Goal: Task Accomplishment & Management: Manage account settings

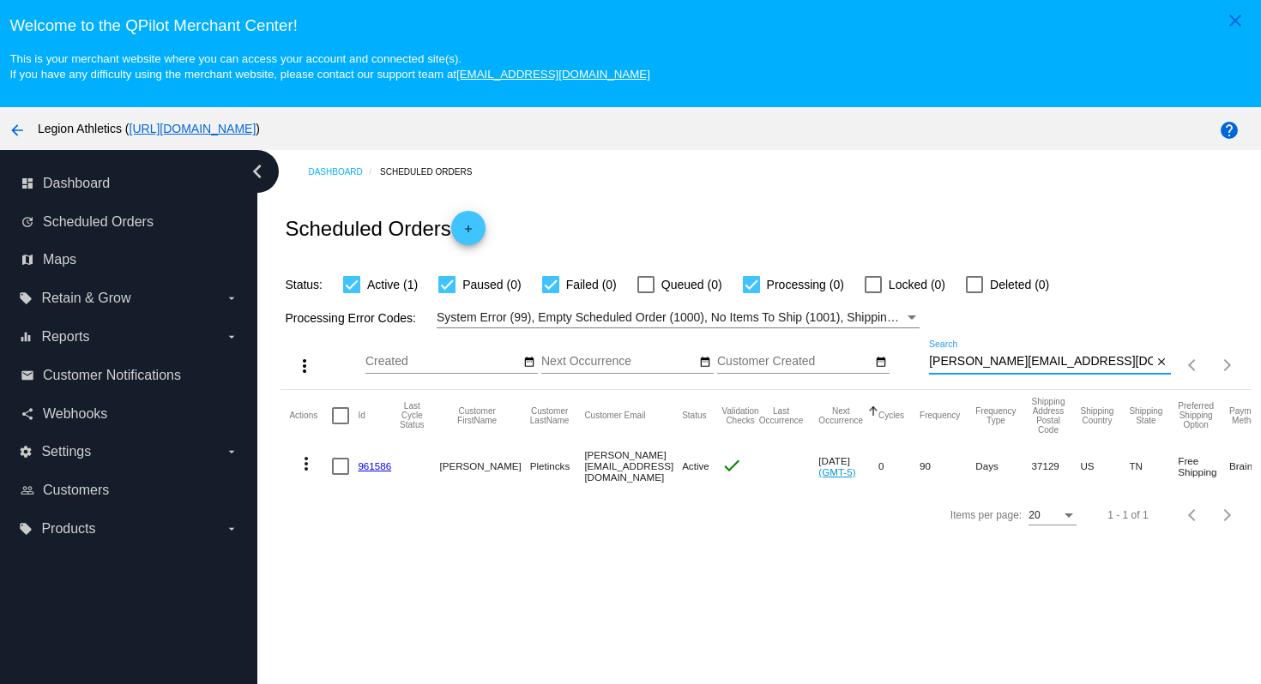
drag, startPoint x: 1117, startPoint y: 362, endPoint x: 1106, endPoint y: 322, distance: 41.0
click at [1106, 323] on app-dashboard-scheduled-orders "Scheduled Orders add Status: Active (1) Paused (0) Failed (0) Queued (0) Proces…" at bounding box center [765, 366] width 970 height 345
paste input "cindylou5740@yahoo"
type input "[EMAIL_ADDRESS][DOMAIN_NAME]"
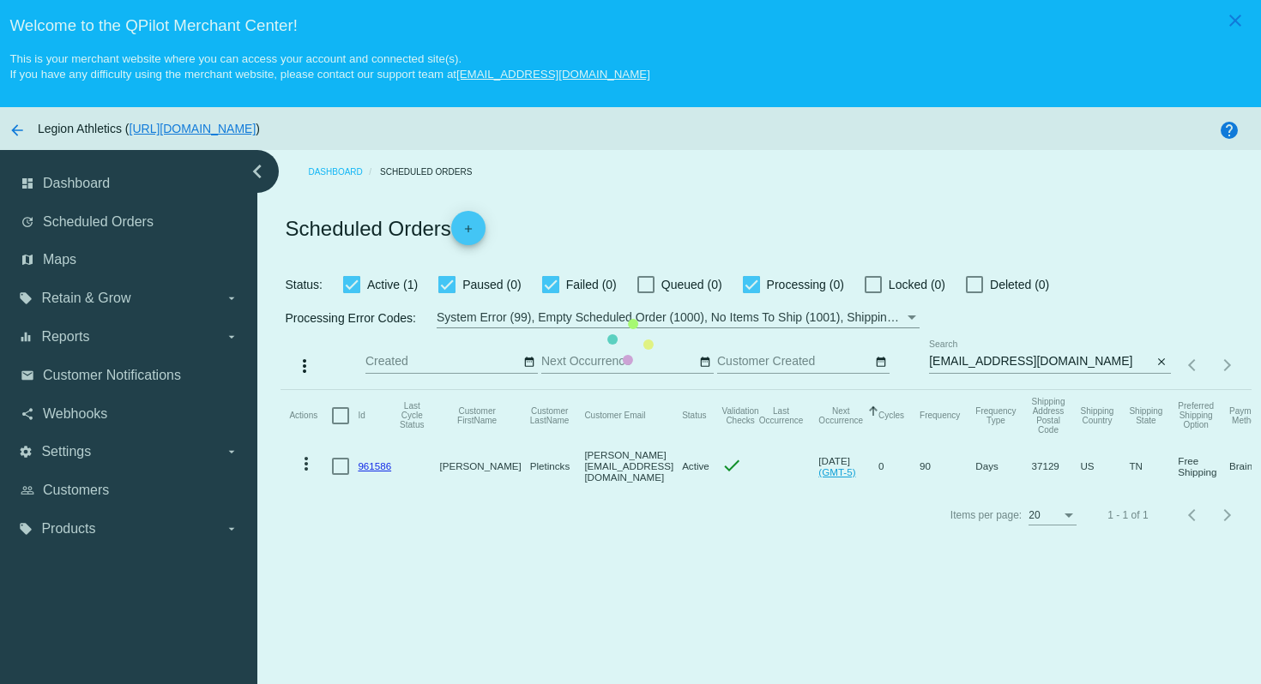
click at [993, 390] on mat-table "Actions Id Last Cycle Status Customer FirstName Customer LastName Customer Emai…" at bounding box center [765, 440] width 970 height 101
click at [580, 390] on mat-table "Actions Id Last Cycle Status Customer FirstName Customer LastName Customer Emai…" at bounding box center [765, 440] width 970 height 101
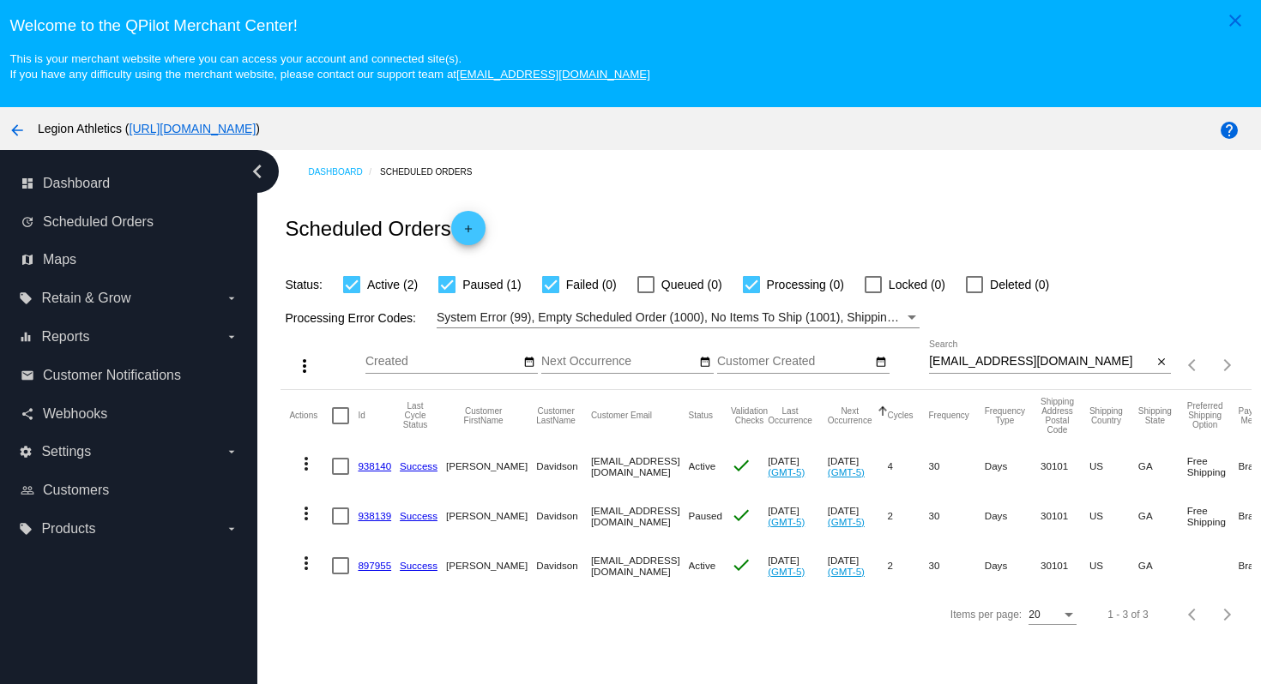
click at [369, 472] on link "938140" at bounding box center [374, 466] width 33 height 11
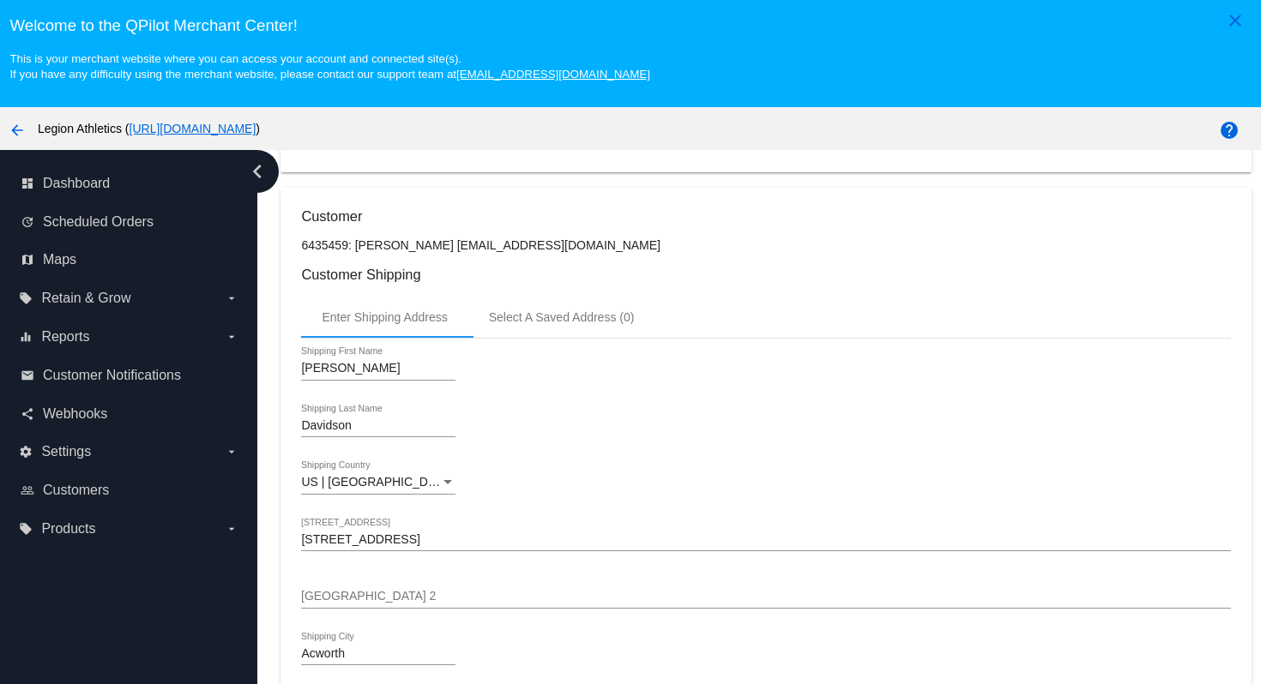
scroll to position [357, 0]
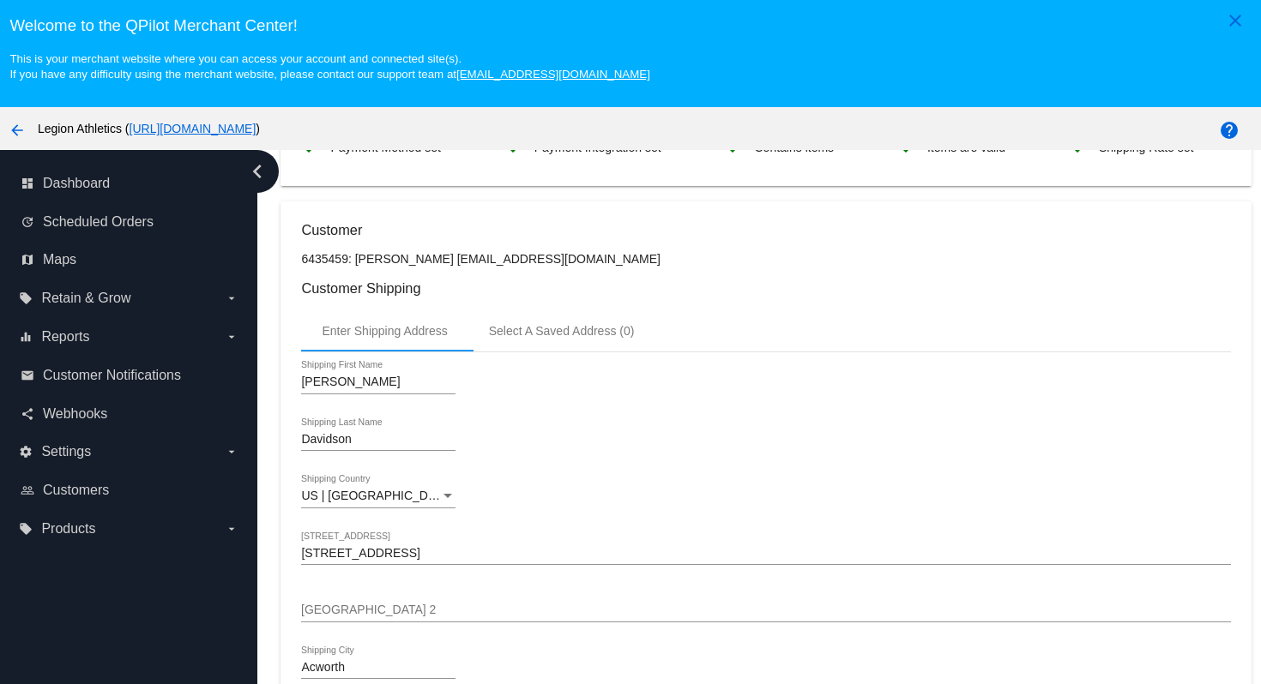
drag, startPoint x: 453, startPoint y: 266, endPoint x: 622, endPoint y: 259, distance: 169.1
click at [622, 259] on p "6435459: Cynthia Davidson cindylou5740@yahoo.com" at bounding box center [765, 259] width 929 height 14
copy p "[EMAIL_ADDRESS][DOMAIN_NAME]"
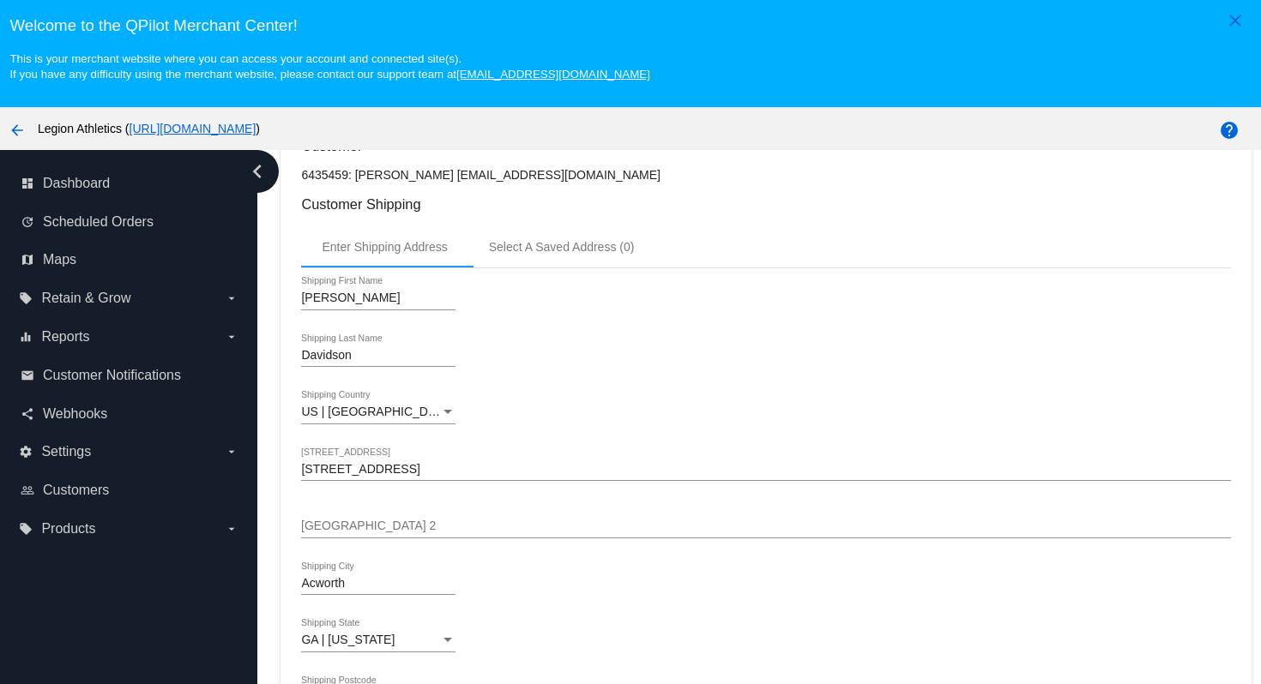
scroll to position [521, 0]
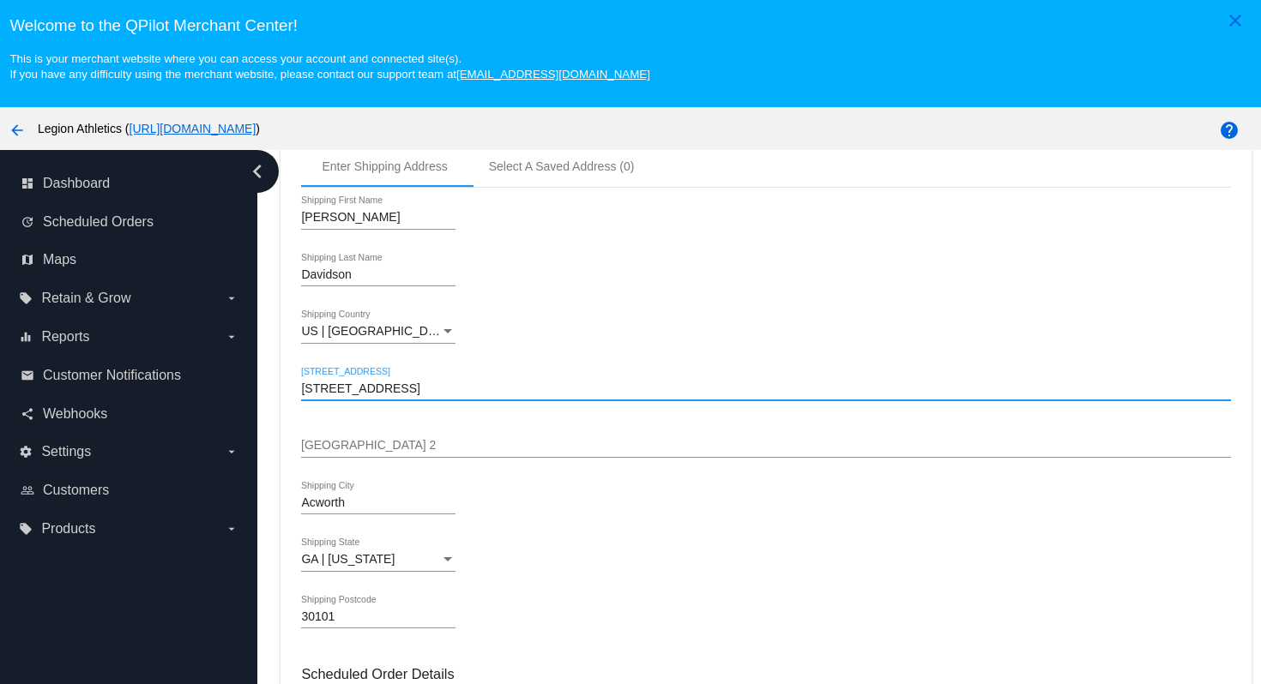
drag, startPoint x: 520, startPoint y: 400, endPoint x: 519, endPoint y: 369, distance: 30.9
click at [519, 370] on div "Cynthia Shipping First Name Davidson Shipping Last Name US | USA Shipping Count…" at bounding box center [765, 420] width 929 height 465
paste input "4460 Upland Court"
type input "4460 Upland Court"
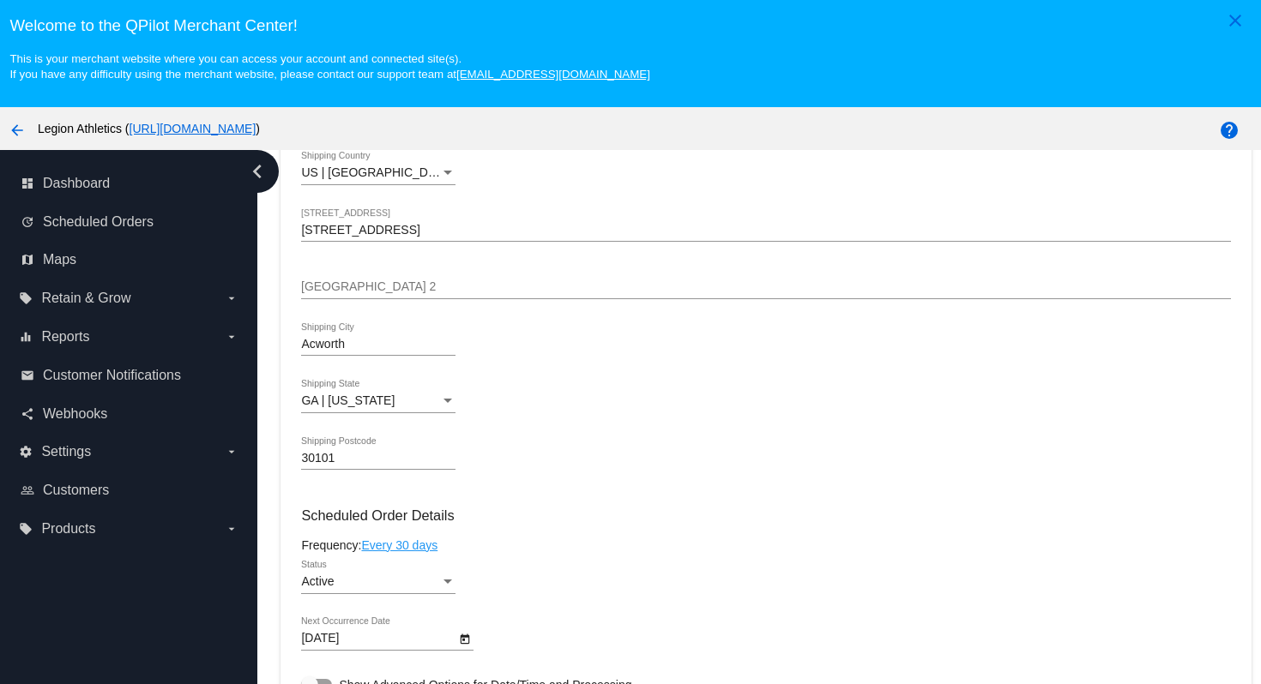
scroll to position [679, 0]
drag, startPoint x: 371, startPoint y: 354, endPoint x: 302, endPoint y: 348, distance: 69.7
click at [302, 348] on input "Acworth" at bounding box center [378, 346] width 154 height 14
paste input "Cumming"
type input "Cumming"
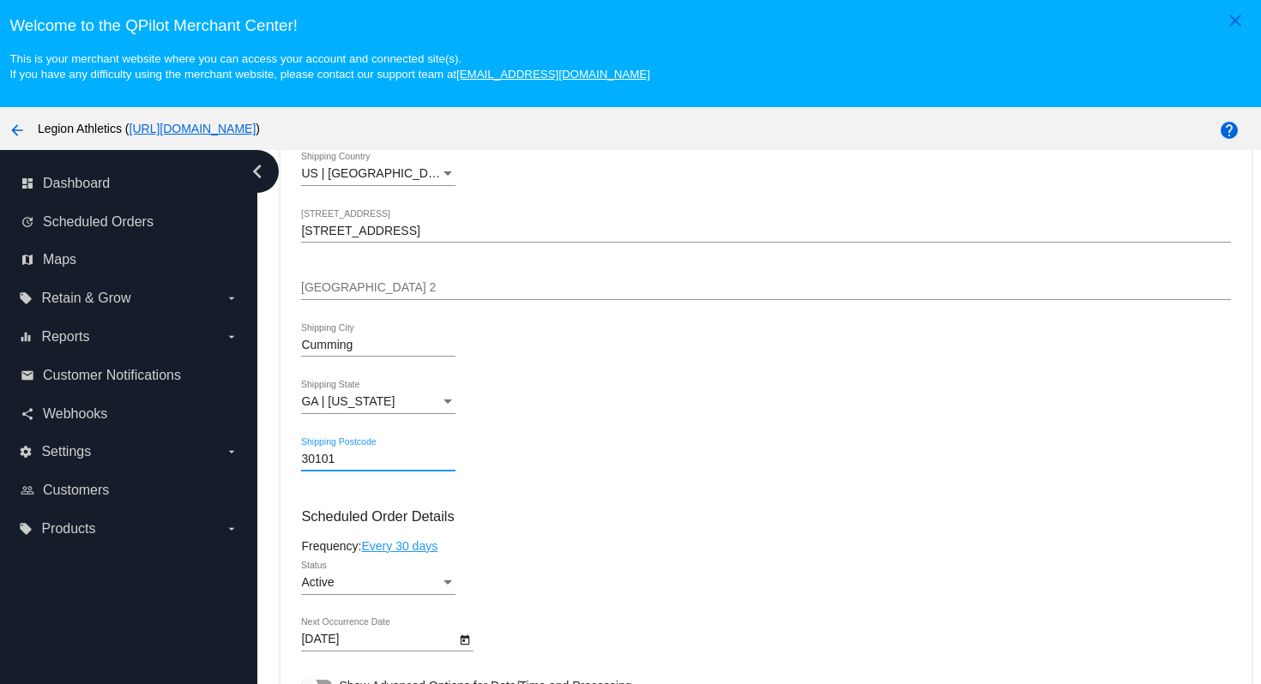
drag, startPoint x: 348, startPoint y: 466, endPoint x: 268, endPoint y: 467, distance: 79.8
click at [268, 467] on div "Dashboard Scheduled Orders arrow_back Scheduled Order #938140 Active more_vert …" at bounding box center [758, 449] width 1003 height 599
paste input "040"
type input "30040"
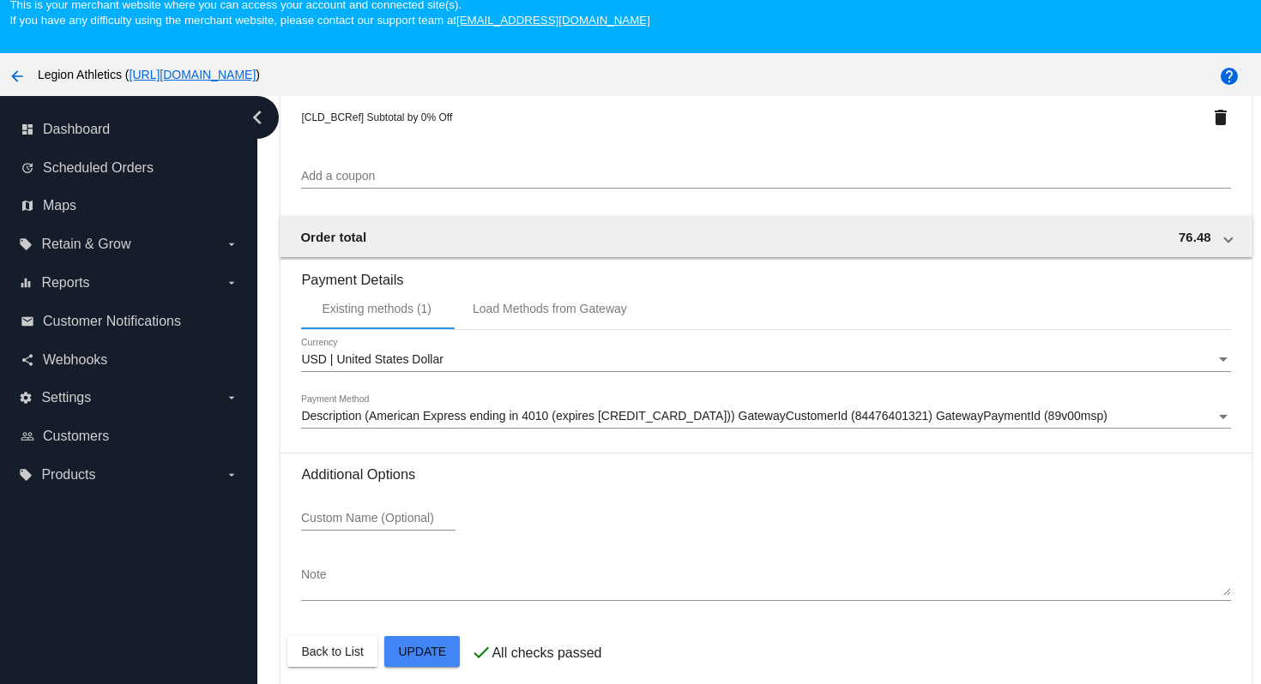
scroll to position [110, 0]
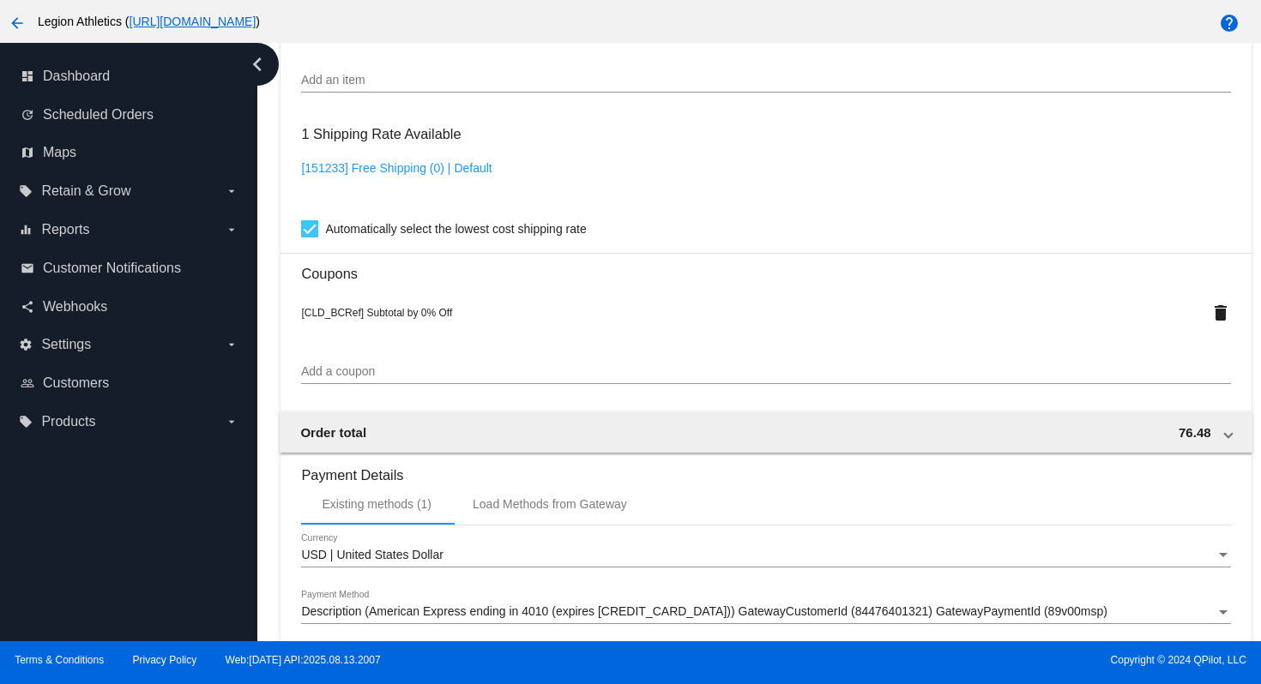
scroll to position [1599, 0]
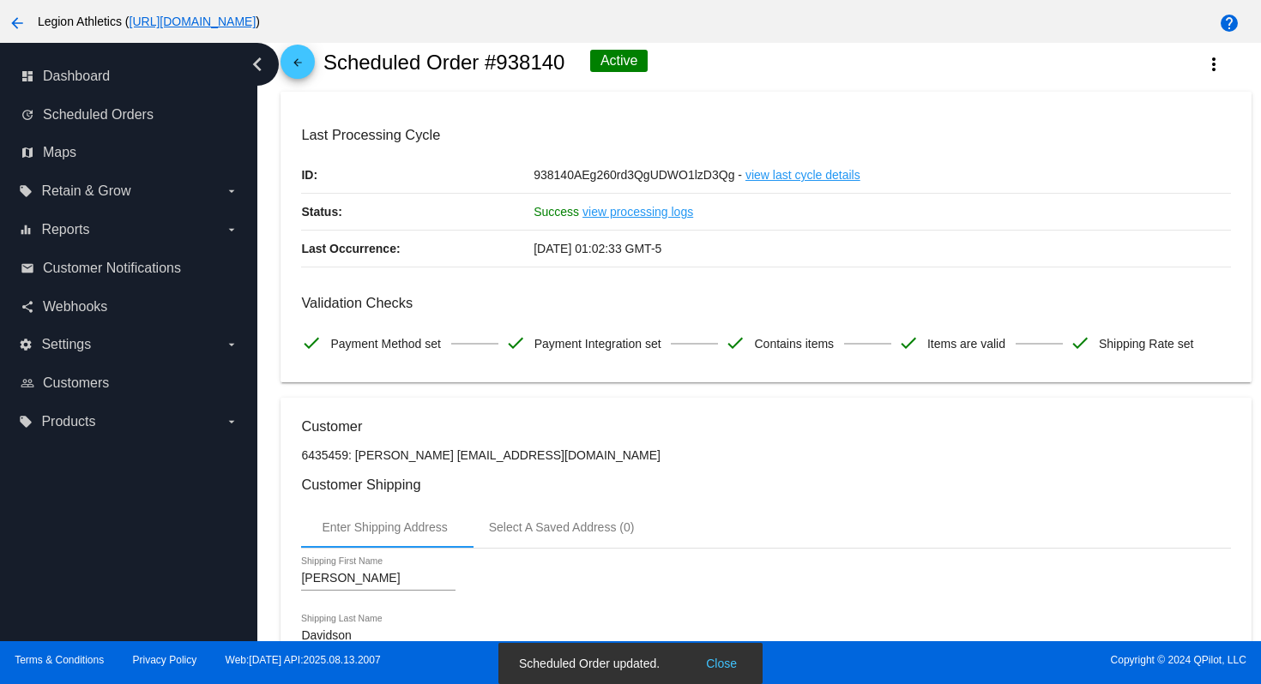
scroll to position [0, 0]
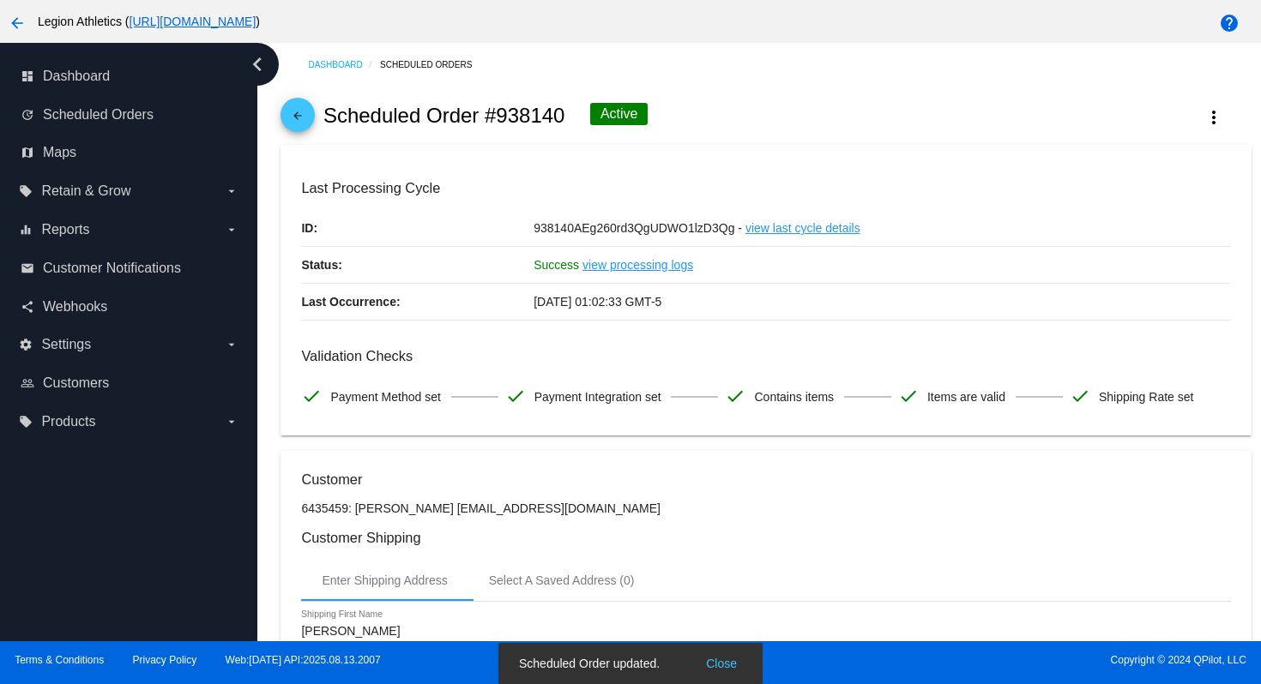
click at [301, 117] on mat-icon "arrow_back" at bounding box center [297, 120] width 21 height 21
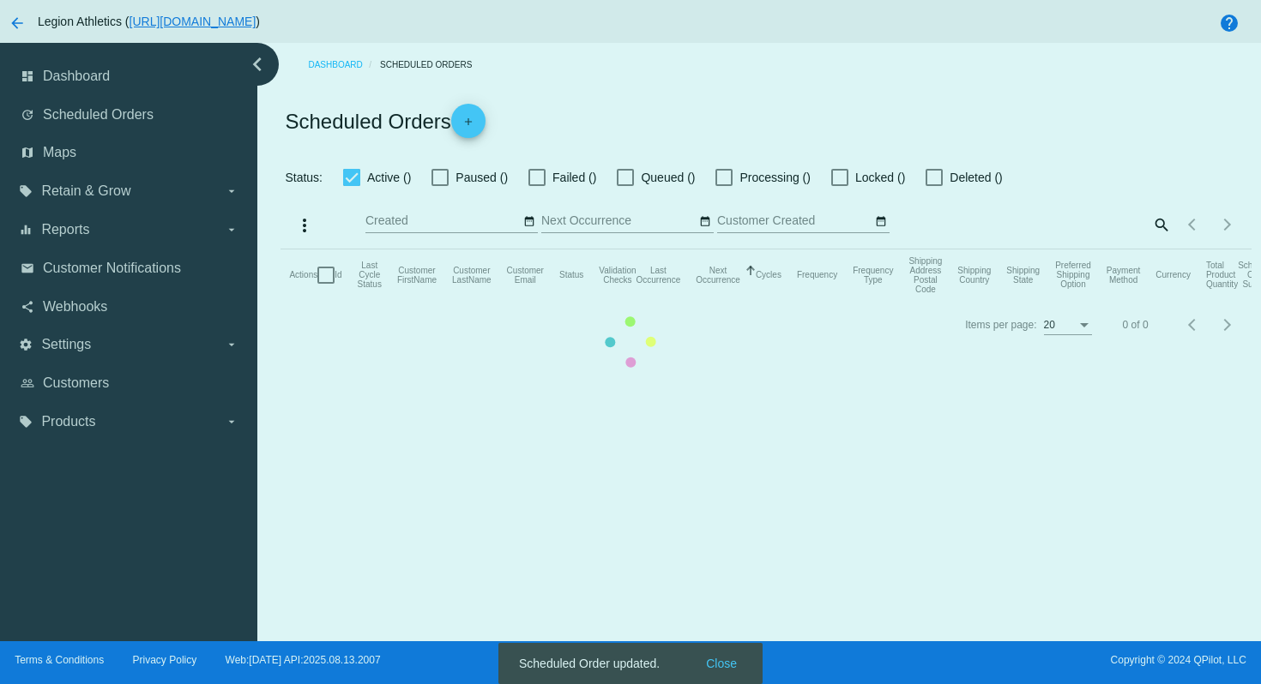
checkbox input "true"
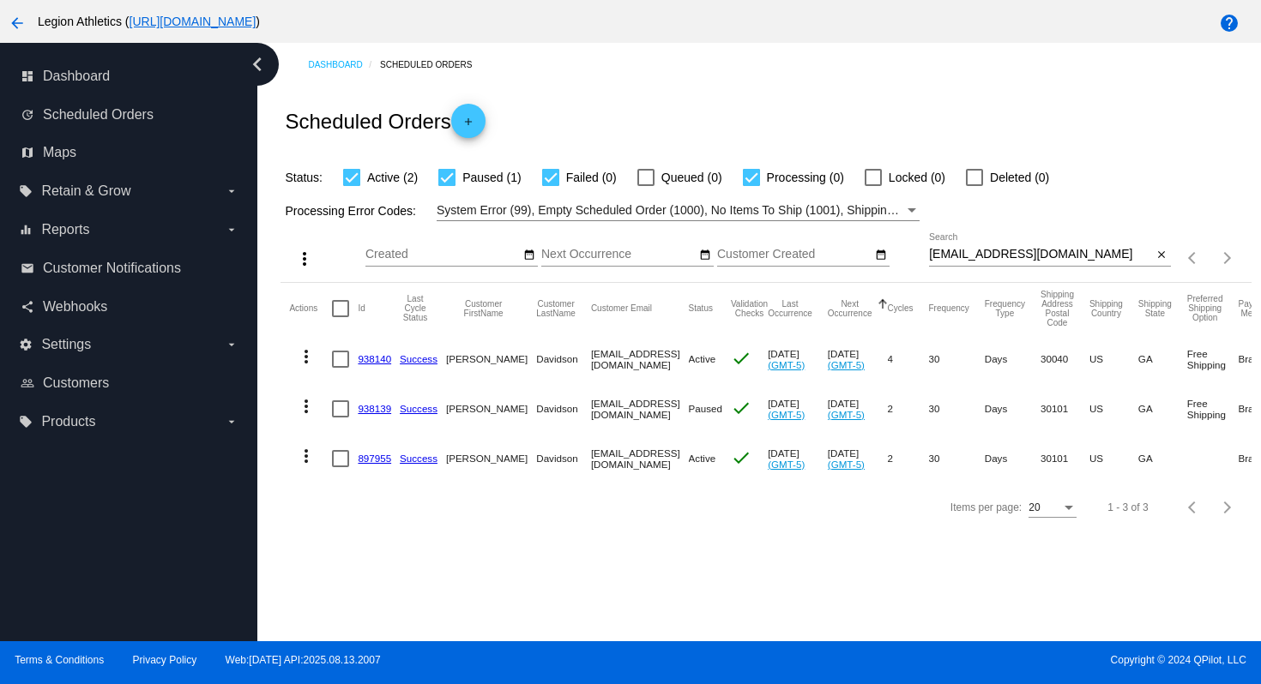
click at [750, 87] on div "Scheduled Orders add" at bounding box center [765, 121] width 970 height 69
click at [752, 119] on div "Scheduled Orders add" at bounding box center [765, 121] width 970 height 69
click at [375, 453] on link "897955" at bounding box center [374, 458] width 33 height 11
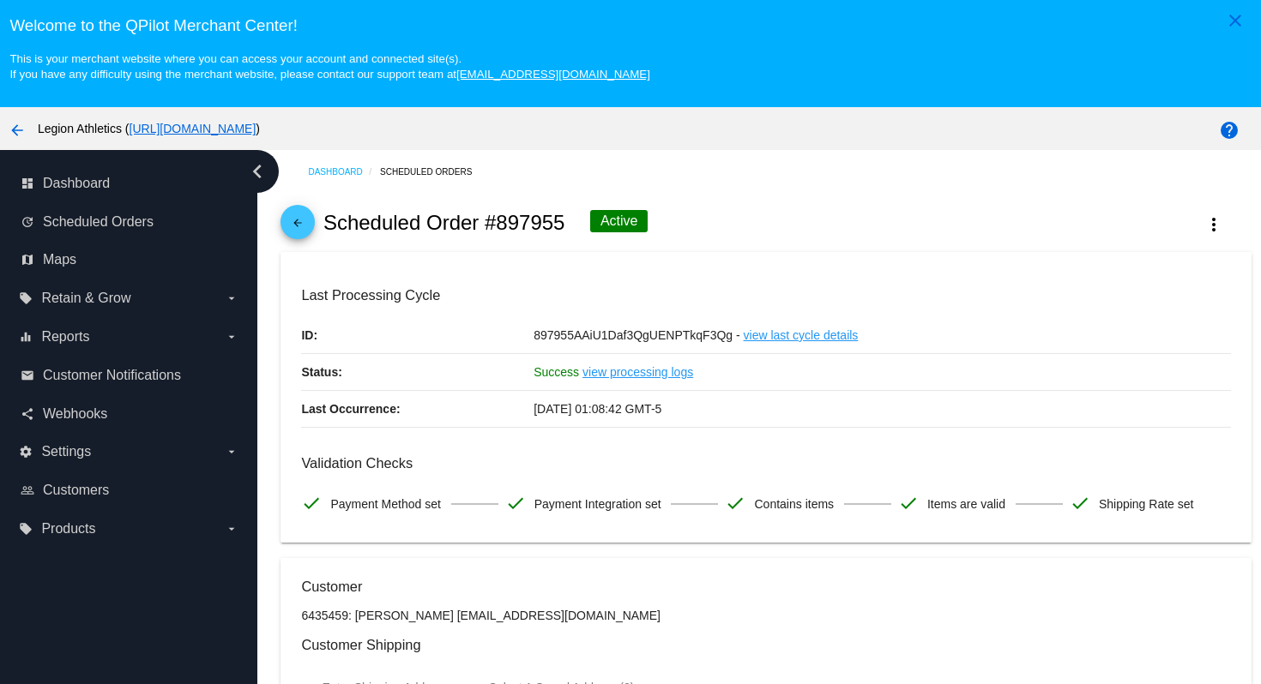
click at [302, 225] on mat-icon "arrow_back" at bounding box center [297, 227] width 21 height 21
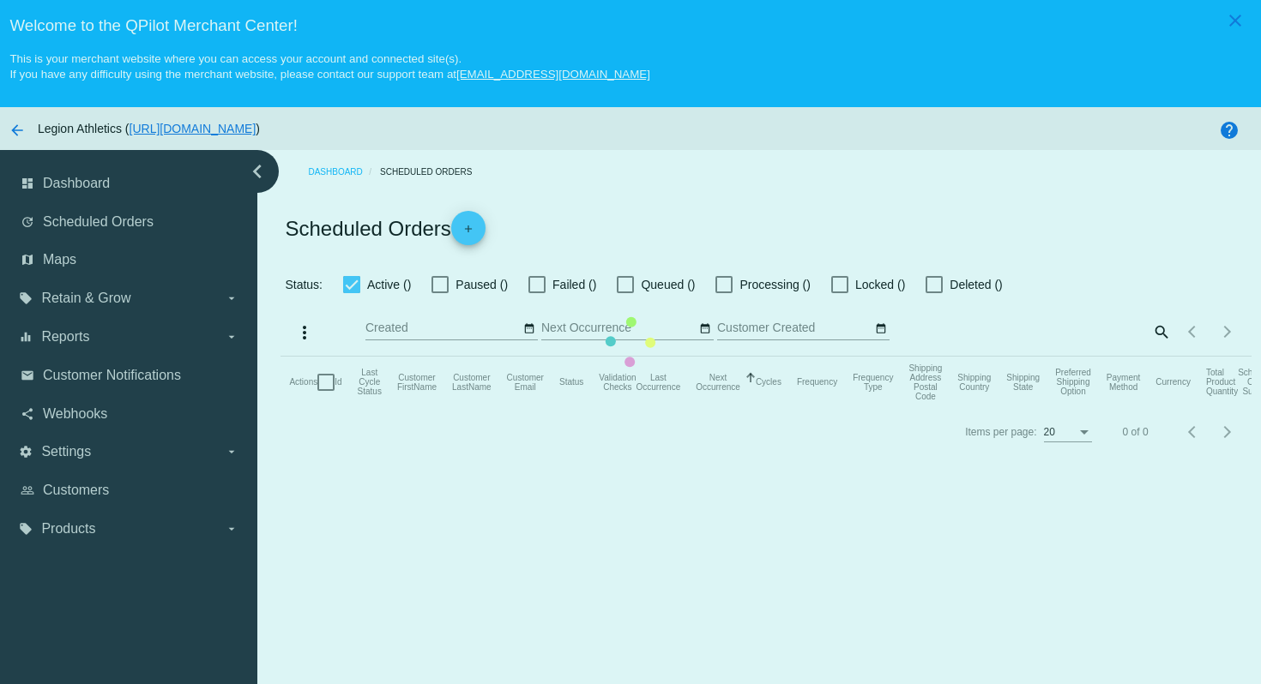
checkbox input "true"
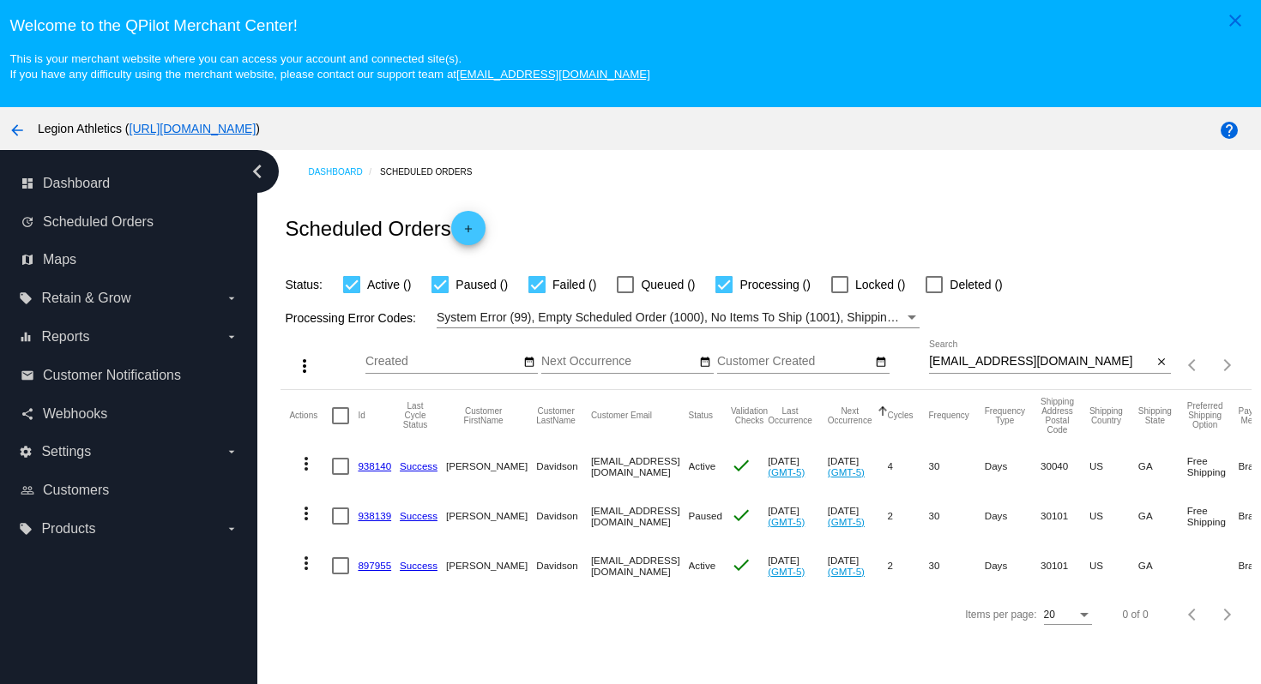
click at [377, 515] on link "938139" at bounding box center [374, 515] width 33 height 11
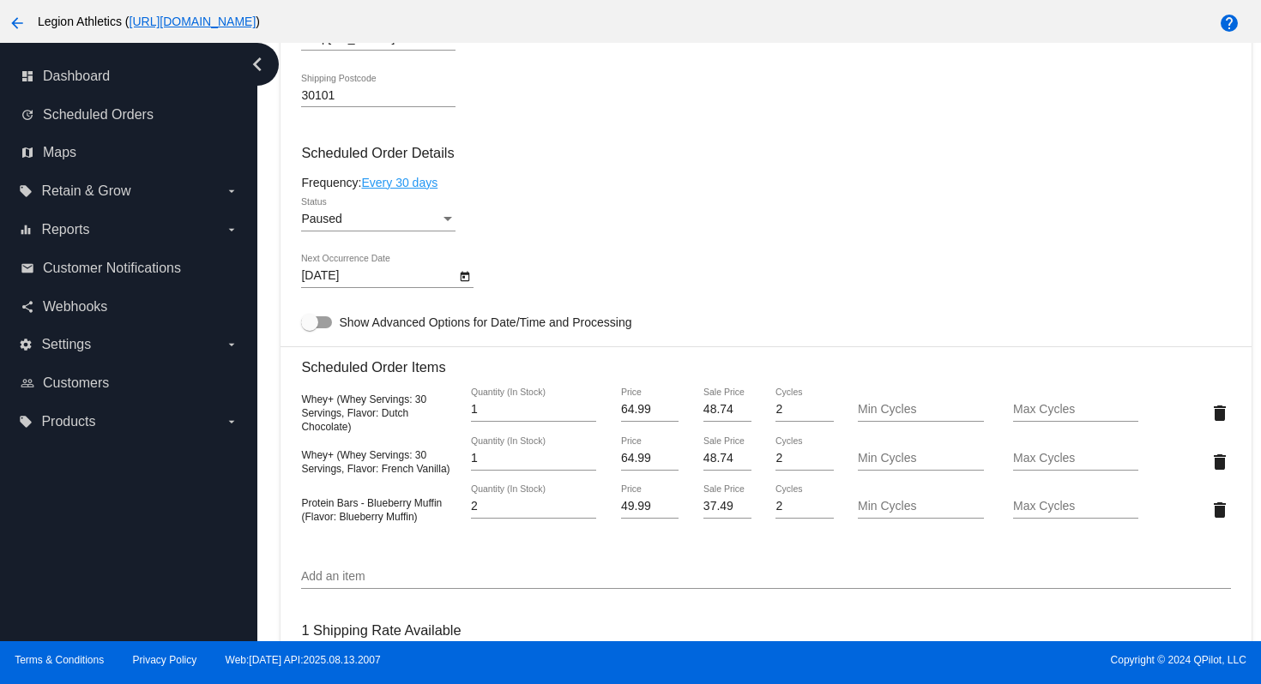
scroll to position [932, 0]
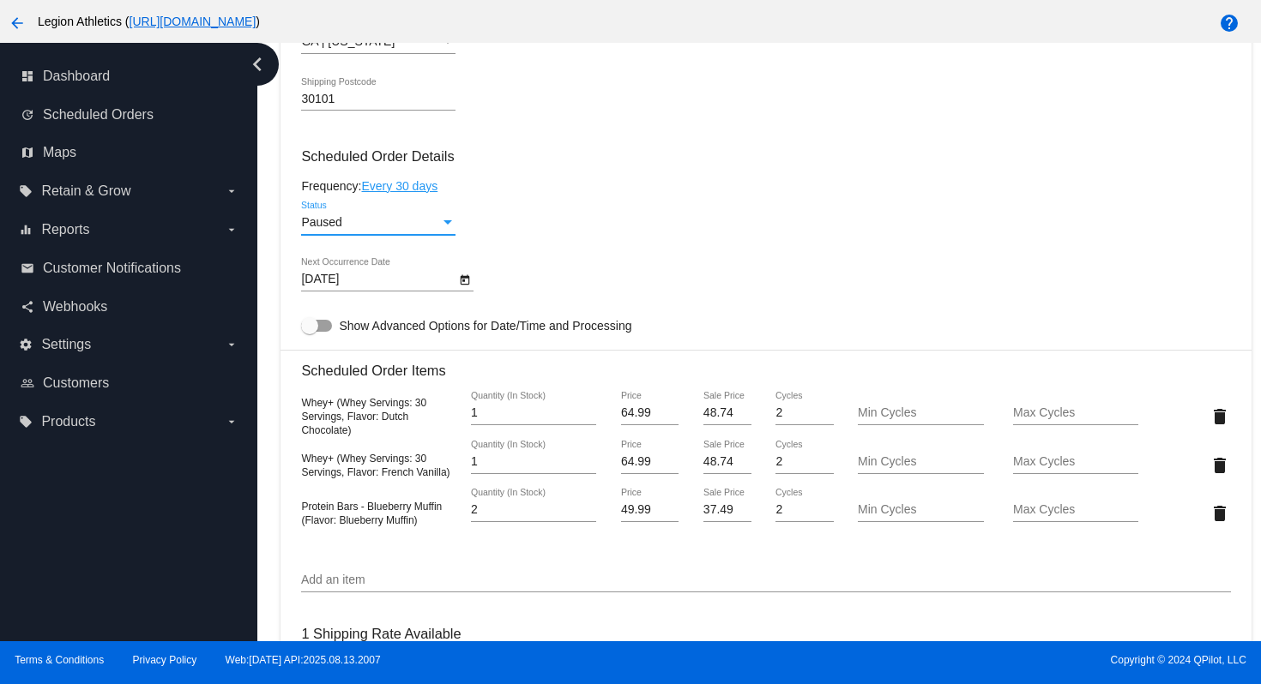
click at [429, 230] on div "Paused" at bounding box center [370, 223] width 139 height 14
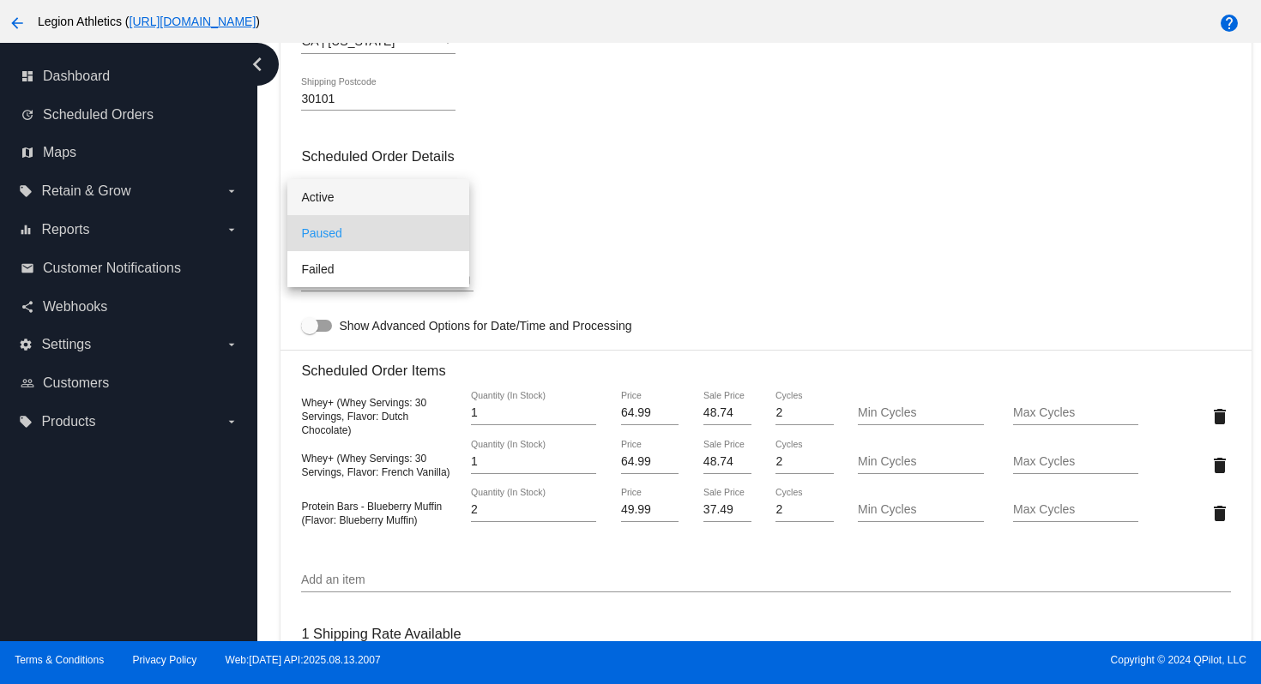
click at [393, 194] on span "Active" at bounding box center [378, 197] width 154 height 36
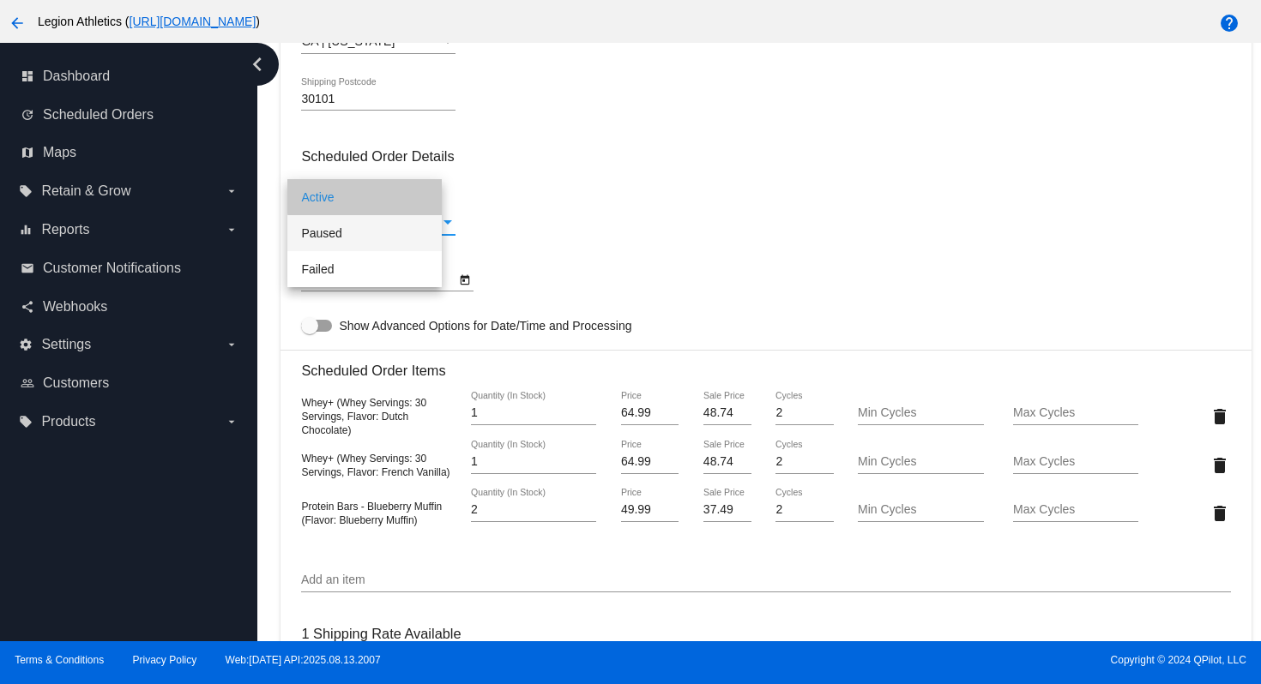
click at [700, 216] on div "Active Status" at bounding box center [765, 226] width 929 height 49
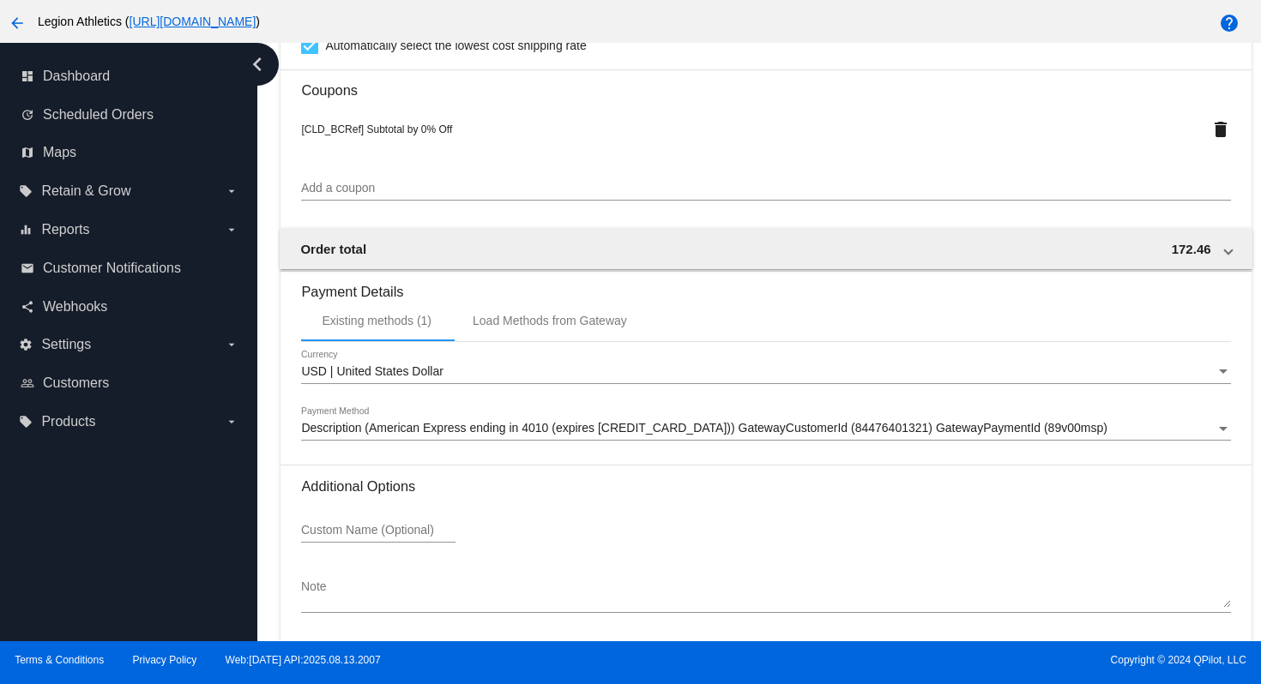
scroll to position [1697, 0]
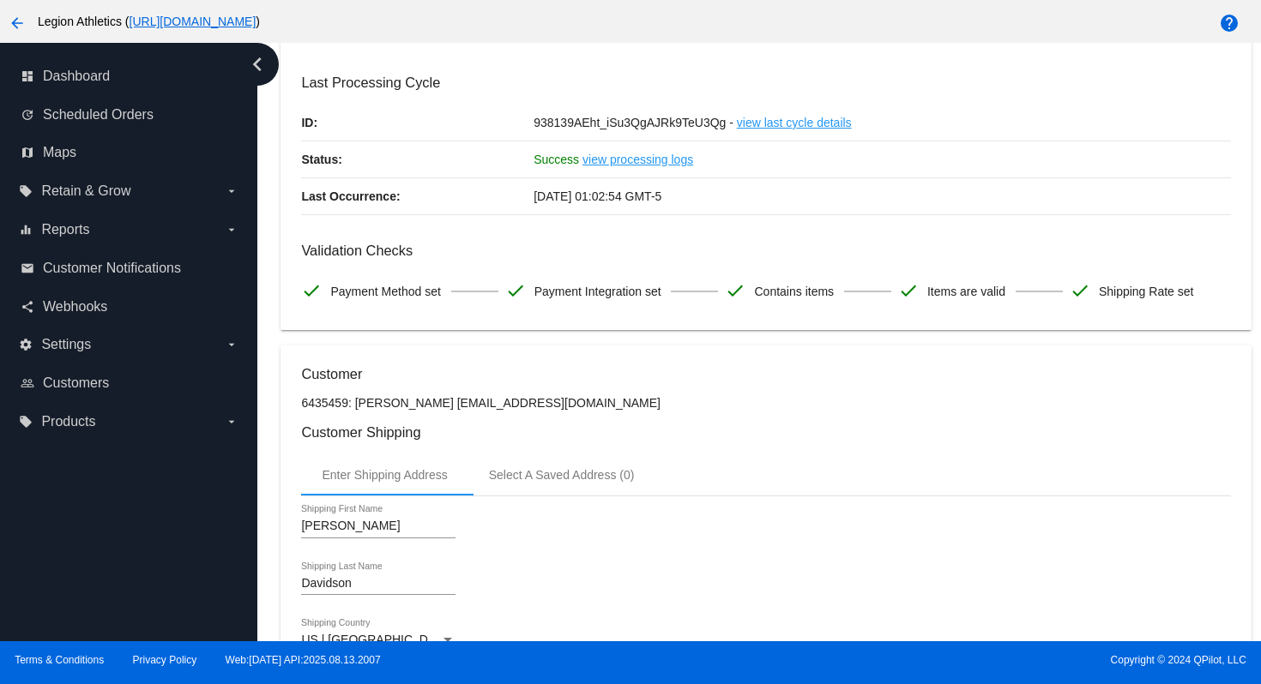
scroll to position [73, 0]
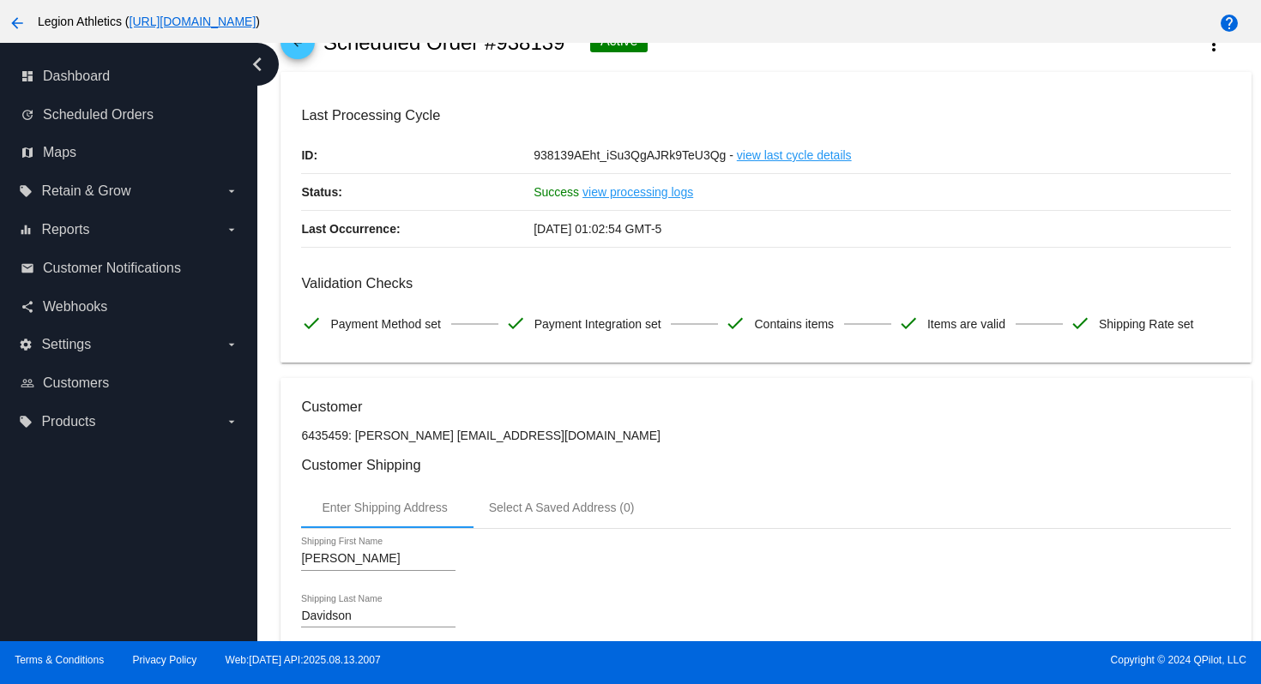
click at [797, 97] on mat-card "Last Processing Cycle ID: 938139AEht_iSu3QgAJRk9TeU3Qg - view last cycle detail…" at bounding box center [765, 217] width 970 height 291
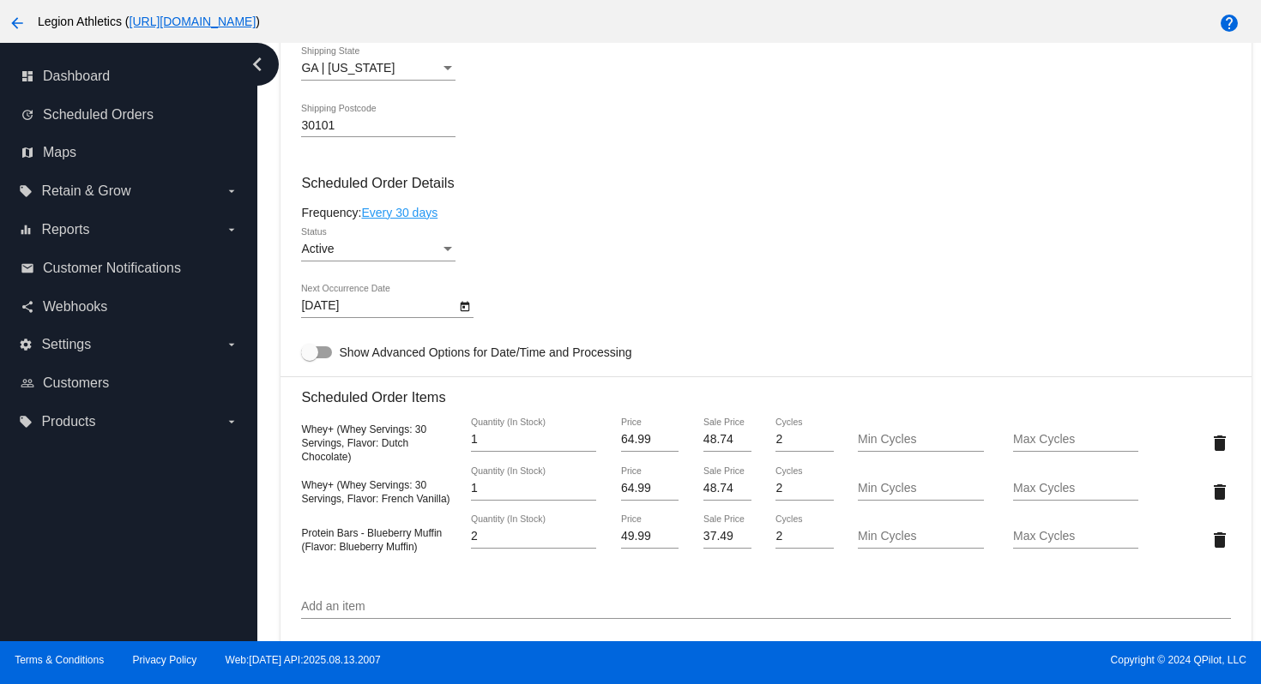
scroll to position [906, 0]
click at [1209, 550] on mat-icon "delete" at bounding box center [1219, 539] width 21 height 21
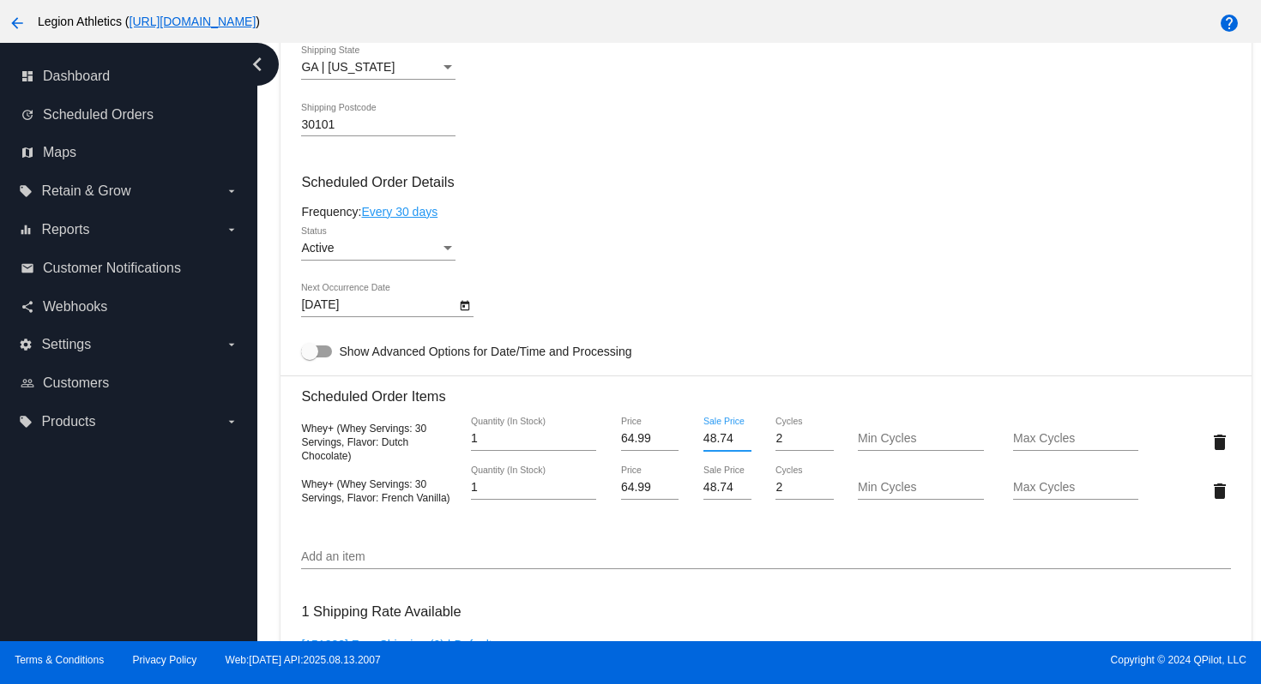
drag, startPoint x: 715, startPoint y: 453, endPoint x: 675, endPoint y: 448, distance: 40.6
click at [675, 448] on div "Whey+ (Whey Servings: 30 Servings, Flavor: Dutch Chocolate) 1 Quantity (In Stoc…" at bounding box center [765, 442] width 929 height 49
type input "45.49"
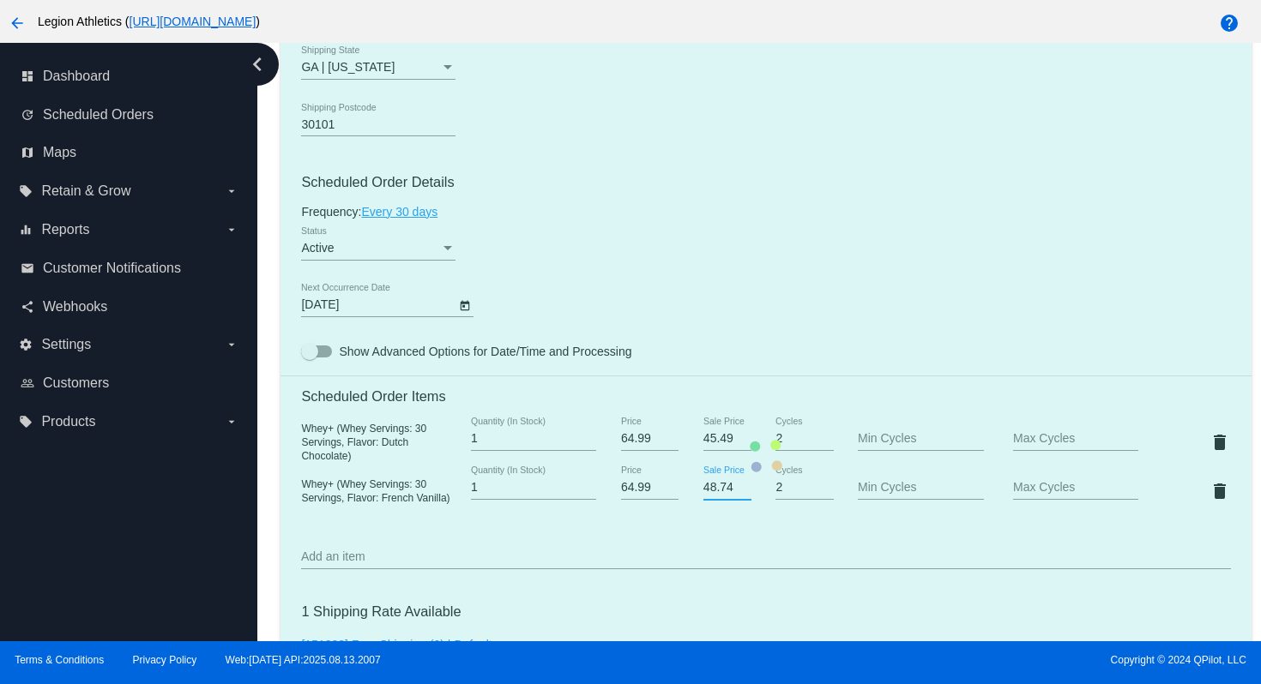
drag, startPoint x: 721, startPoint y: 499, endPoint x: 686, endPoint y: 503, distance: 35.3
click at [686, 503] on mat-card "Customer 6435459: Cynthia Davidson cindylou5740@yahoo.com Customer Shipping Ent…" at bounding box center [765, 456] width 970 height 1823
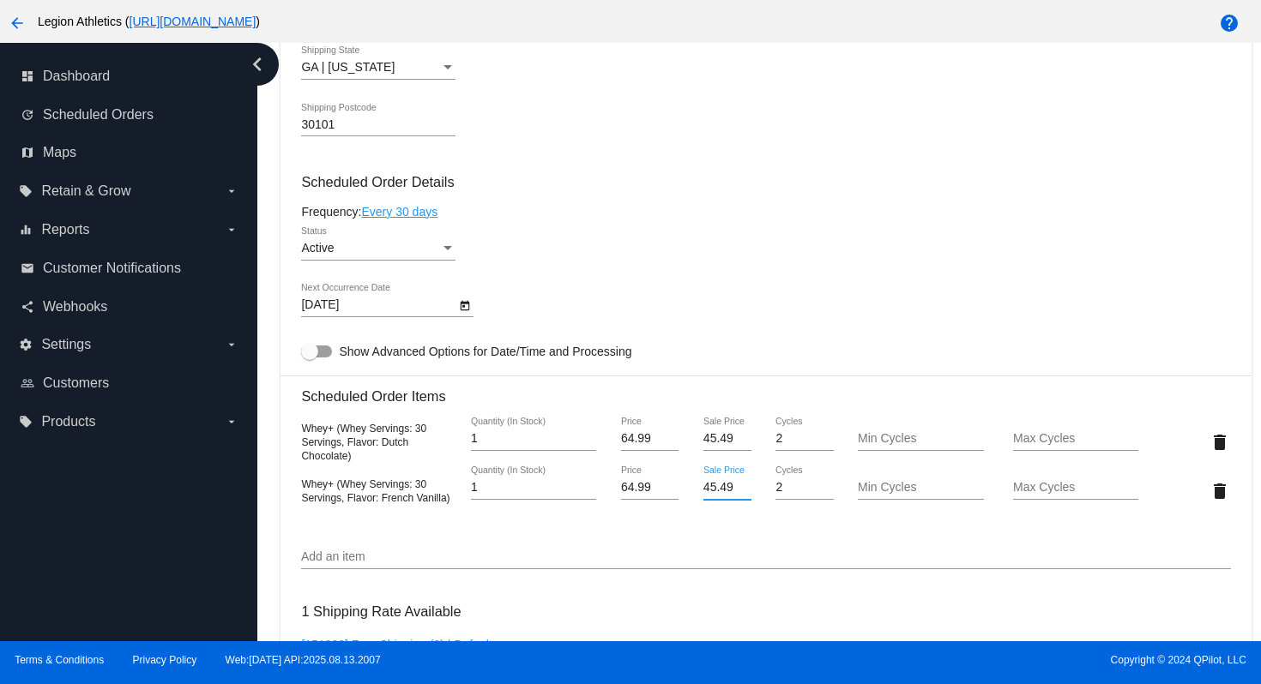
type input "45.49"
click at [780, 325] on mat-card "Customer 6435459: Cynthia Davidson cindylou5740@yahoo.com Customer Shipping Ent…" at bounding box center [765, 456] width 970 height 1823
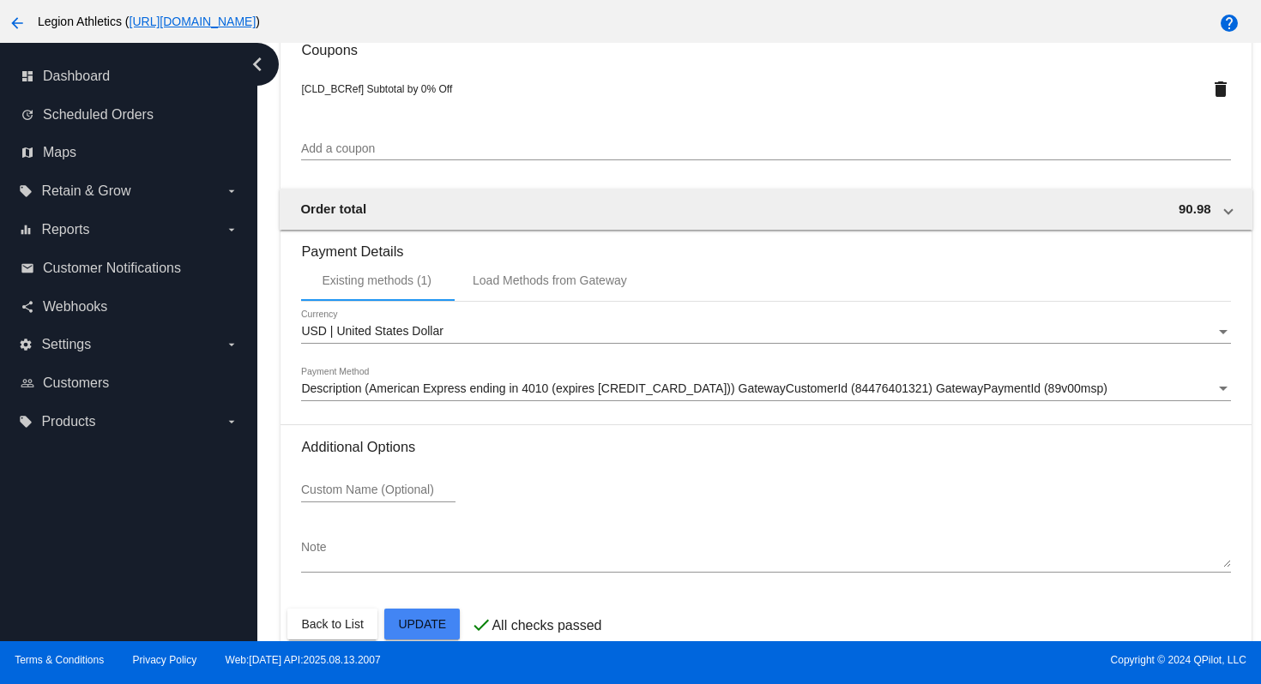
scroll to position [1648, 0]
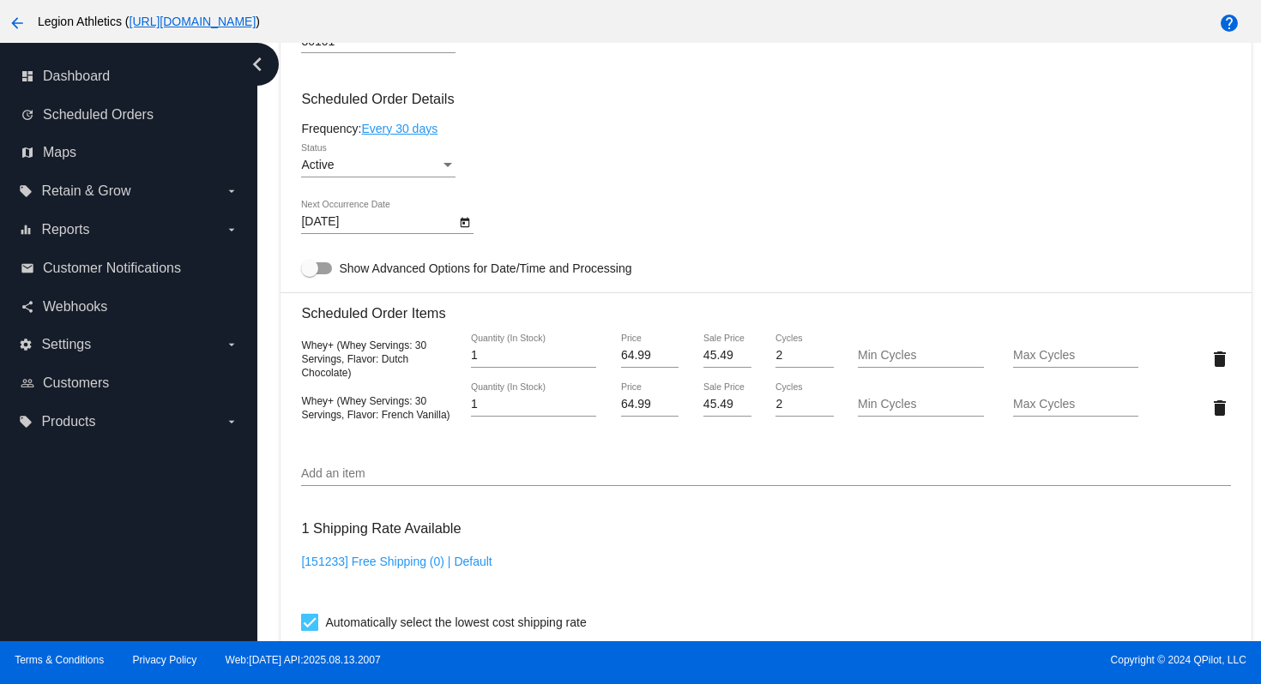
scroll to position [0, 0]
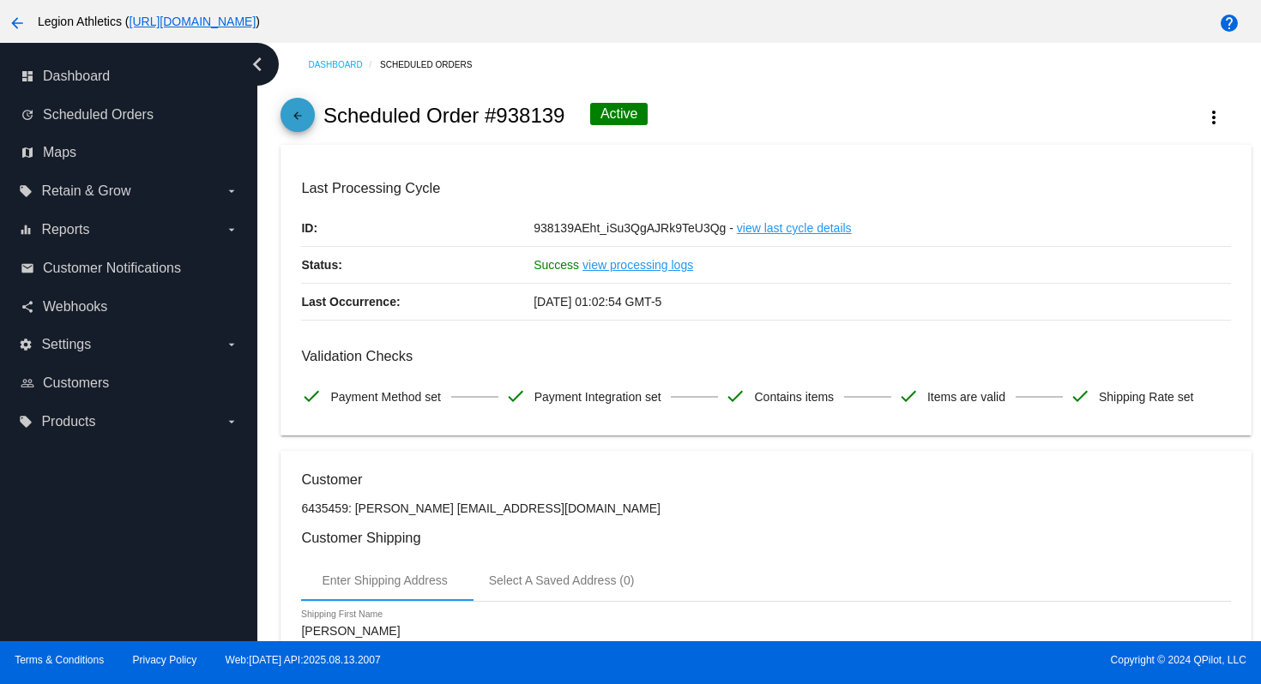
click at [292, 114] on mat-icon "arrow_back" at bounding box center [297, 120] width 21 height 21
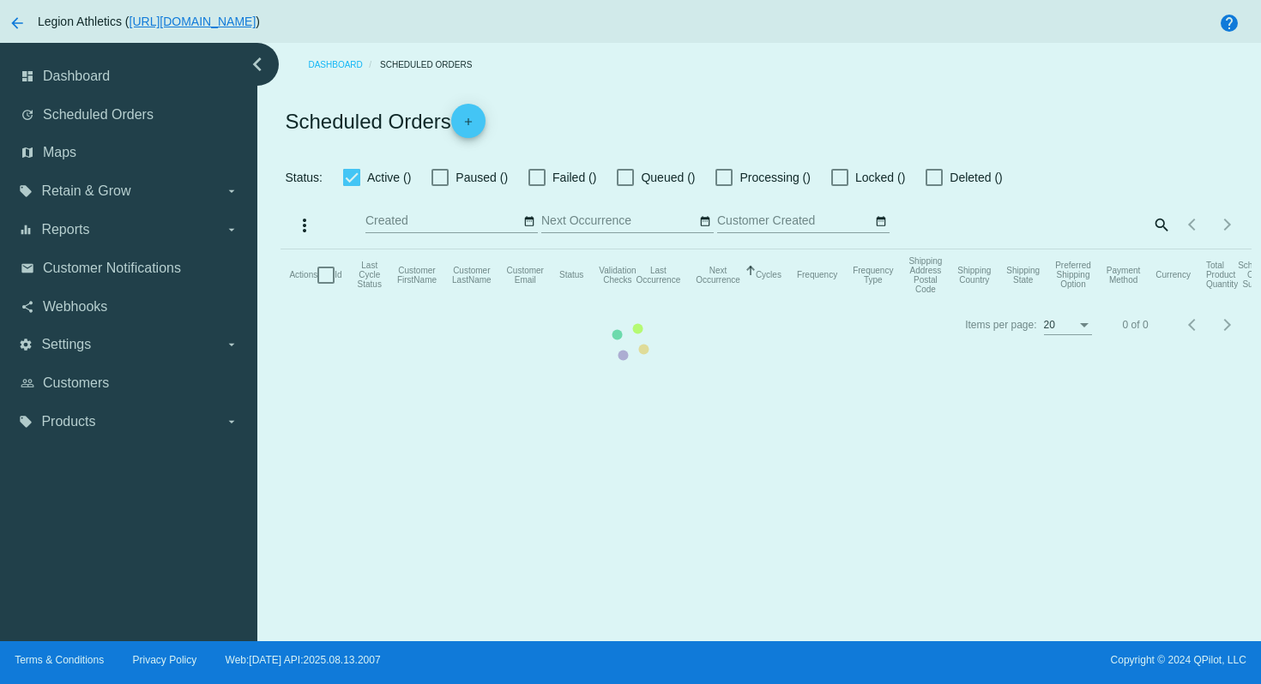
checkbox input "true"
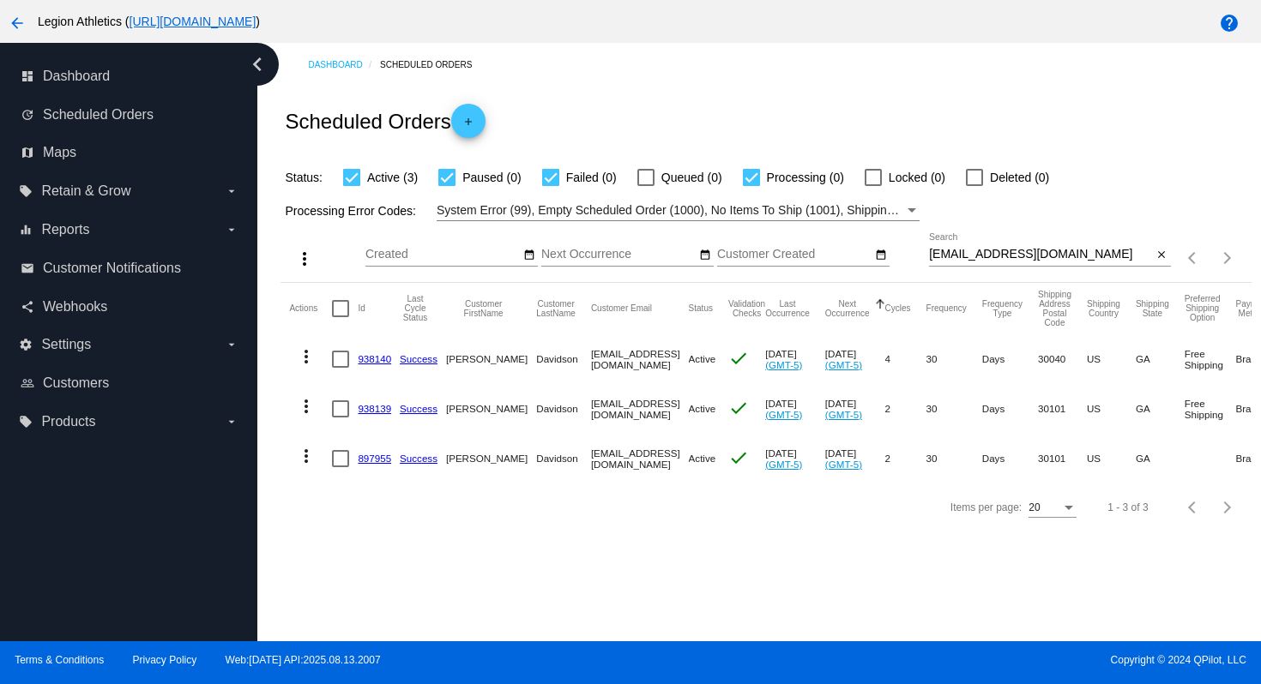
click at [374, 357] on link "938140" at bounding box center [374, 358] width 33 height 11
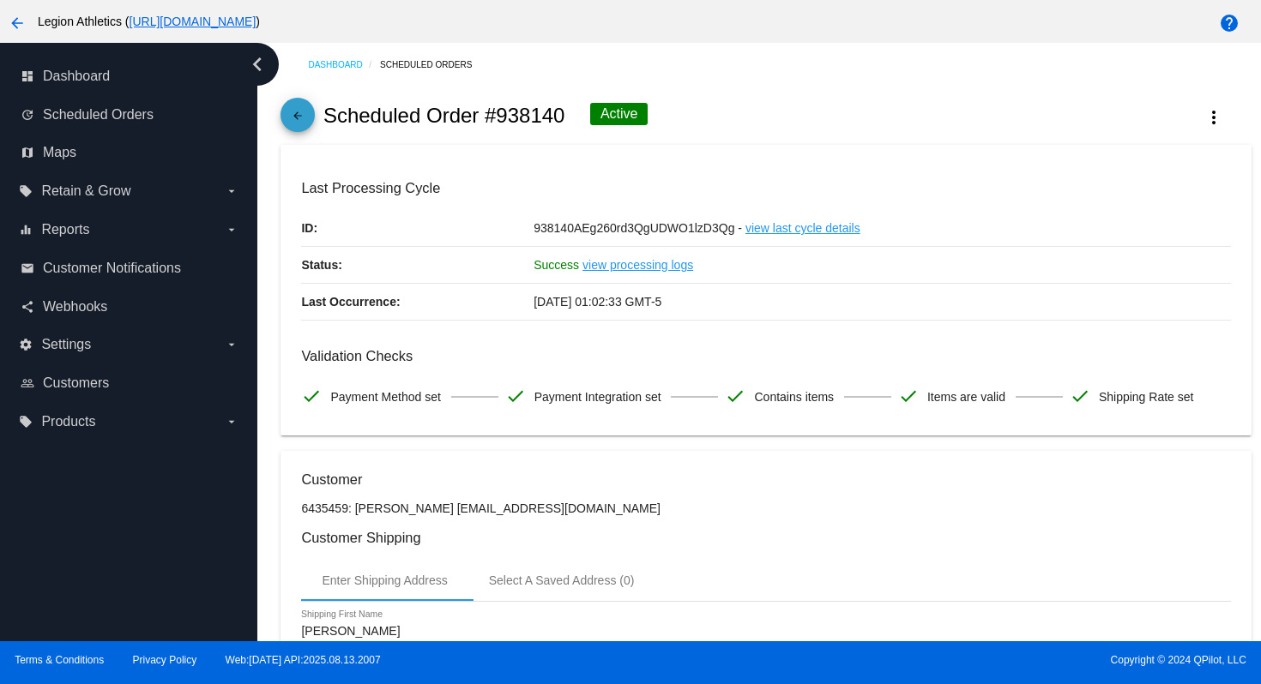
click at [292, 114] on mat-icon "arrow_back" at bounding box center [297, 120] width 21 height 21
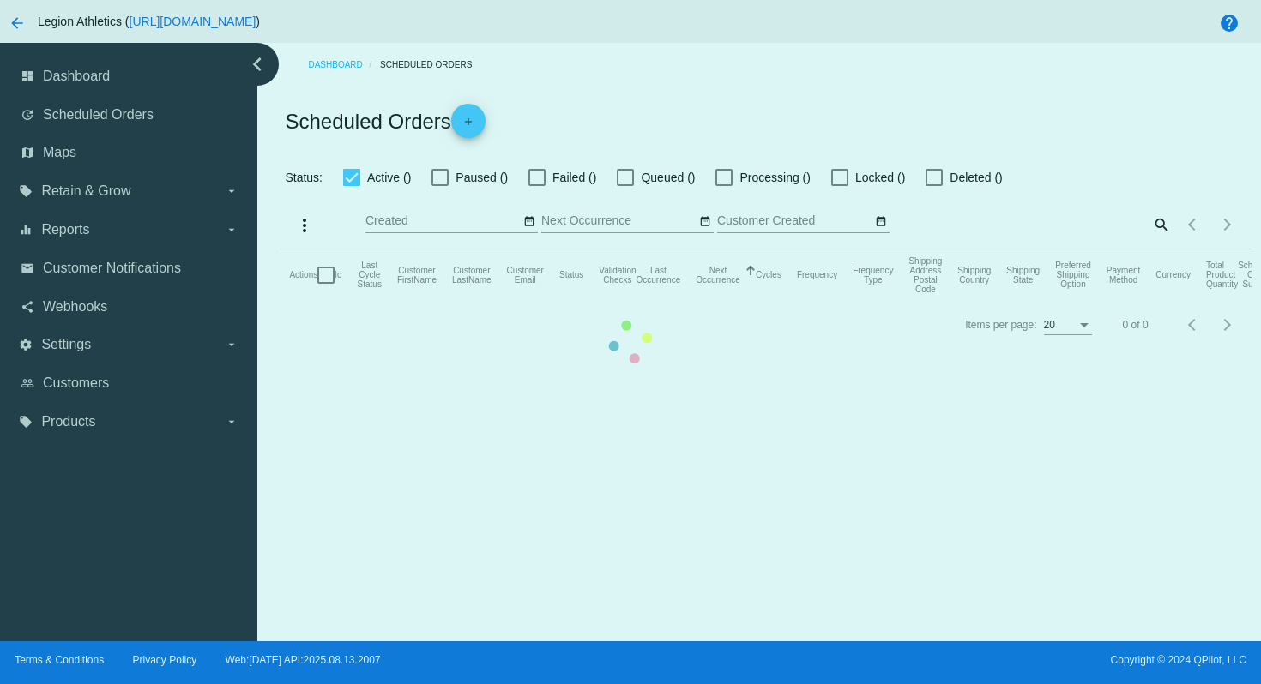
checkbox input "true"
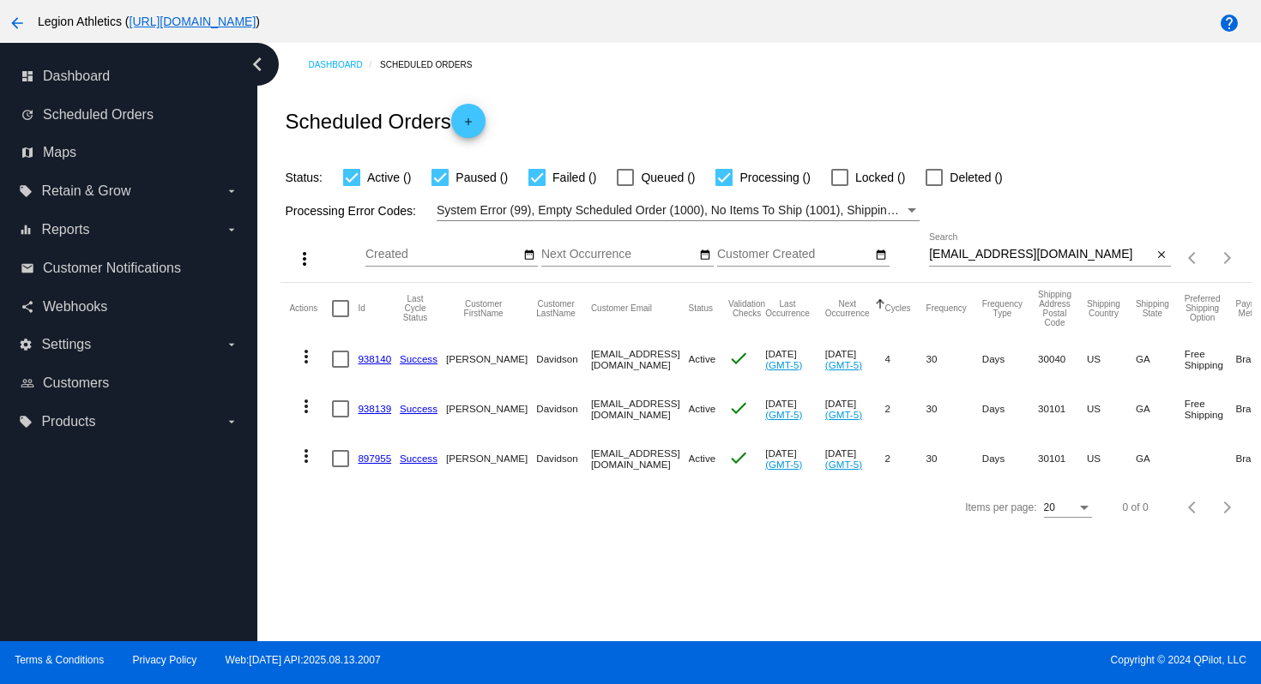
click at [364, 464] on link "897955" at bounding box center [374, 458] width 33 height 11
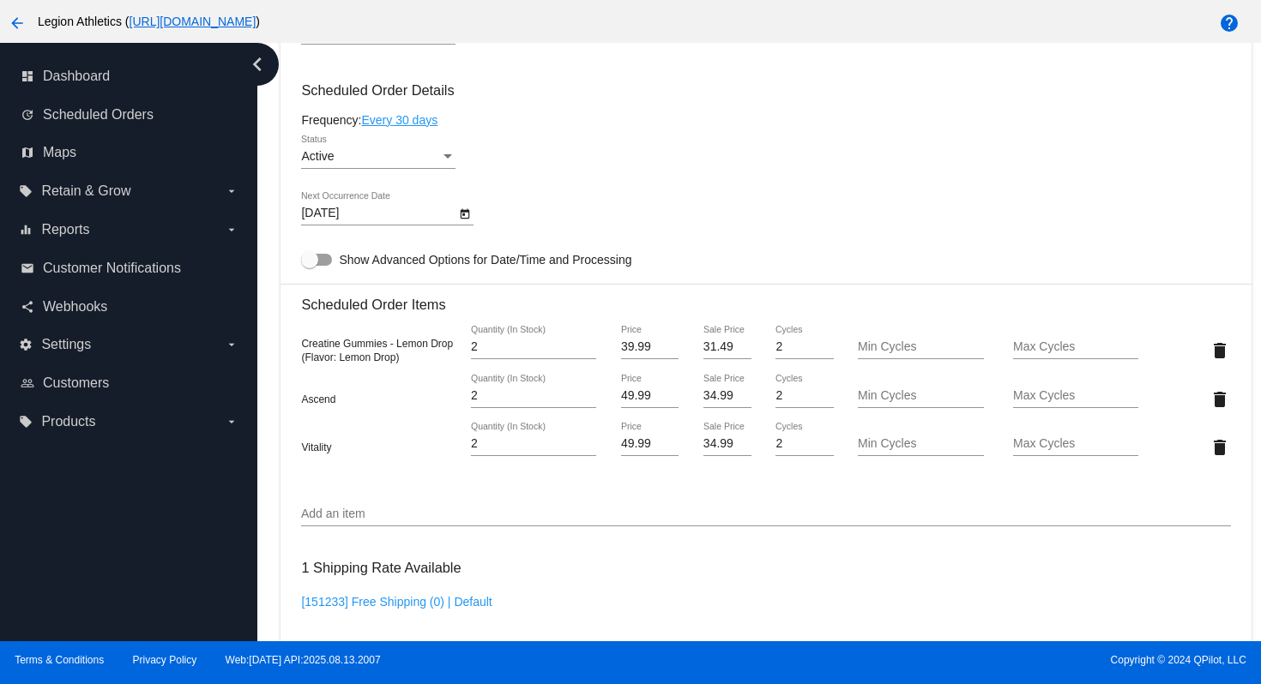
scroll to position [1004, 0]
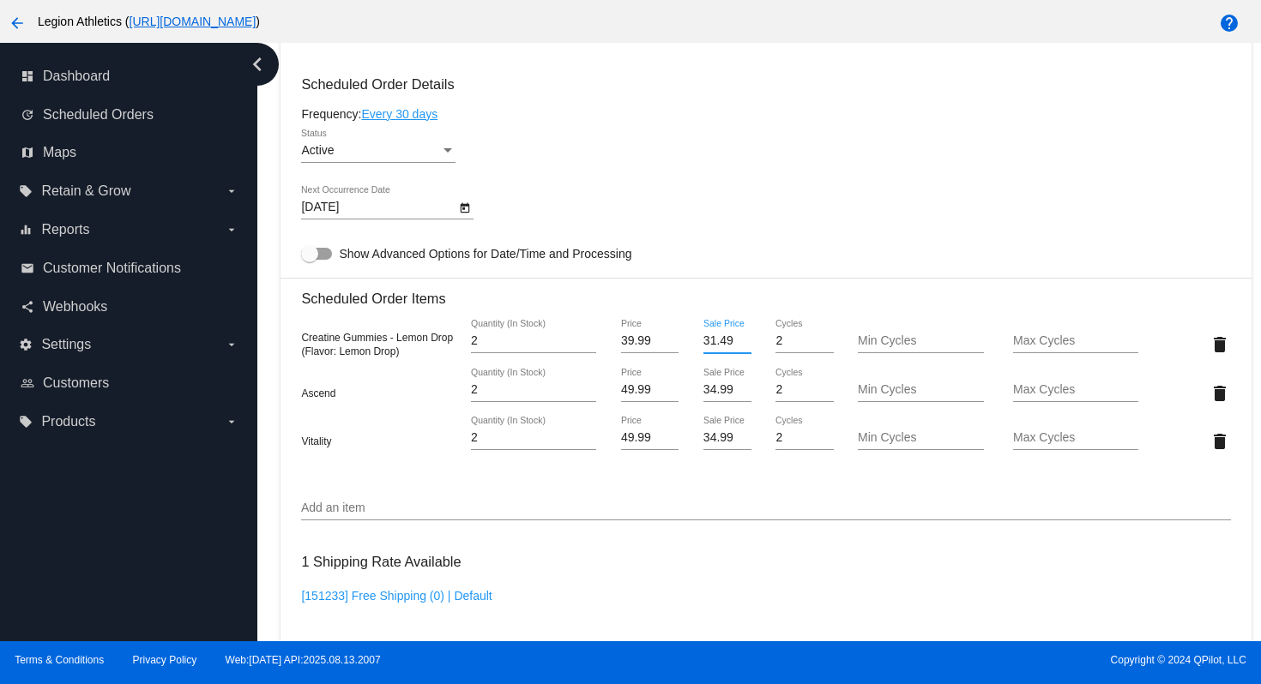
drag, startPoint x: 724, startPoint y: 353, endPoint x: 679, endPoint y: 356, distance: 44.7
click at [689, 357] on div "31.49 Sale Price" at bounding box center [727, 344] width 77 height 49
type input "27.99"
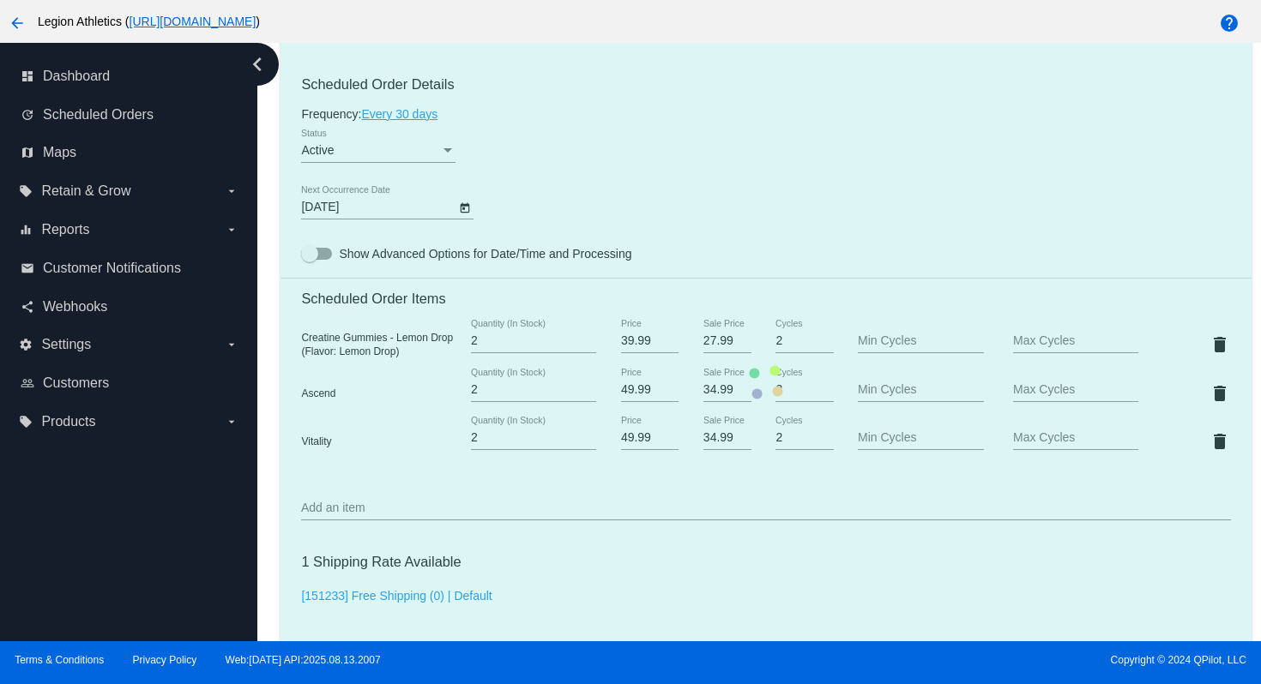
click at [773, 598] on mat-card "Customer 6435459: Cynthia Davidson cindylou5740@yahoo.com Customer Shipping Ent…" at bounding box center [765, 383] width 970 height 1872
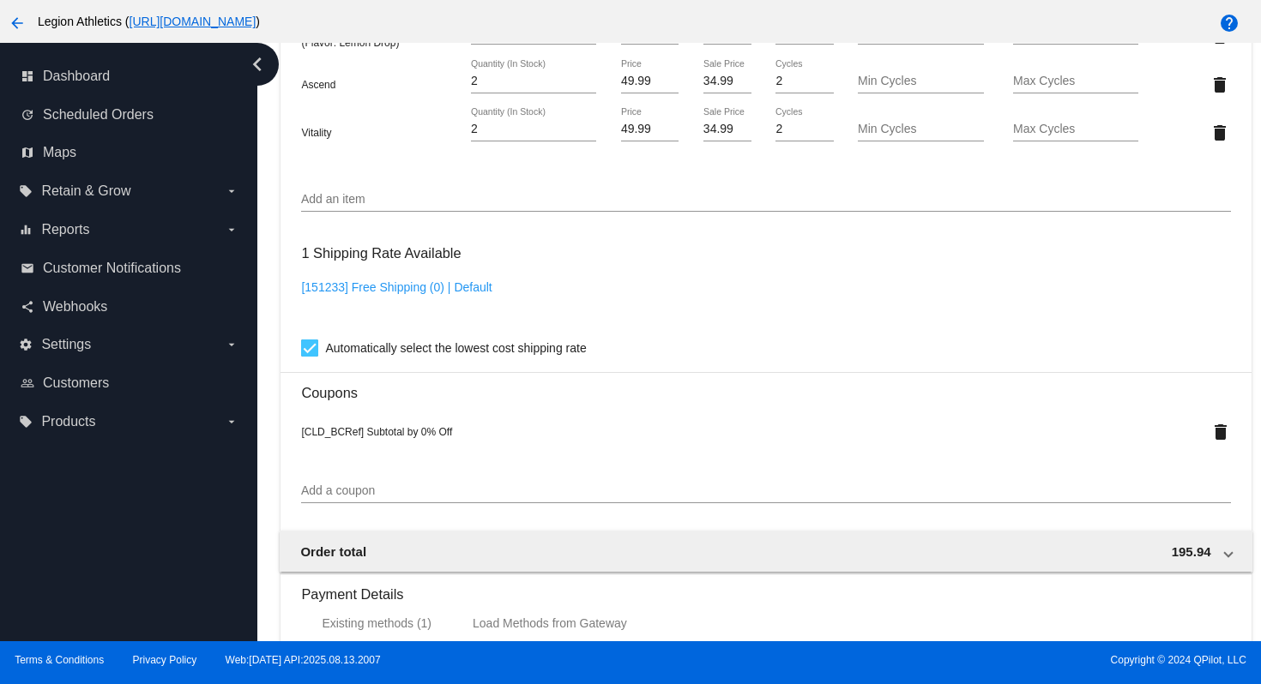
scroll to position [1681, 0]
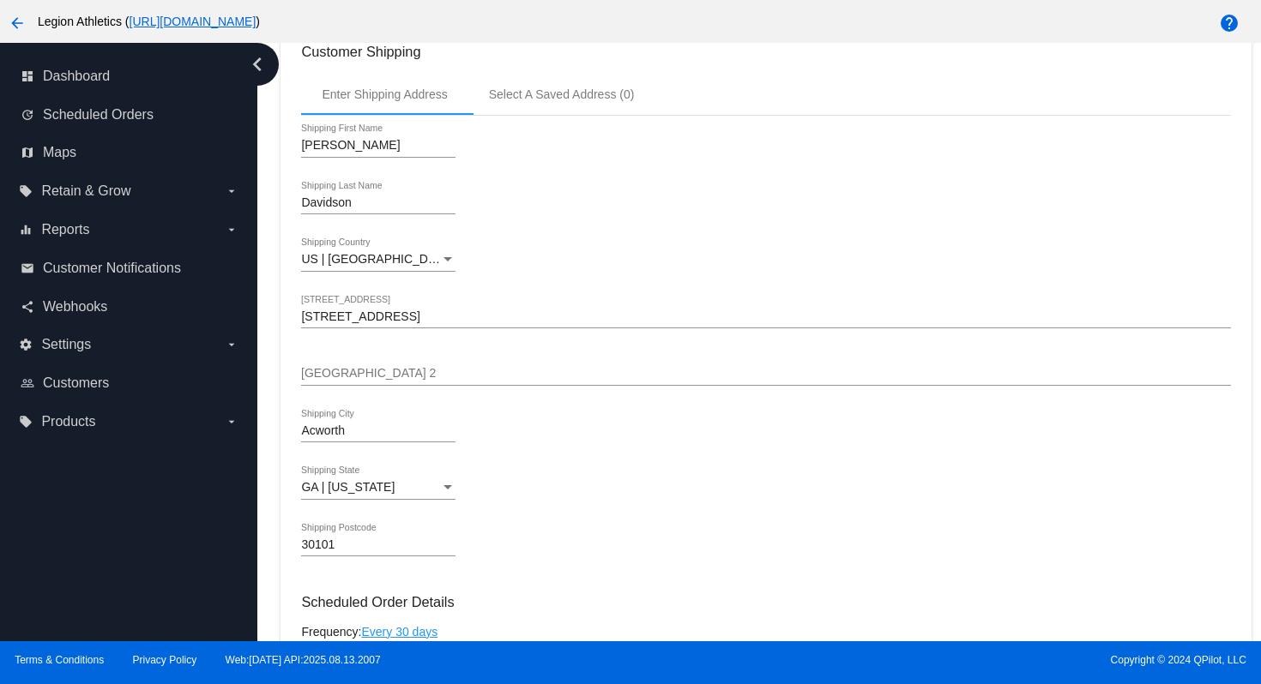
scroll to position [0, 0]
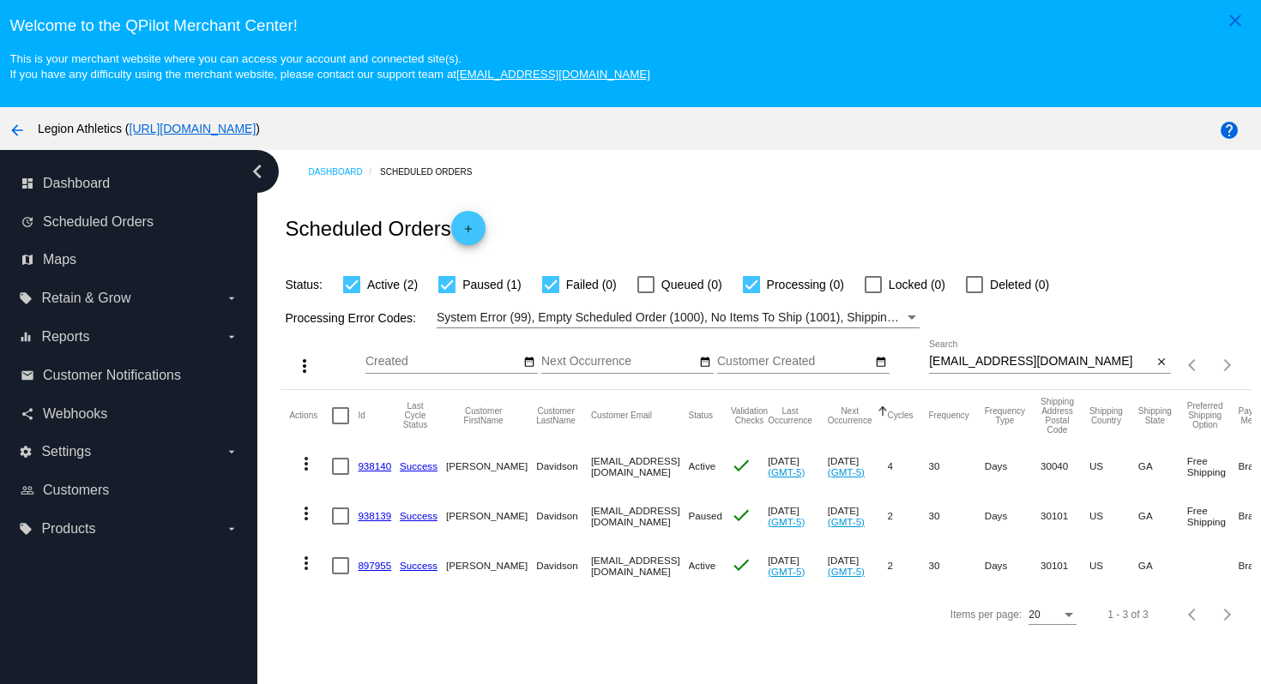
click at [746, 232] on div "Scheduled Orders add" at bounding box center [765, 228] width 970 height 69
click at [377, 519] on link "938139" at bounding box center [374, 515] width 33 height 11
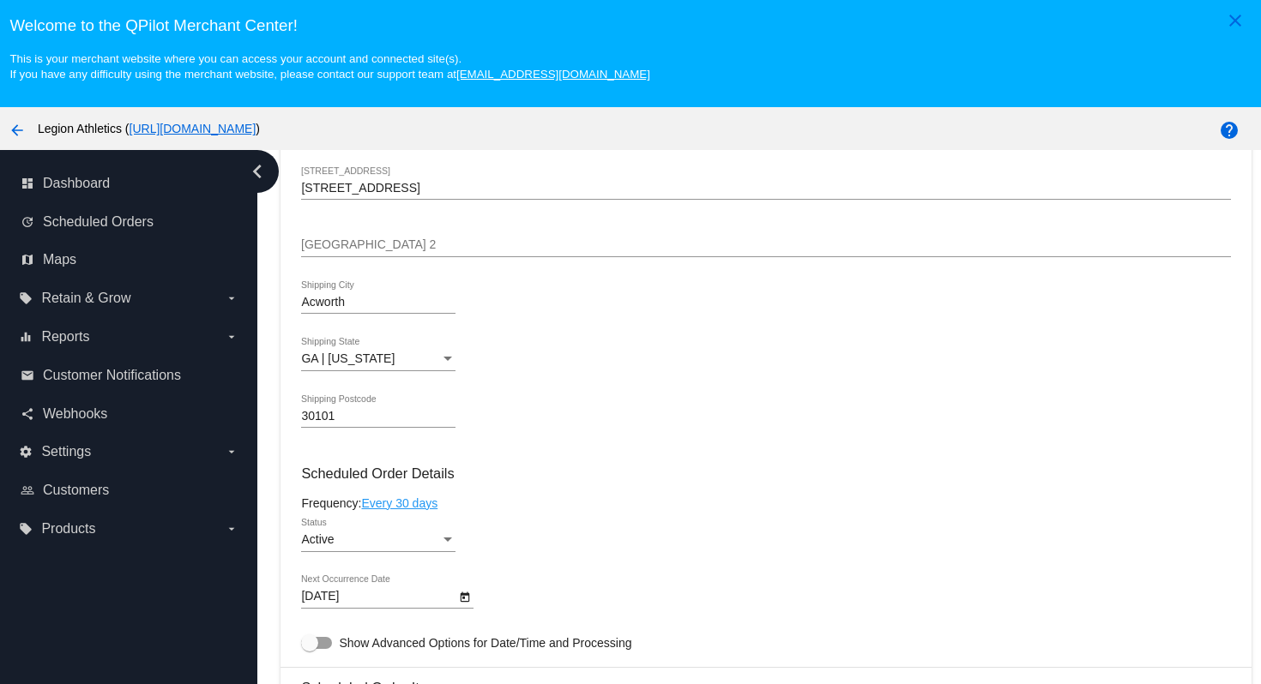
scroll to position [1074, 0]
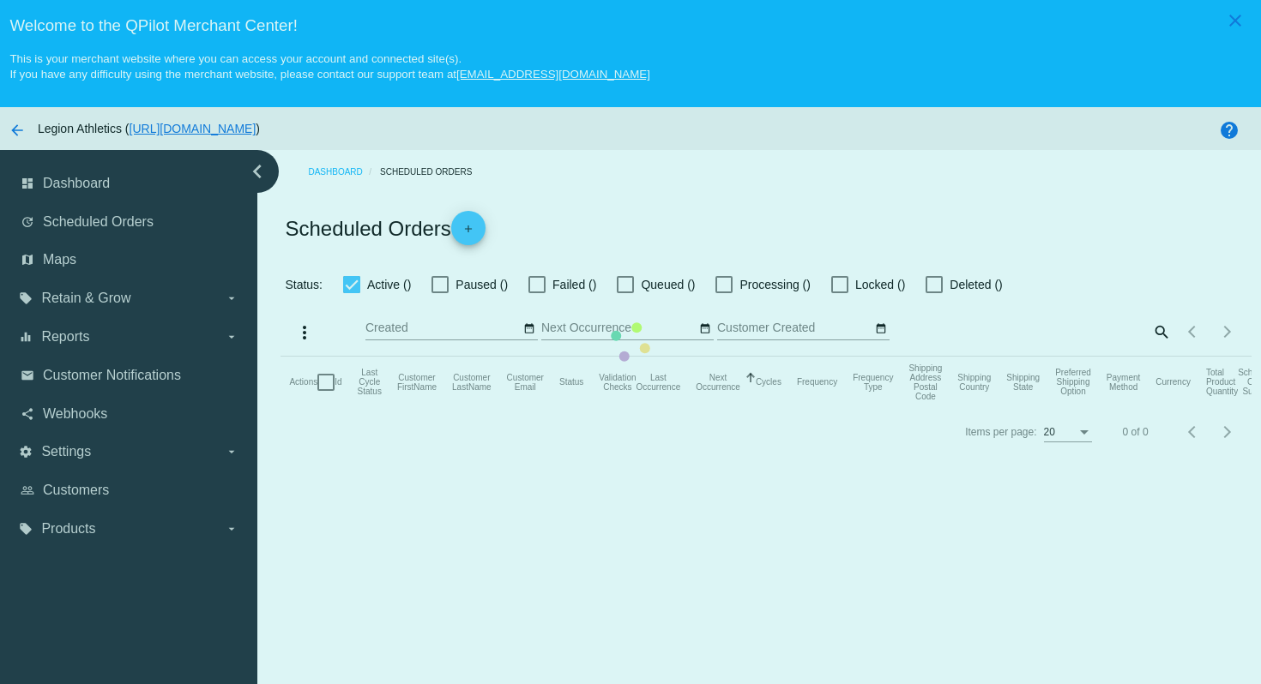
checkbox input "true"
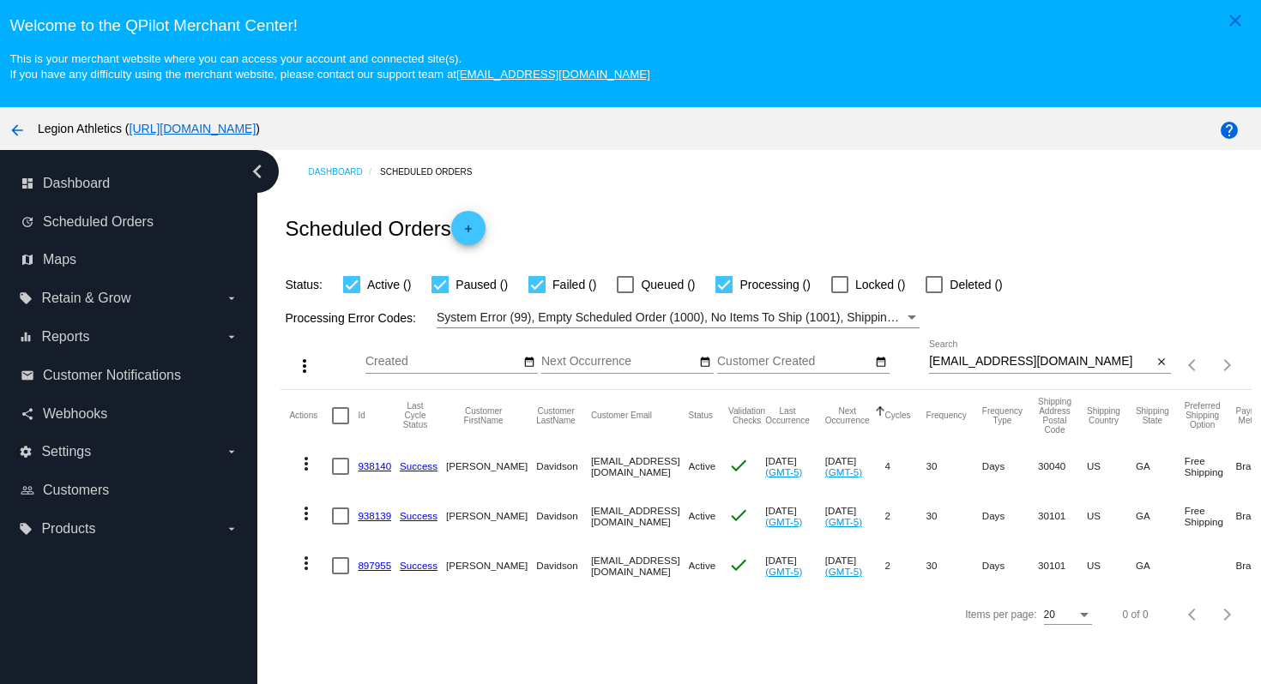
click at [381, 568] on link "897955" at bounding box center [374, 565] width 33 height 11
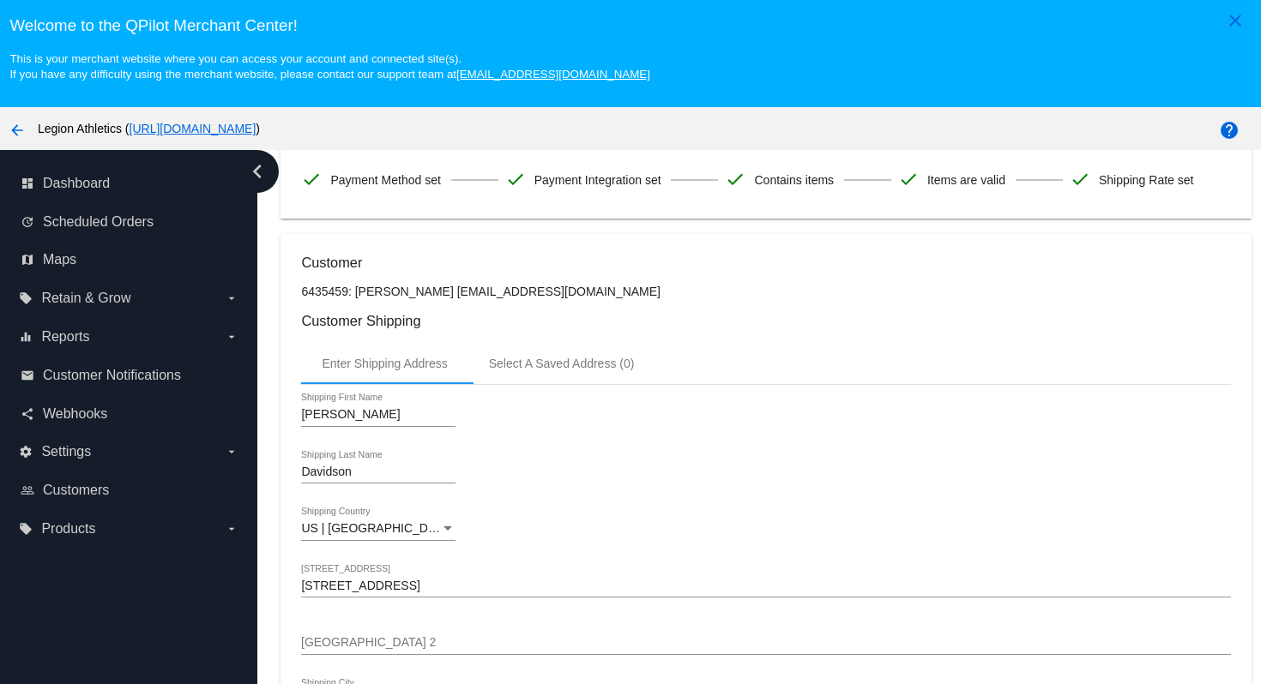
scroll to position [50, 0]
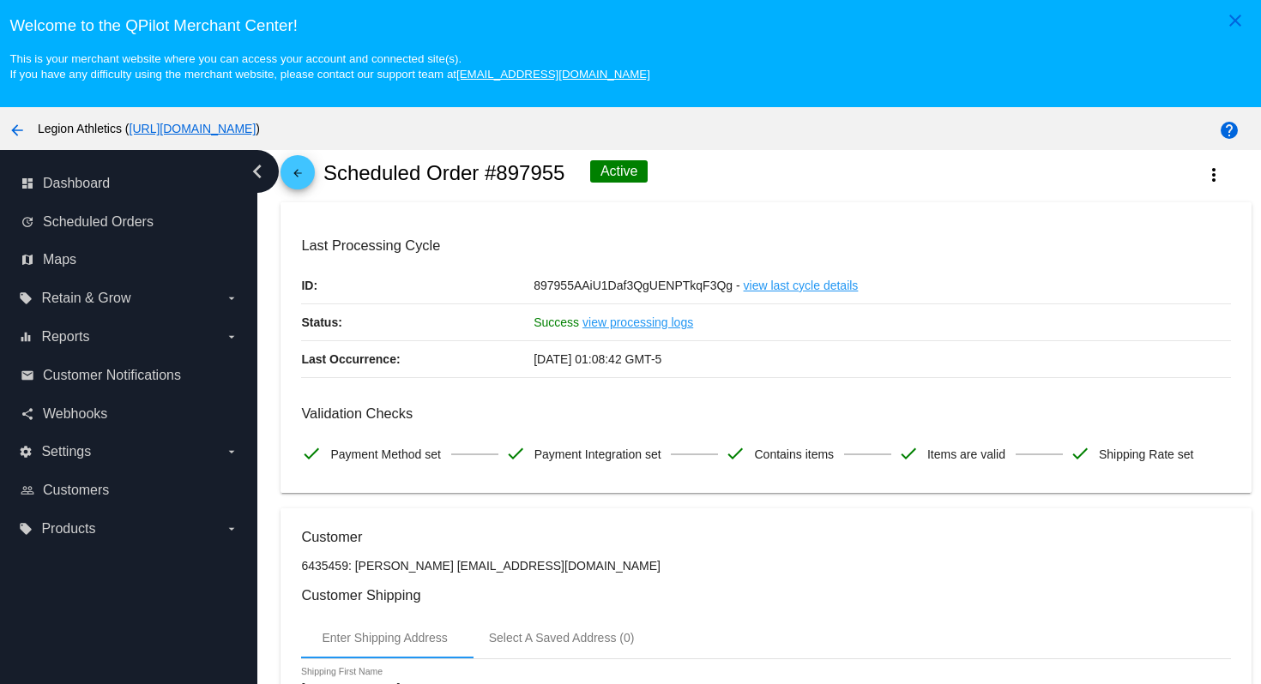
click at [298, 184] on mat-icon "arrow_back" at bounding box center [297, 177] width 21 height 21
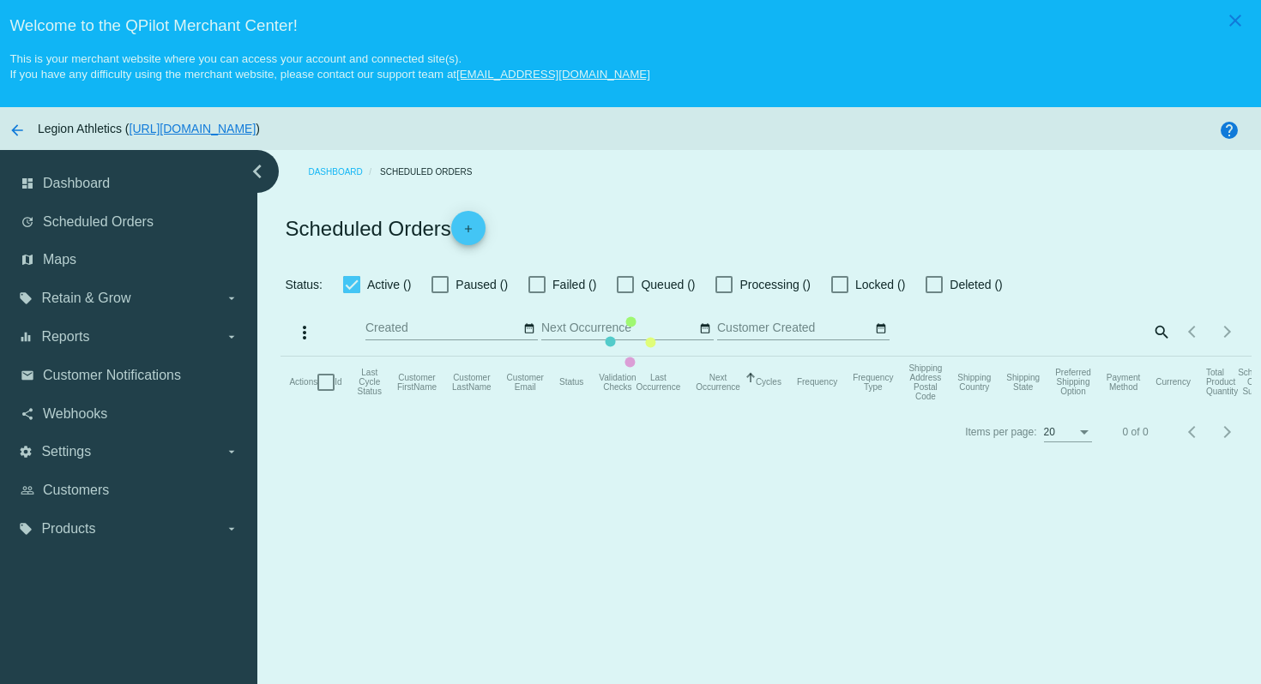
checkbox input "true"
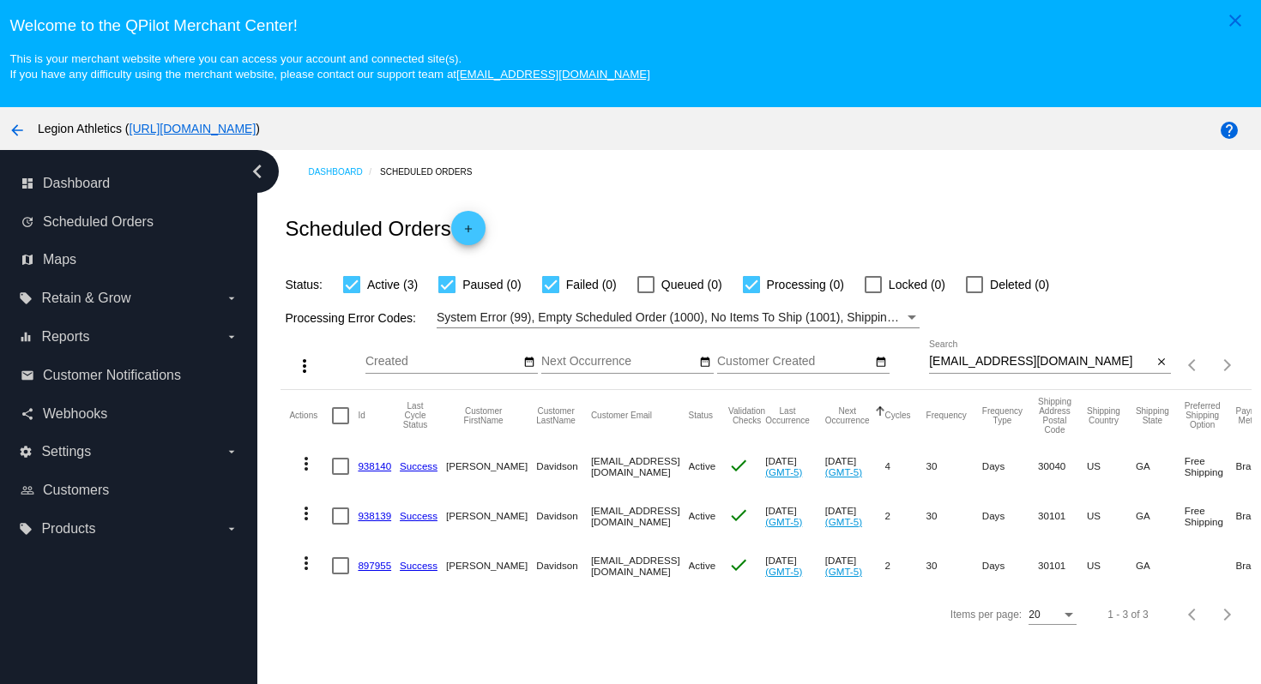
click at [379, 472] on link "938140" at bounding box center [374, 466] width 33 height 11
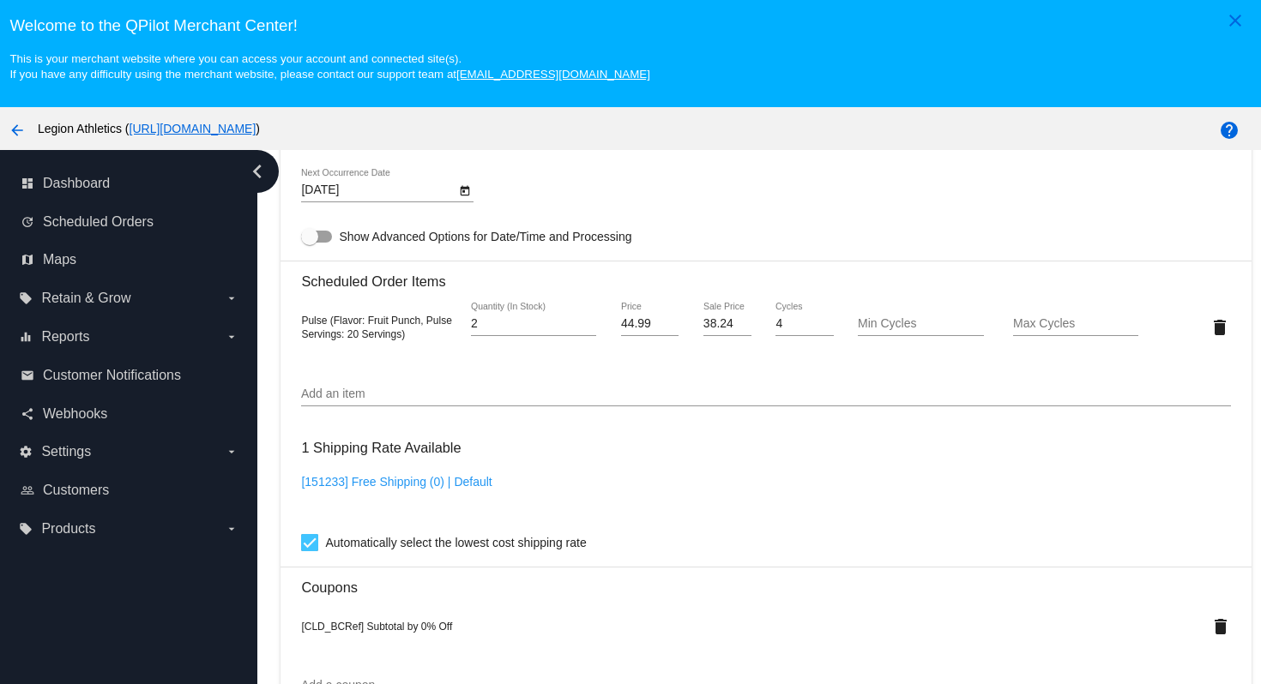
scroll to position [1129, 0]
click at [439, 400] on div "Add an item" at bounding box center [765, 389] width 929 height 33
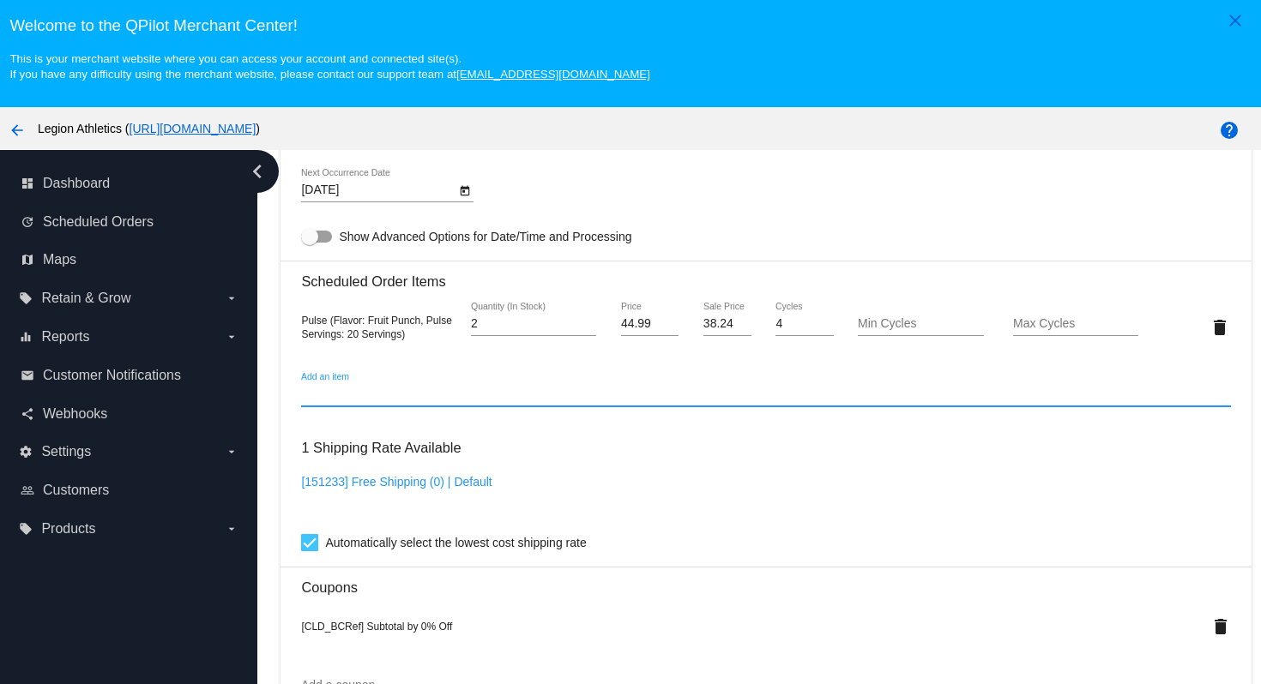
click at [440, 401] on input "Add an item" at bounding box center [765, 395] width 929 height 14
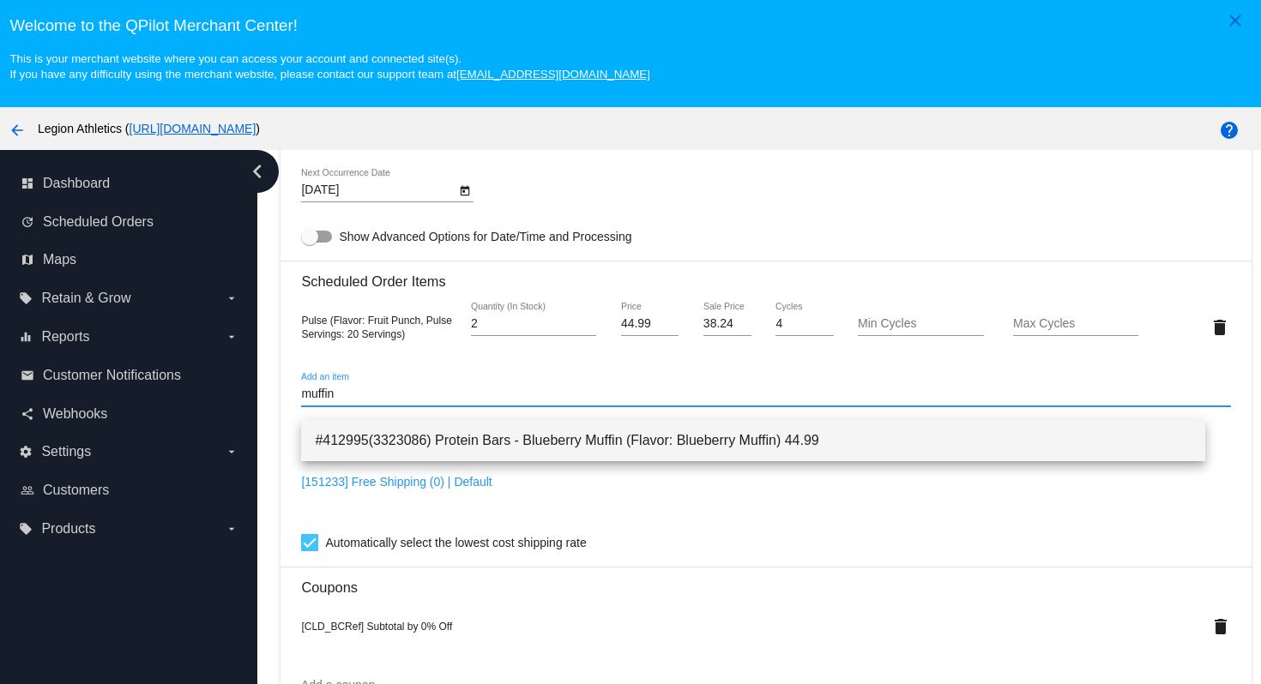
type input "muffin"
click at [539, 440] on span "#412995(3323086) Protein Bars - Blueberry Muffin (Flavor: Blueberry Muffin) 44.…" at bounding box center [753, 440] width 876 height 41
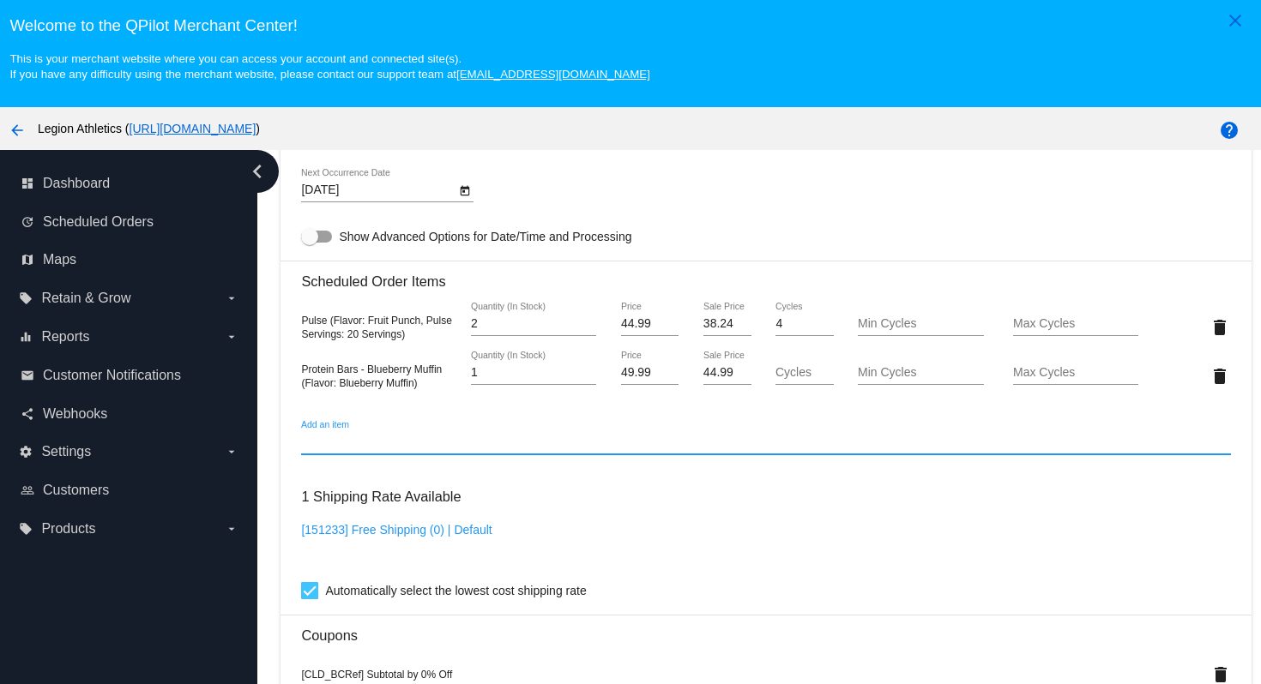
click at [528, 380] on input "1" at bounding box center [533, 373] width 125 height 14
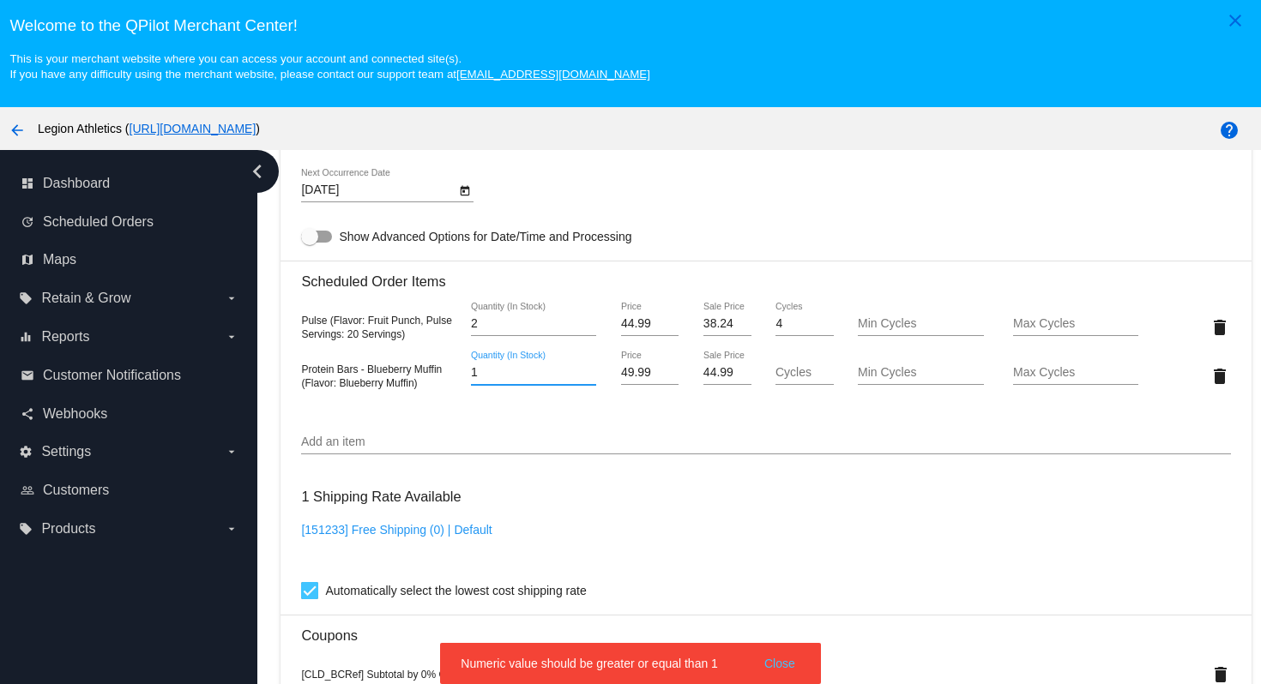
drag, startPoint x: 474, startPoint y: 390, endPoint x: 462, endPoint y: 388, distance: 12.1
click at [462, 388] on div "1 Quantity (In Stock)" at bounding box center [533, 376] width 155 height 49
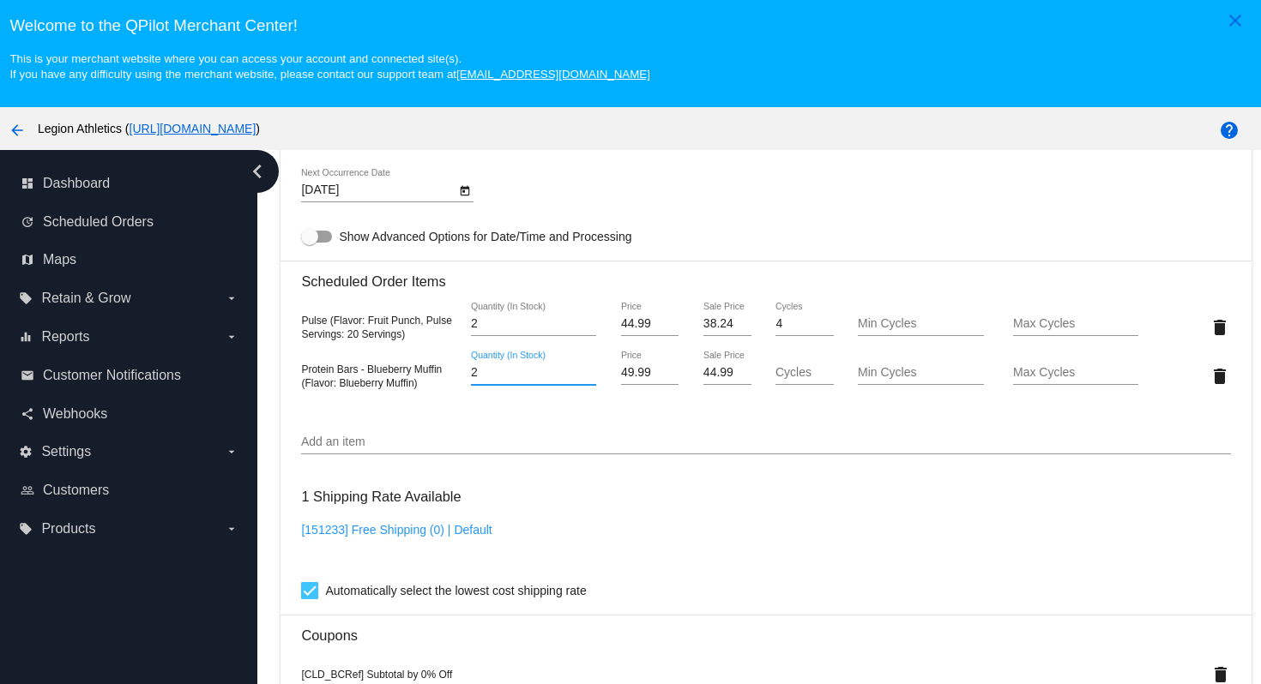
type input "2"
click at [878, 510] on mat-card "Customer 6435459: Cynthia Davidson cindylou5740@yahoo.com Customer Shipping Ent…" at bounding box center [765, 341] width 970 height 1823
drag, startPoint x: 724, startPoint y: 387, endPoint x: 677, endPoint y: 386, distance: 46.3
click at [689, 386] on div "44.99 Sale Price" at bounding box center [727, 376] width 77 height 49
click at [990, 559] on mat-card "Customer 6435459: Cynthia Davidson cindylou5740@yahoo.com Customer Shipping Ent…" at bounding box center [765, 341] width 970 height 1823
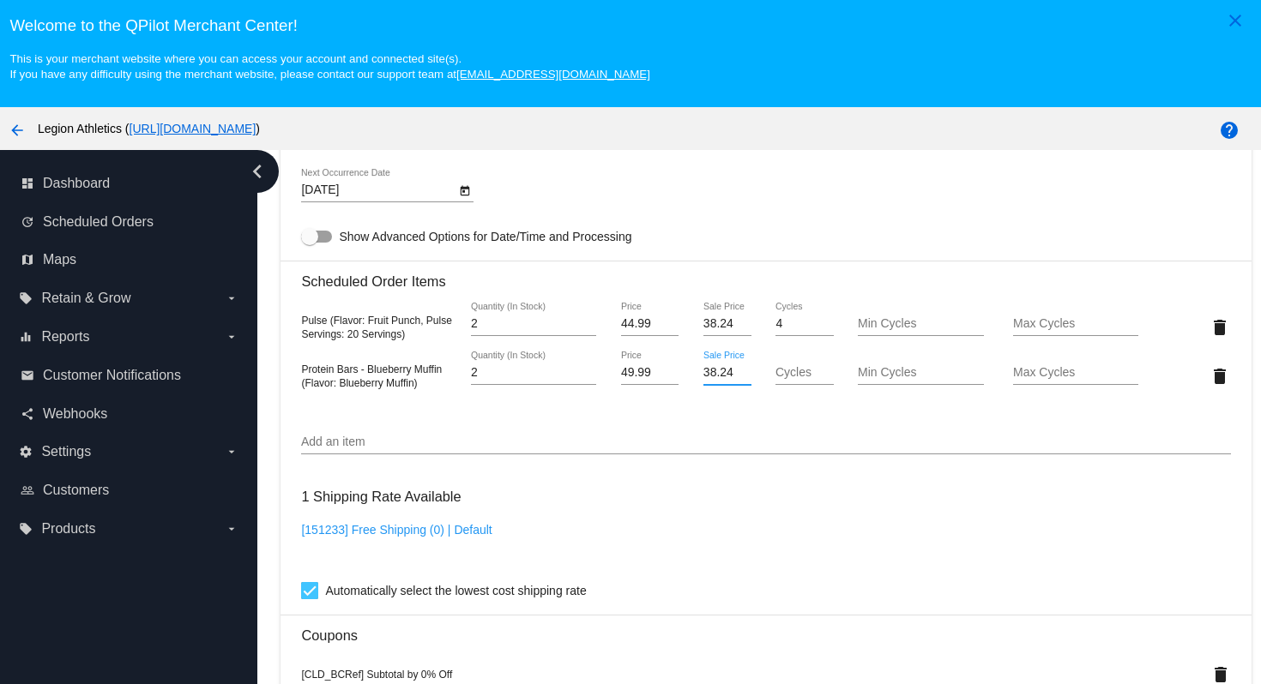
drag, startPoint x: 720, startPoint y: 387, endPoint x: 660, endPoint y: 385, distance: 60.1
click at [661, 386] on div "Protein Bars - Blueberry Muffin (Flavor: Blueberry Muffin) 2 Quantity (In Stock…" at bounding box center [765, 376] width 929 height 49
type input "34.99"
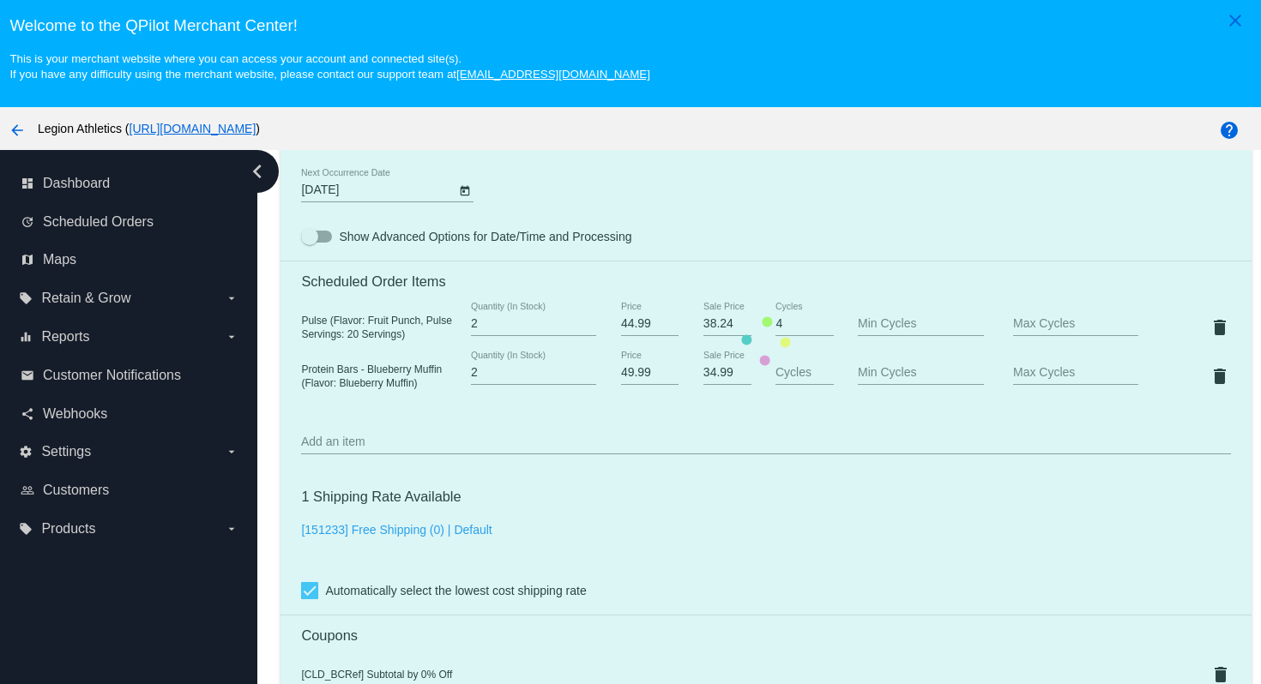
click at [854, 556] on mat-card "Customer 6435459: Cynthia Davidson cindylou5740@yahoo.com Customer Shipping Ent…" at bounding box center [765, 341] width 970 height 1823
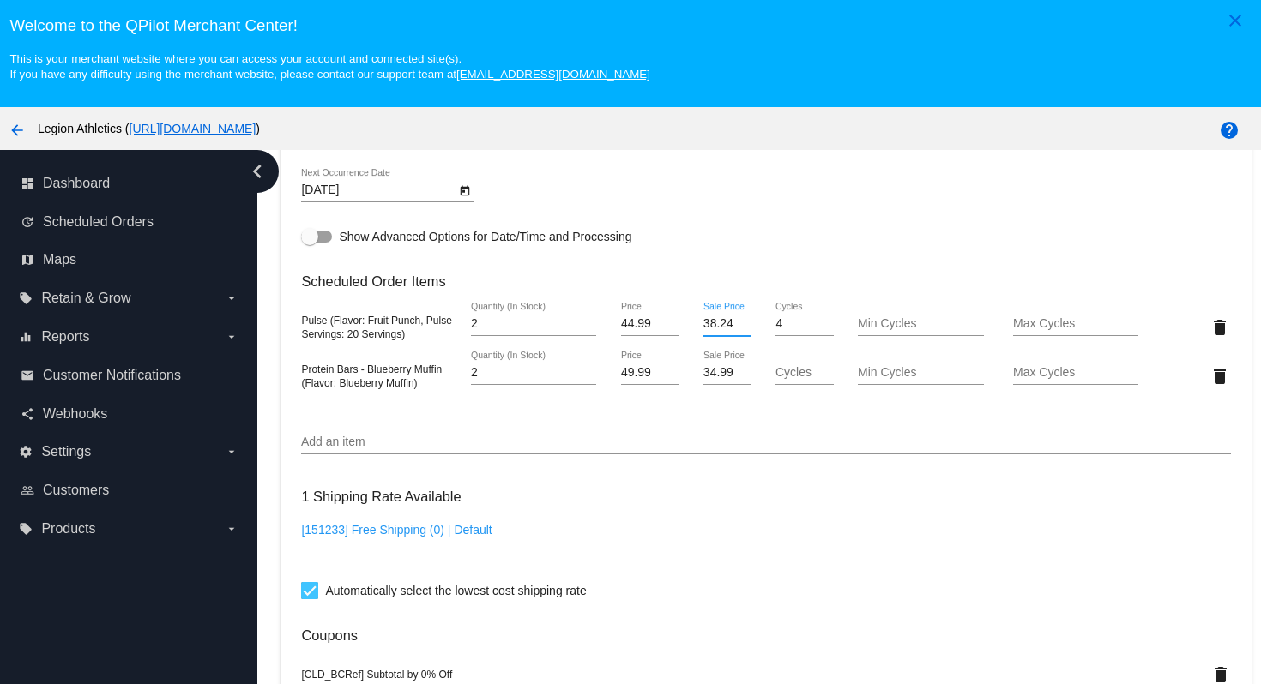
drag, startPoint x: 721, startPoint y: 337, endPoint x: 672, endPoint y: 334, distance: 48.9
click at [677, 338] on div "Pulse (Flavor: Fruit Punch, Pulse Servings: 20 Servings) 2 Quantity (In Stock) …" at bounding box center [765, 327] width 929 height 49
type input "31.49"
click at [935, 529] on mat-card "Customer 6435459: Cynthia Davidson cindylou5740@yahoo.com Customer Shipping Ent…" at bounding box center [765, 341] width 970 height 1823
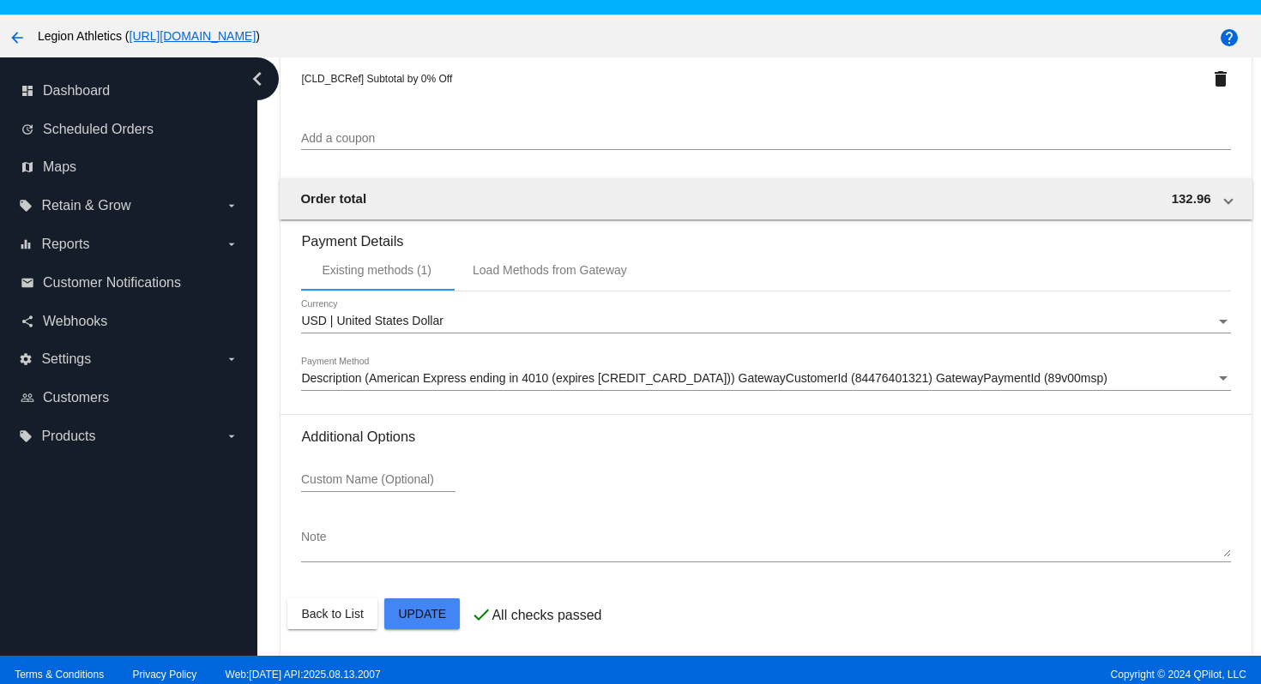
scroll to position [110, 0]
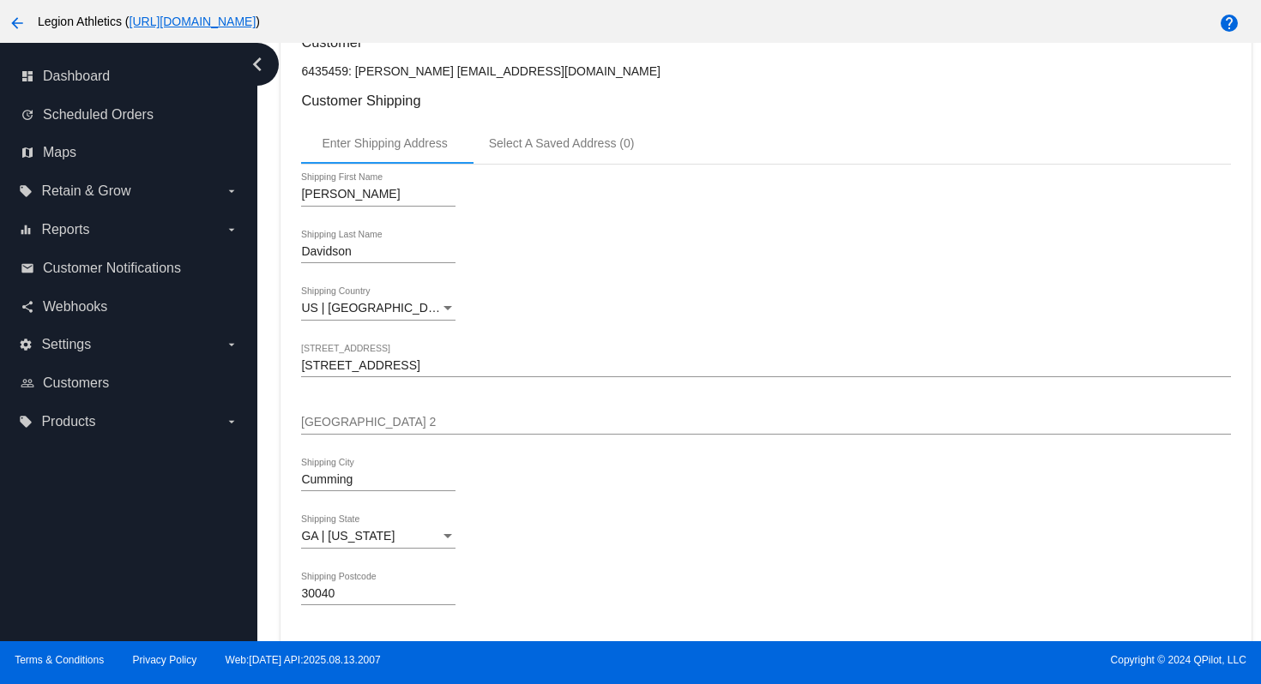
scroll to position [234, 0]
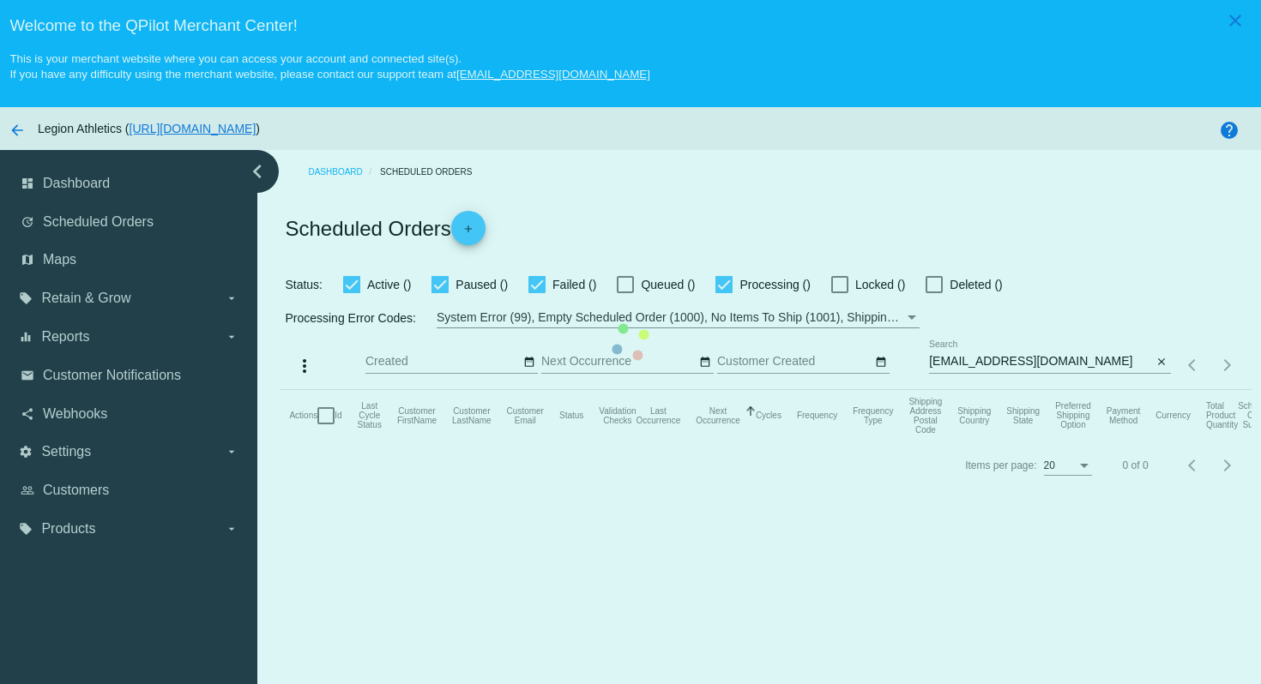
click at [1052, 390] on mat-table "Actions Id Last Cycle Status Customer FirstName Customer LastName Customer Emai…" at bounding box center [765, 415] width 970 height 51
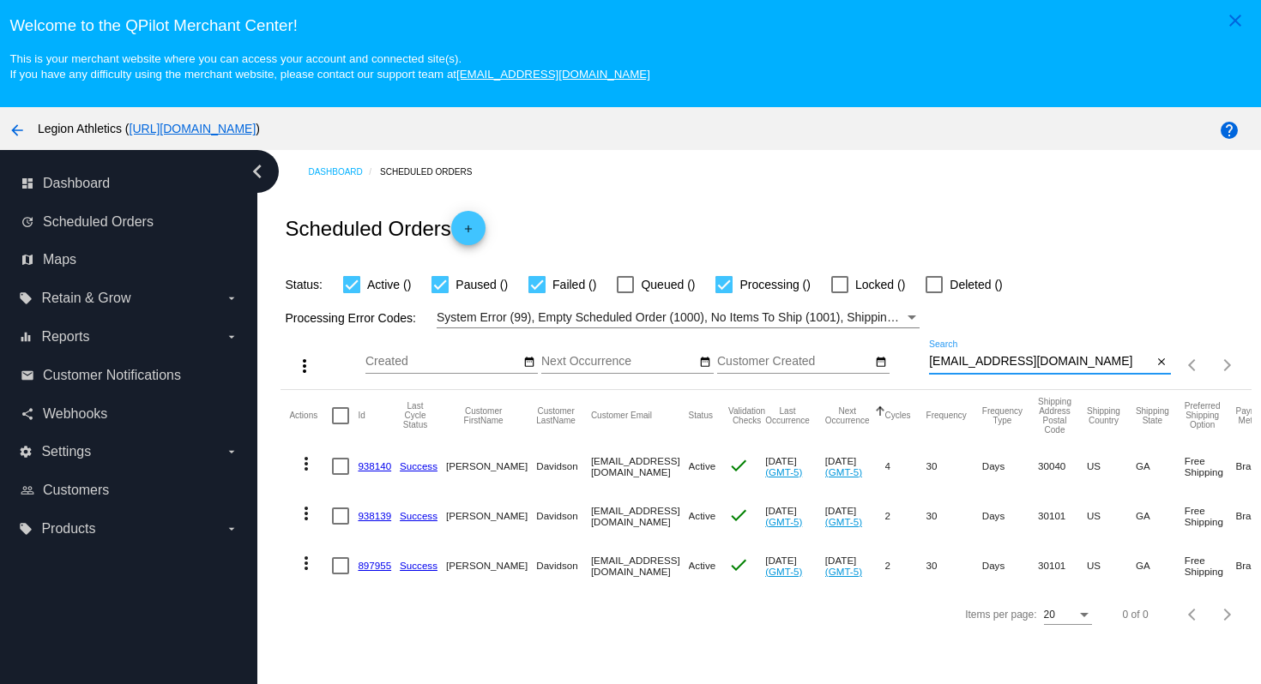
drag, startPoint x: 1095, startPoint y: 363, endPoint x: 1090, endPoint y: 318, distance: 44.9
click at [1090, 318] on app-dashboard-scheduled-orders "Scheduled Orders add Status: Active () Paused () Failed () Queued () Processing…" at bounding box center [765, 416] width 970 height 444
paste input "royjgray"
type input "[EMAIL_ADDRESS][DOMAIN_NAME]"
click at [1037, 216] on div "Scheduled Orders add" at bounding box center [765, 228] width 970 height 69
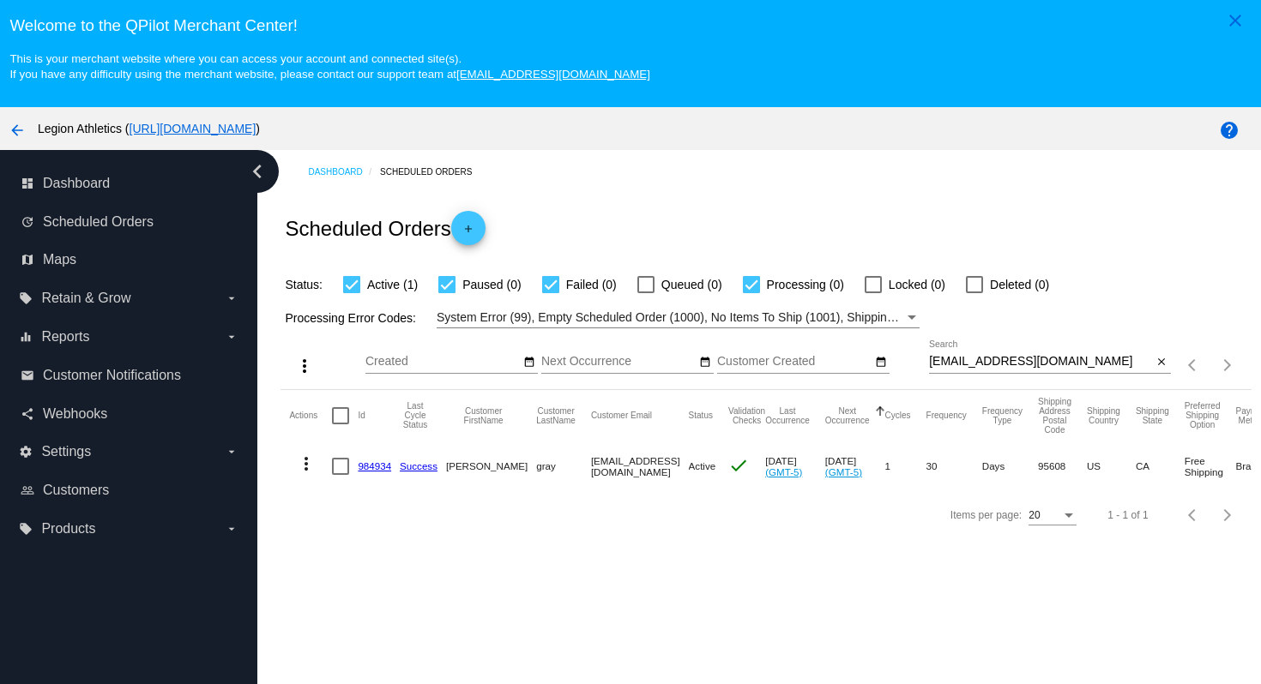
click at [375, 471] on link "984934" at bounding box center [374, 466] width 33 height 11
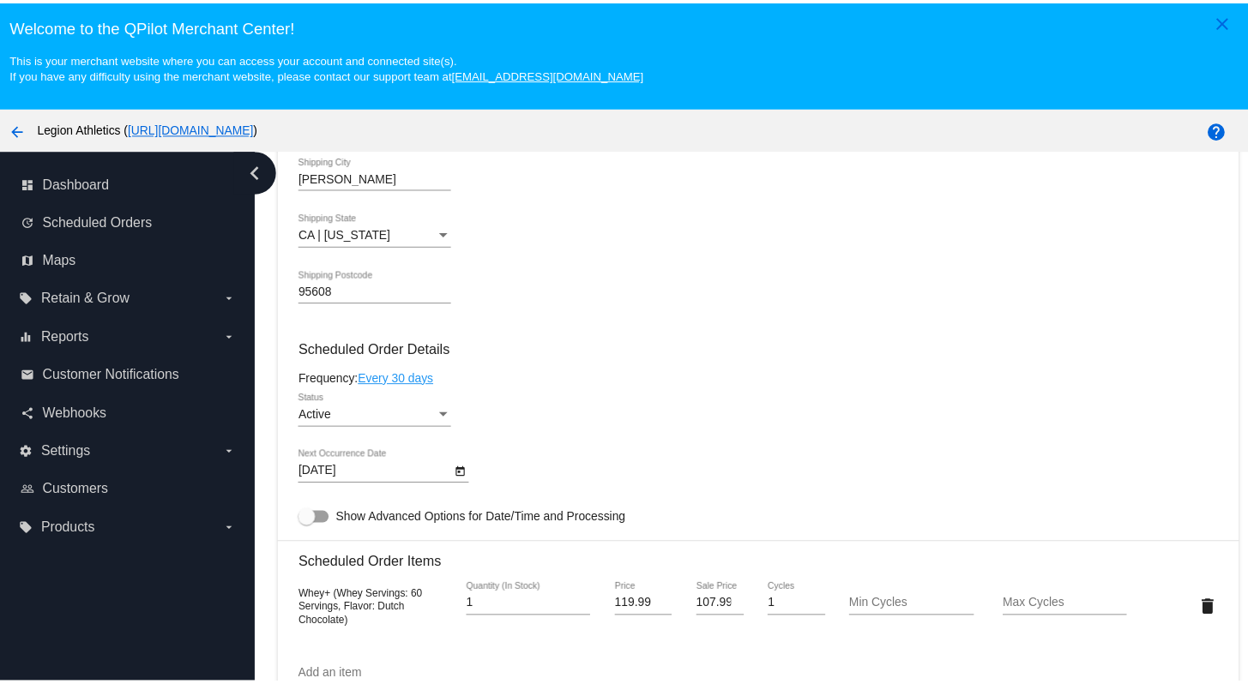
scroll to position [933, 0]
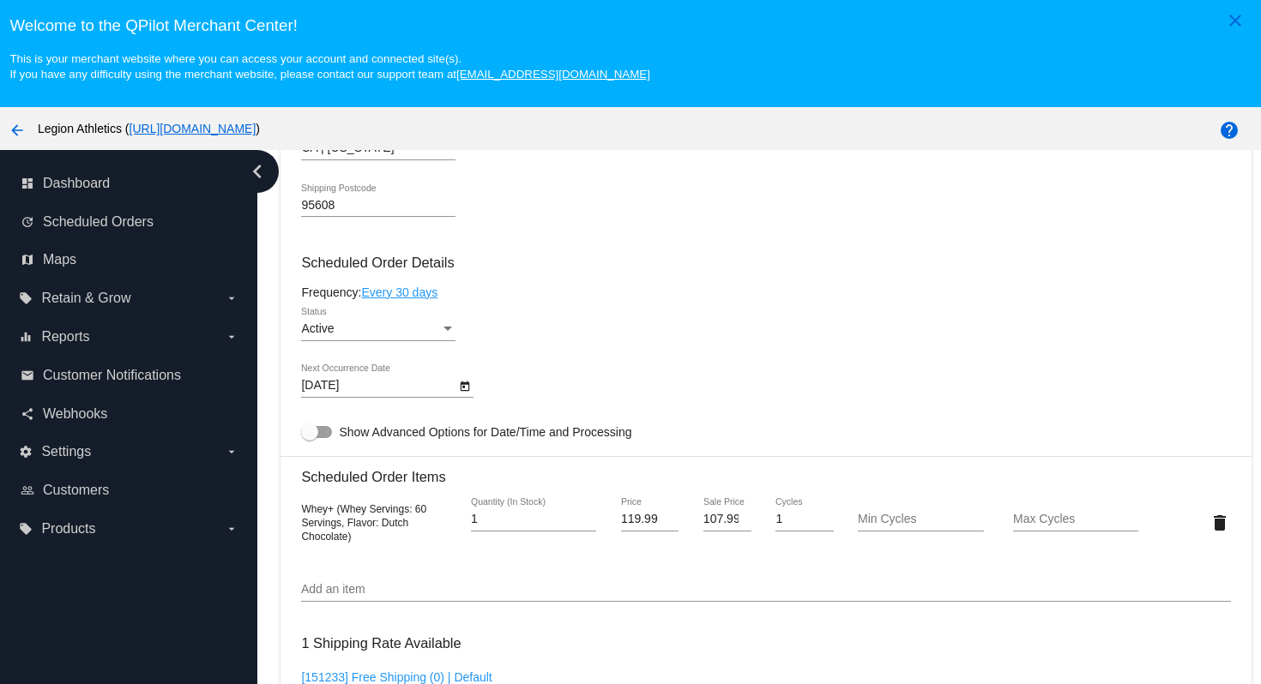
click at [406, 299] on link "Every 30 days" at bounding box center [399, 293] width 76 height 14
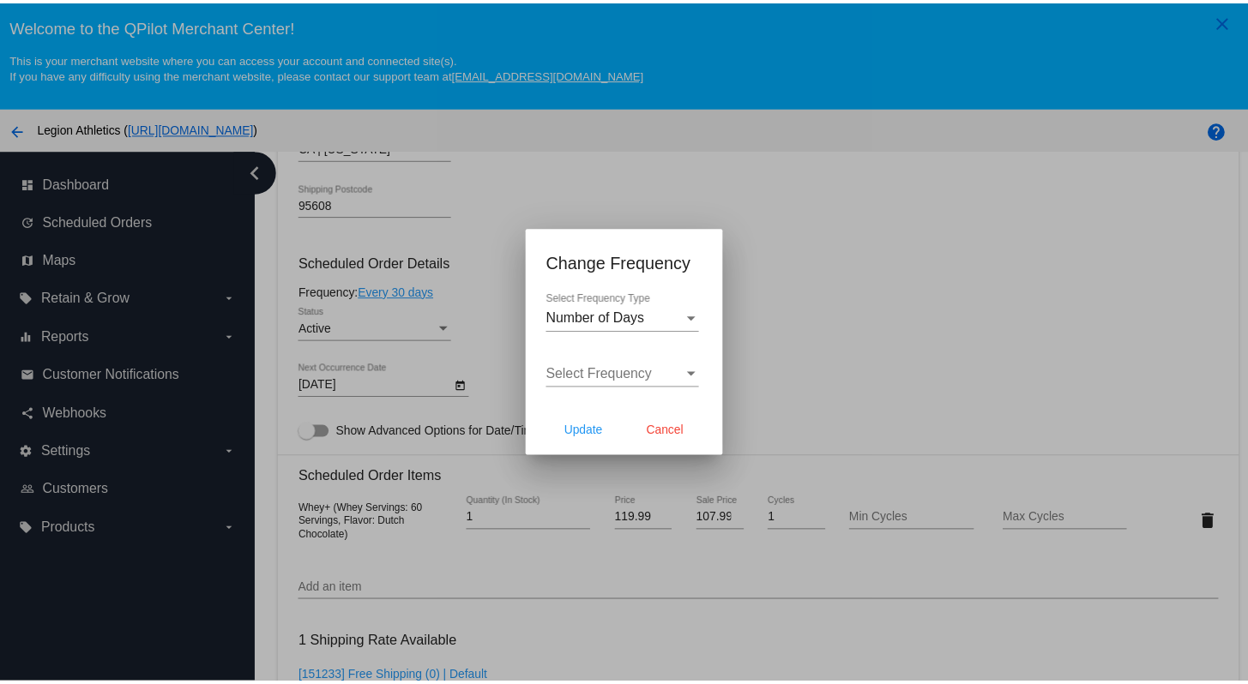
scroll to position [969, 0]
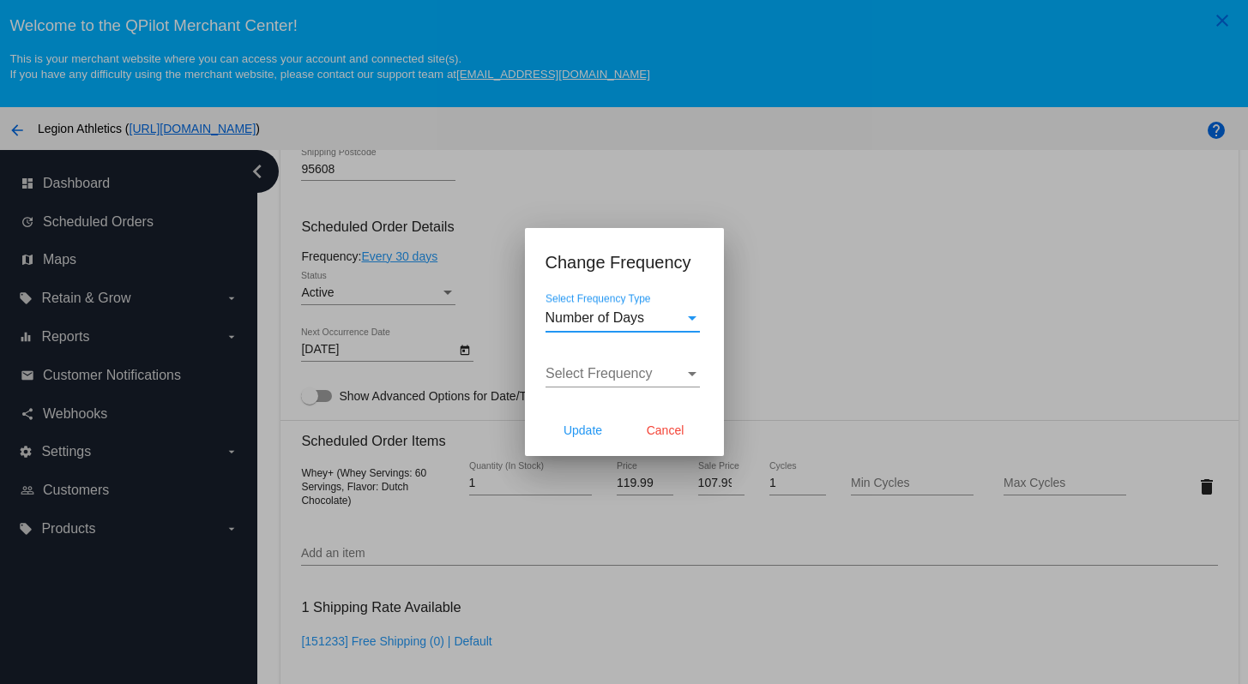
click at [669, 324] on div "Number of Days" at bounding box center [614, 317] width 139 height 15
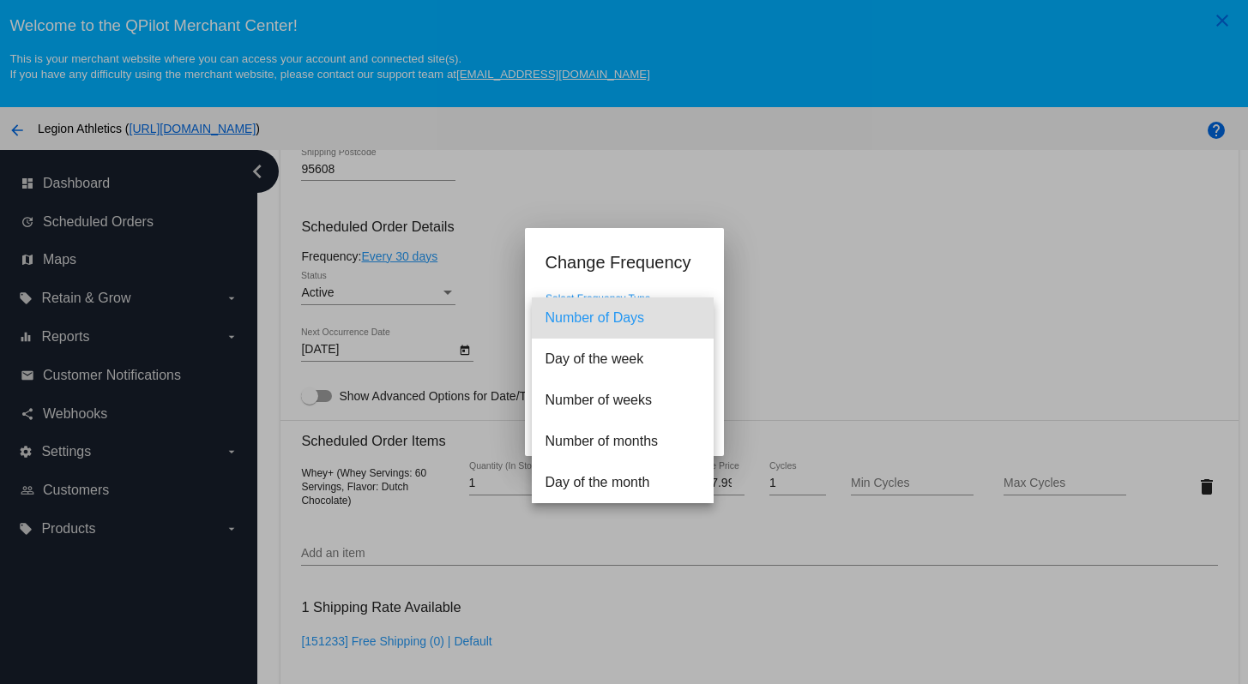
click at [658, 322] on span "Number of Days" at bounding box center [622, 318] width 154 height 41
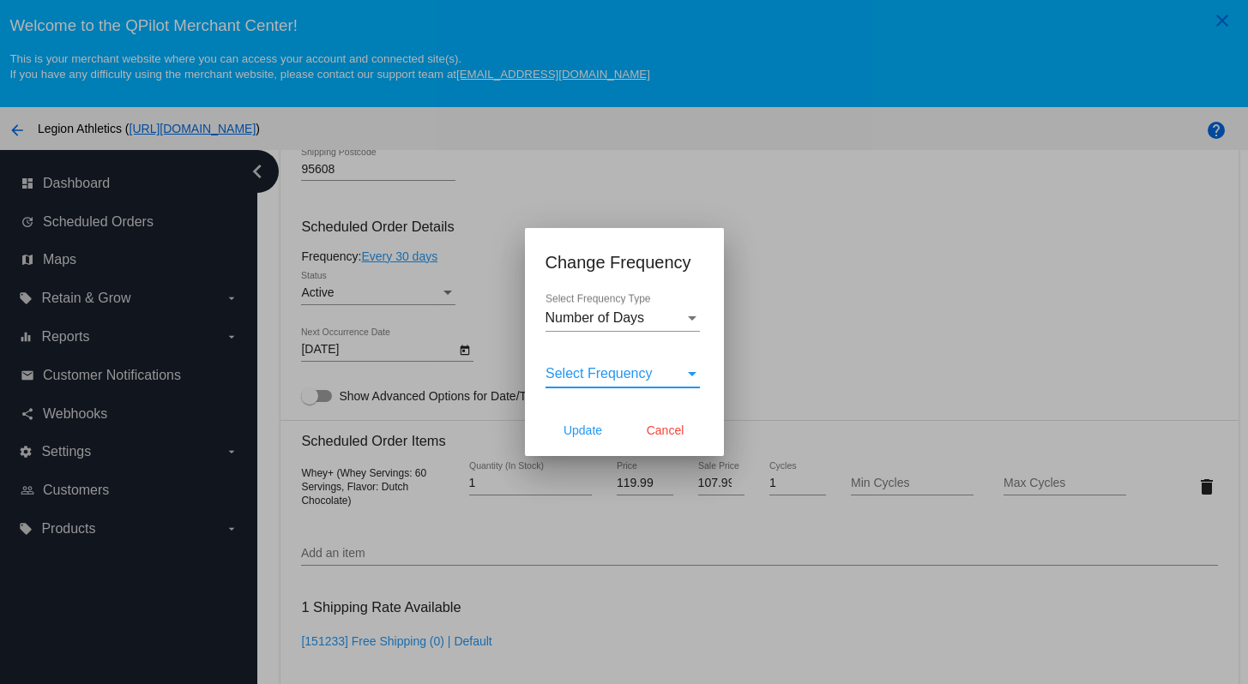
click at [638, 376] on span "Select Frequency" at bounding box center [598, 373] width 107 height 15
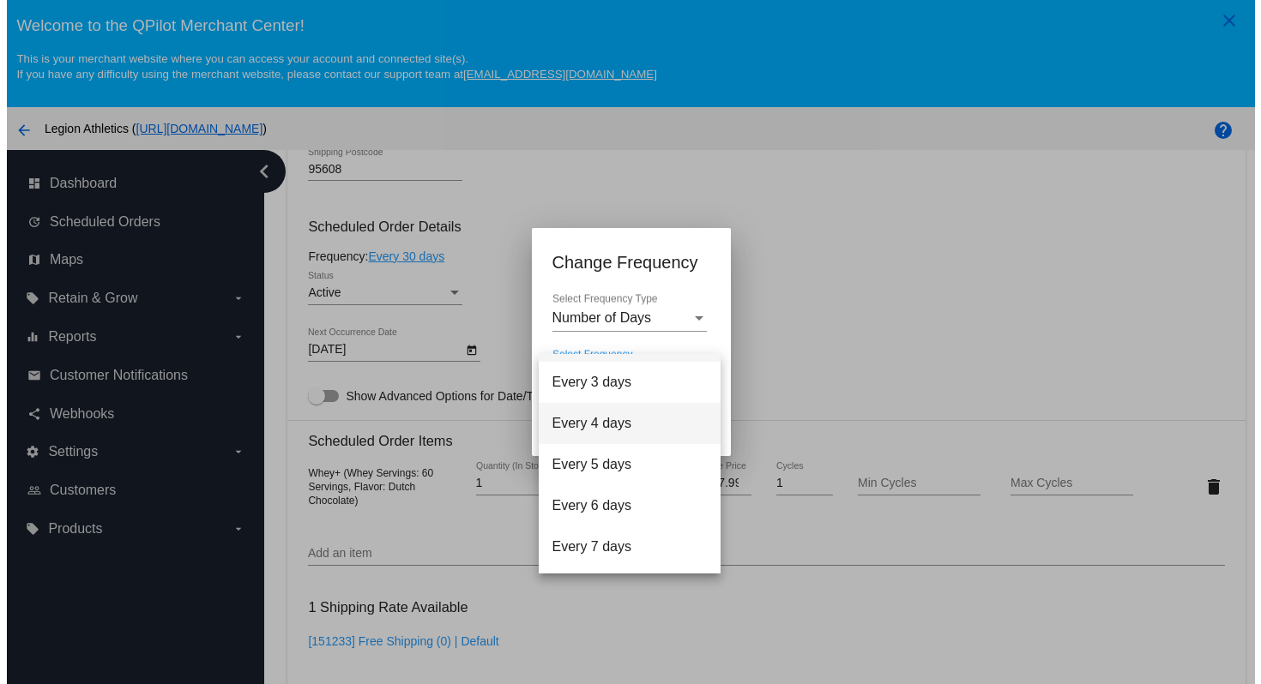
scroll to position [69, 0]
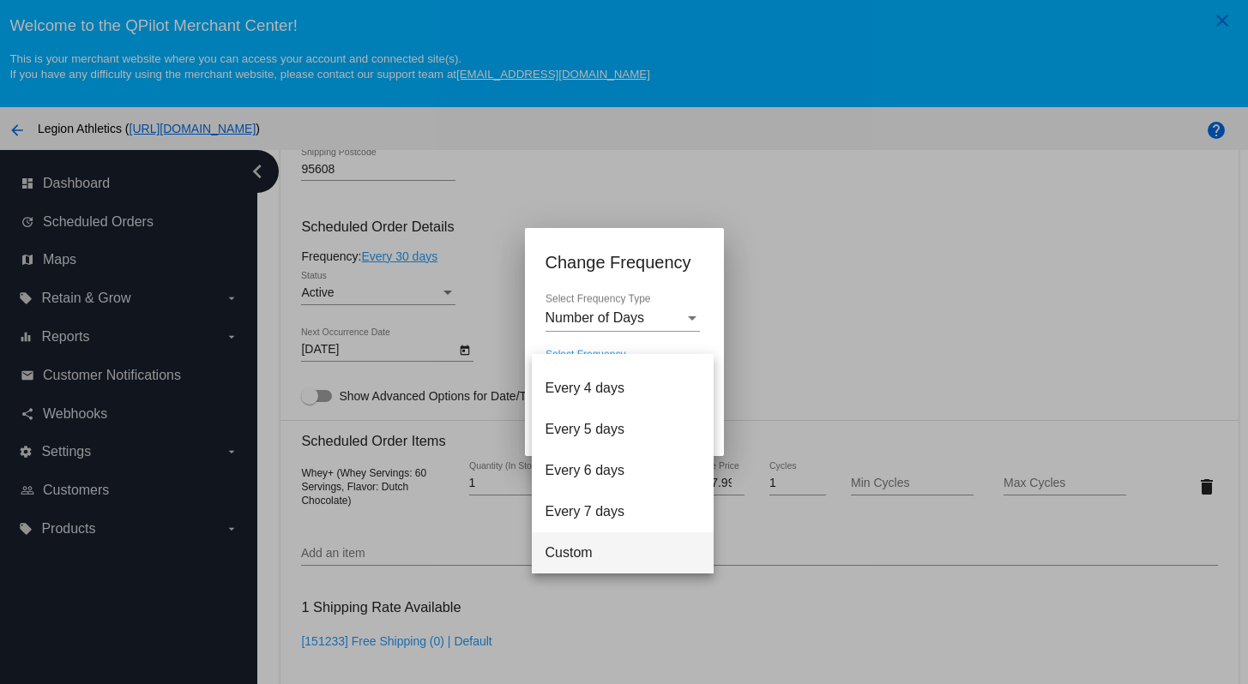
click at [623, 551] on span "Custom" at bounding box center [622, 553] width 154 height 41
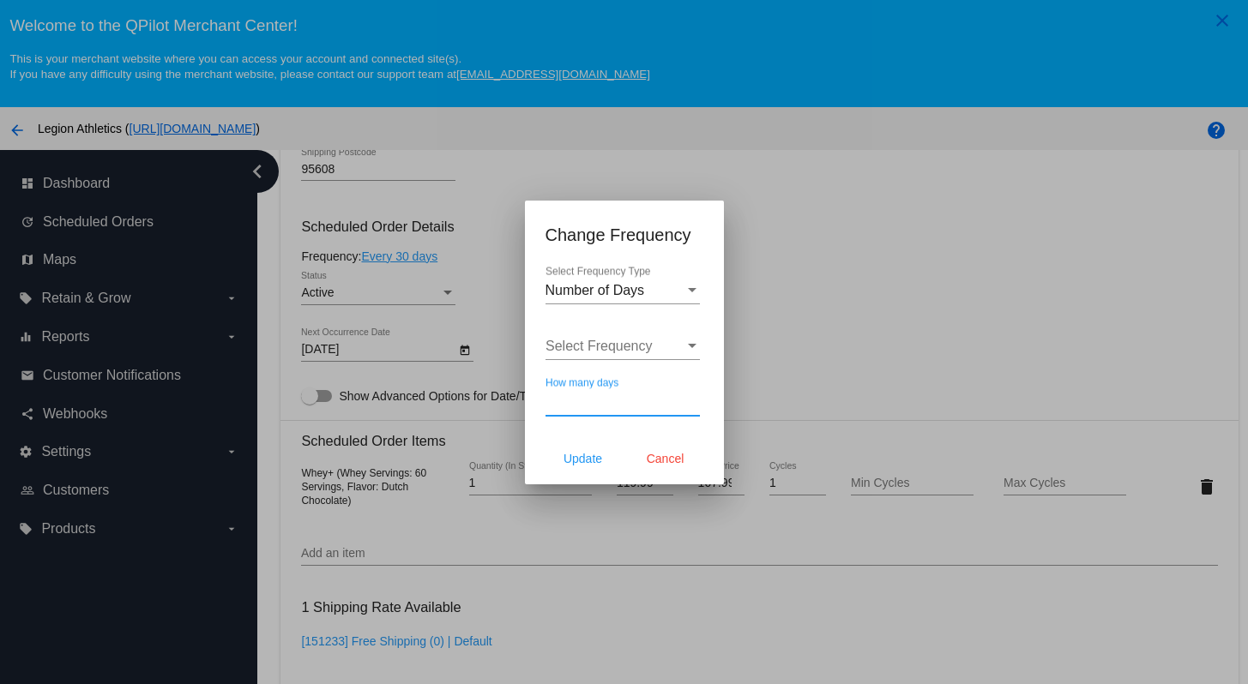
click at [632, 400] on input "How many days" at bounding box center [622, 401] width 154 height 15
type input "120"
click at [599, 456] on span "Update" at bounding box center [582, 459] width 39 height 14
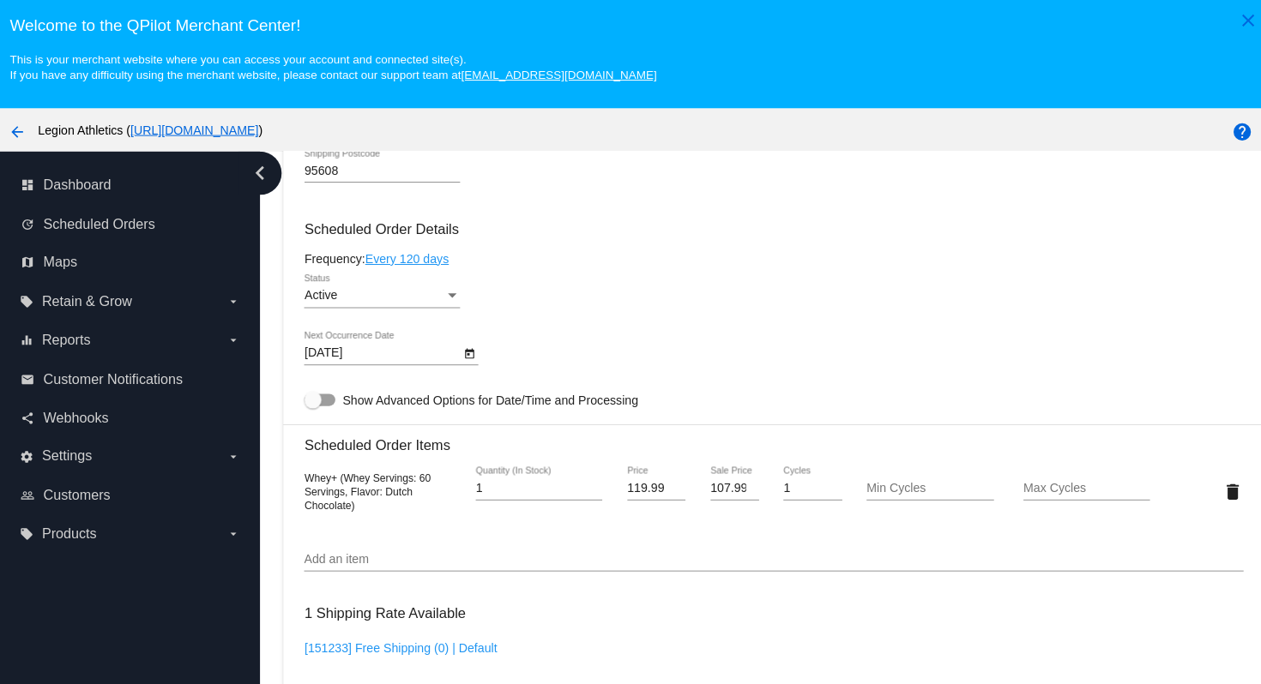
scroll to position [933, 0]
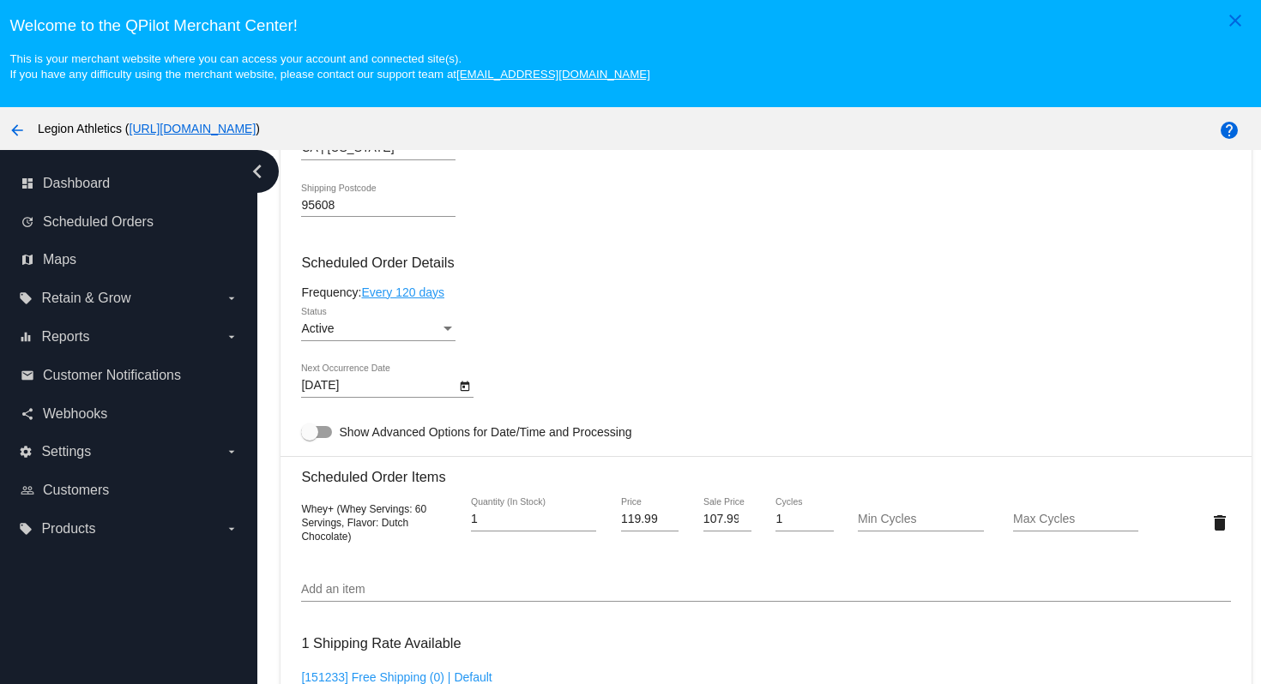
type input "12/11/2025"
click at [559, 347] on div "Active Status" at bounding box center [765, 332] width 929 height 49
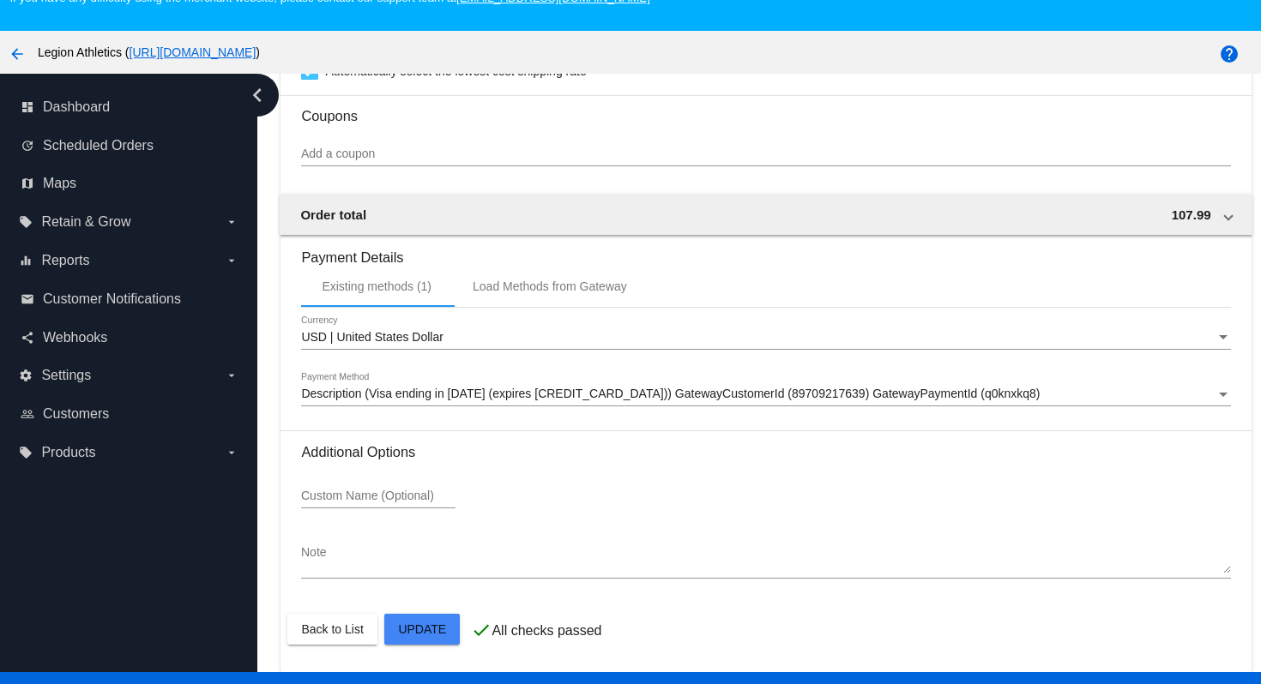
scroll to position [110, 0]
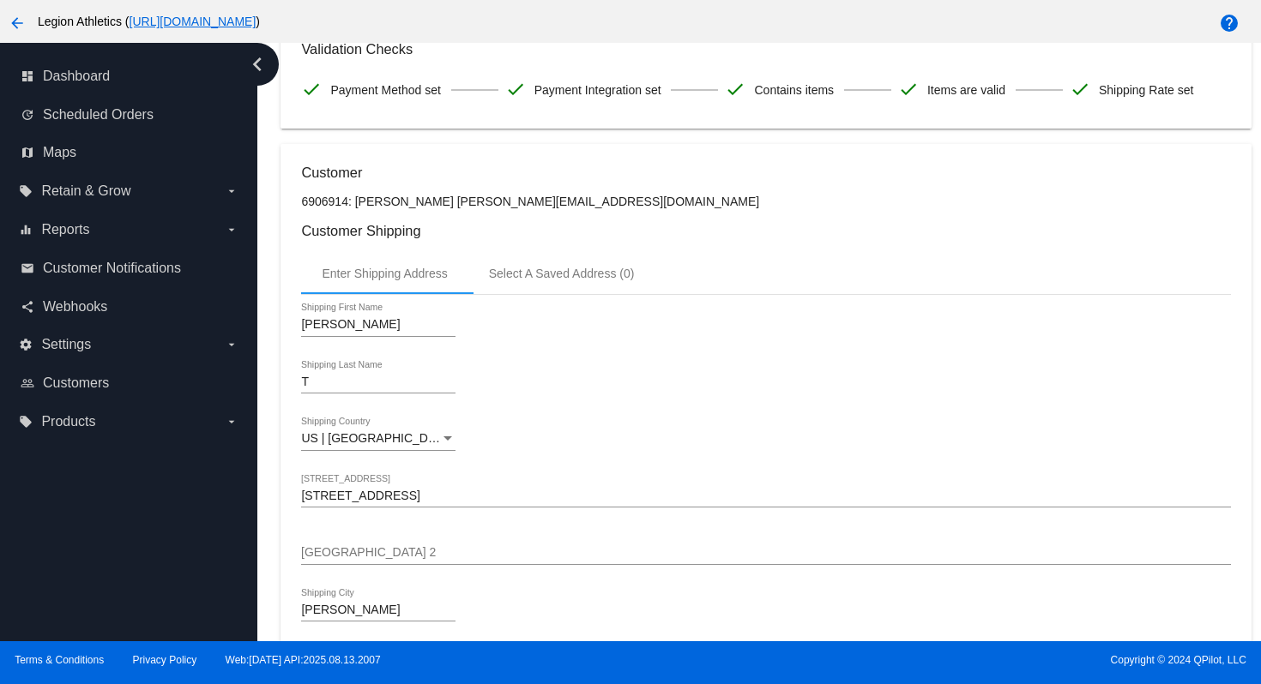
scroll to position [0, 0]
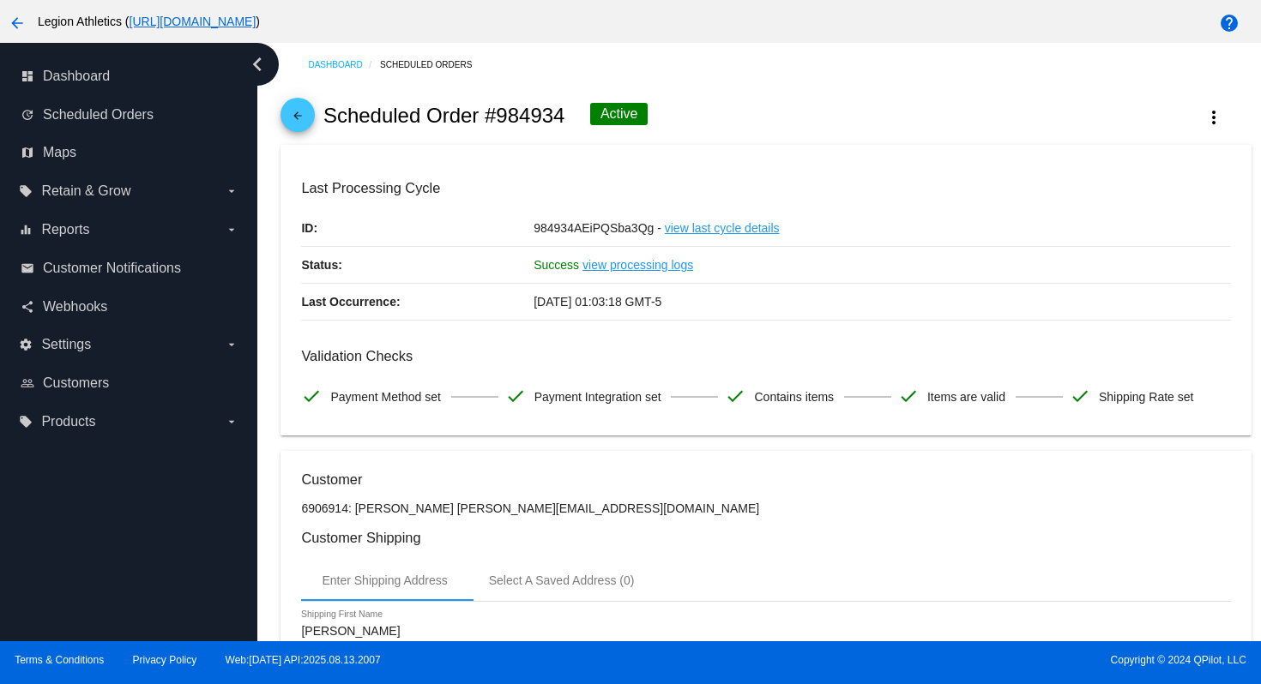
drag, startPoint x: 515, startPoint y: 515, endPoint x: 403, endPoint y: 515, distance: 112.3
click at [403, 515] on p "6906914: [PERSON_NAME] [PERSON_NAME][EMAIL_ADDRESS][DOMAIN_NAME]" at bounding box center [765, 509] width 929 height 14
copy p "royjgray@yahoo.com"
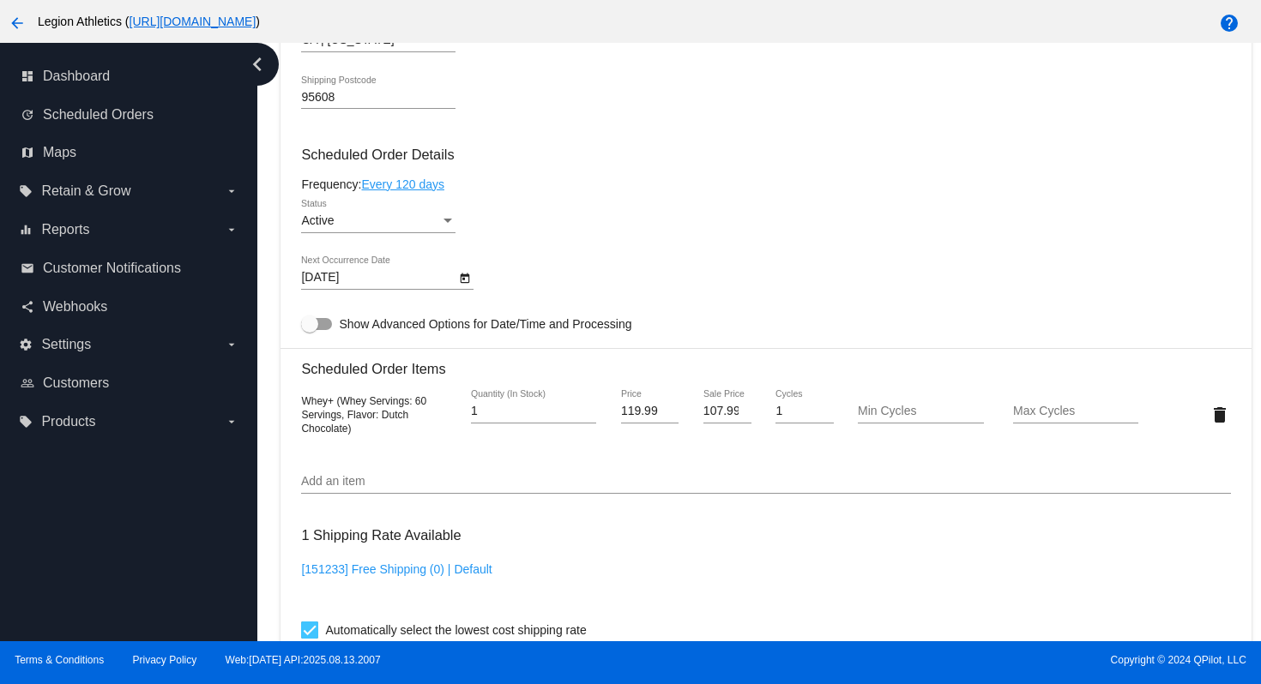
scroll to position [1032, 0]
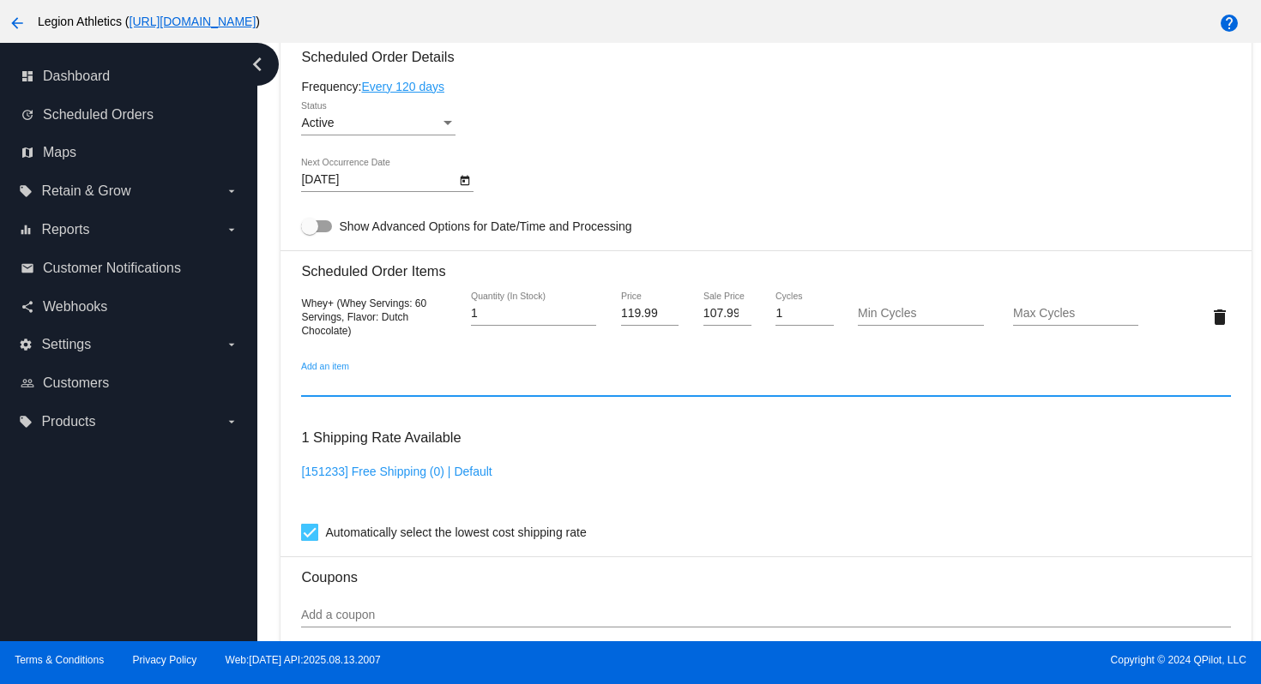
click at [574, 391] on input "Add an item" at bounding box center [765, 384] width 929 height 14
paste input "YJ-Y8TB-6HDA"
type input "Y"
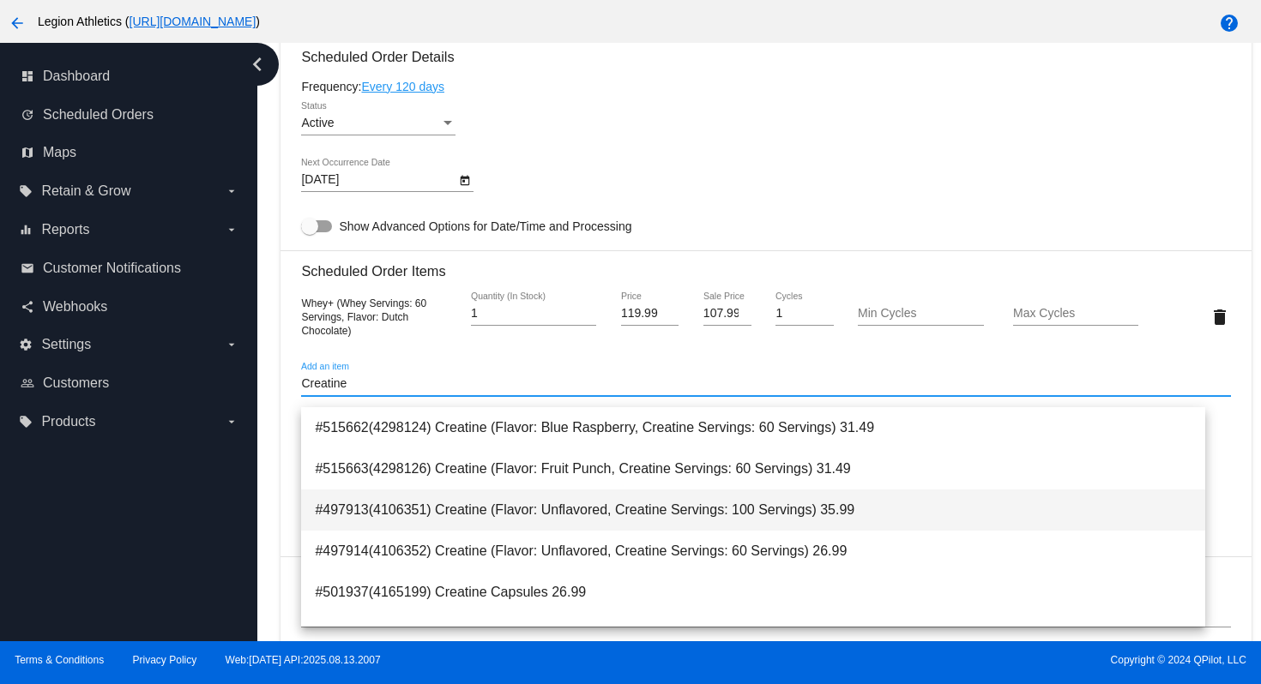
type input "Creatine"
click at [520, 513] on span "#497913(4106351) Creatine (Flavor: Unflavored, Creatine Servings: 100 Servings)…" at bounding box center [753, 510] width 876 height 41
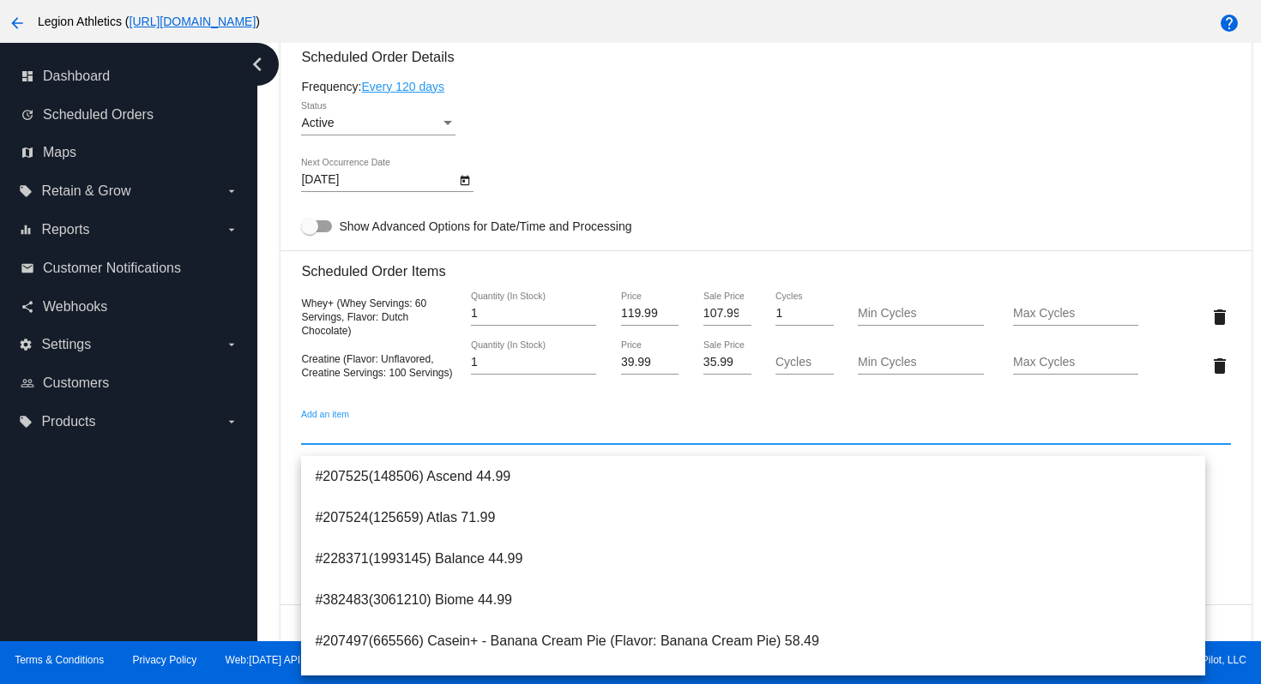
click at [510, 326] on div "1 Quantity (In Stock)" at bounding box center [533, 308] width 125 height 33
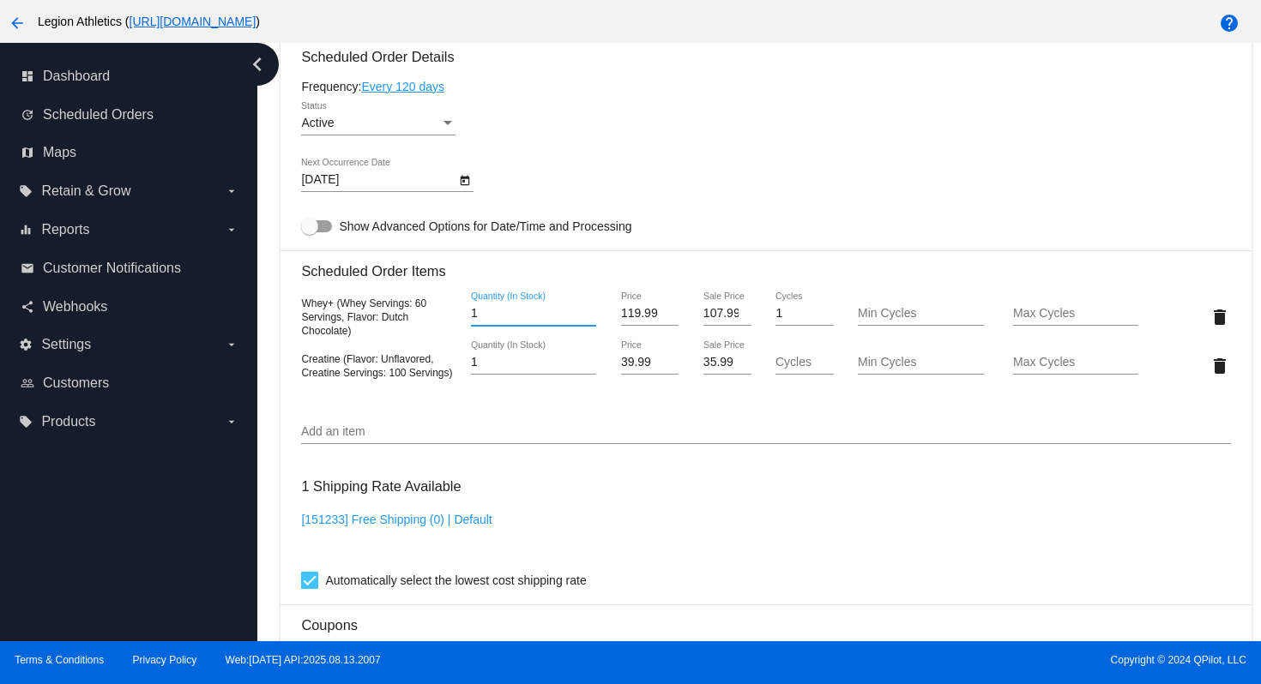
click at [509, 321] on input "1" at bounding box center [533, 314] width 125 height 14
drag, startPoint x: 487, startPoint y: 328, endPoint x: 467, endPoint y: 330, distance: 20.7
click at [471, 321] on input "12" at bounding box center [533, 314] width 125 height 14
type input "2"
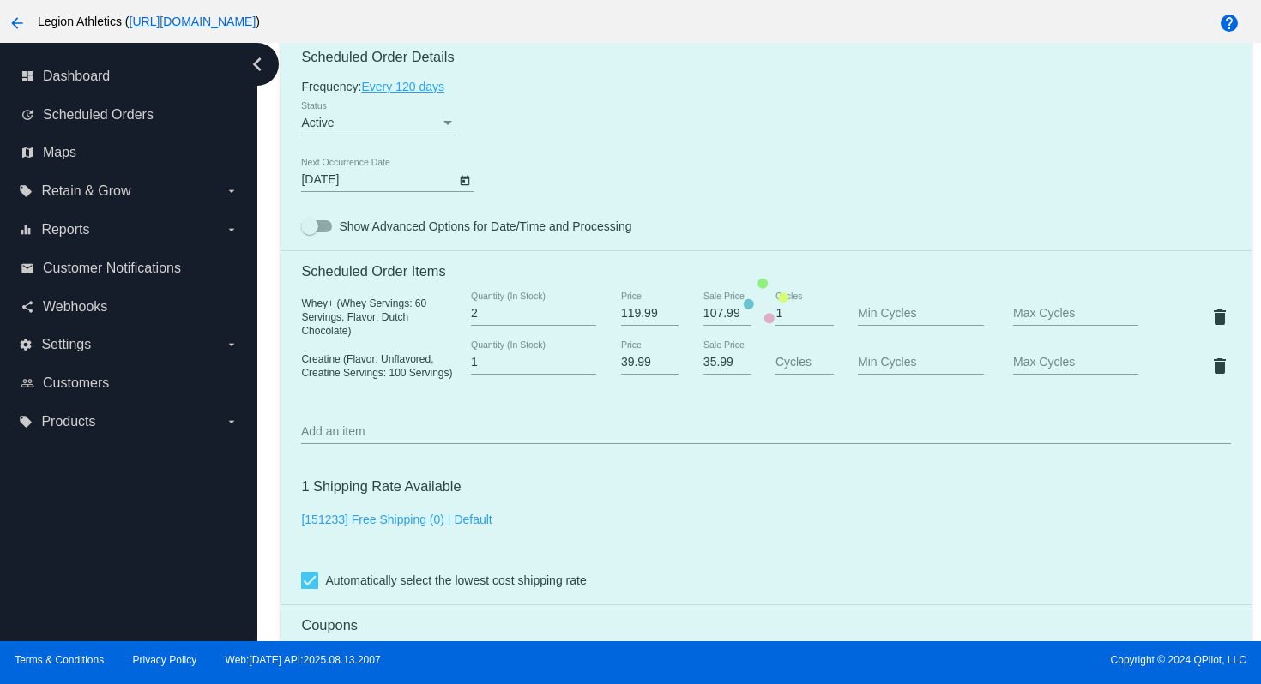
click at [784, 135] on mat-card "Customer 6906914: [PERSON_NAME] [EMAIL_ADDRESS][DOMAIN_NAME] Customer Shipping …" at bounding box center [765, 300] width 970 height 1763
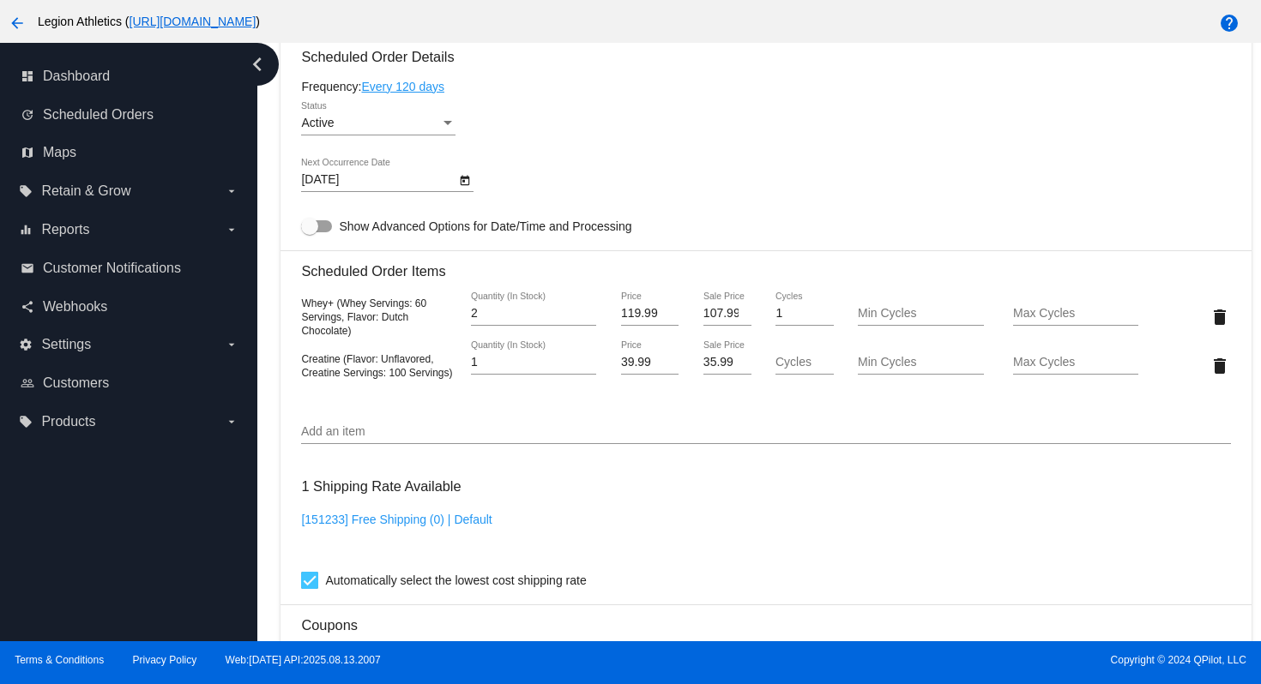
click at [808, 184] on div "12/11/2025 Next Occurrence Date" at bounding box center [765, 183] width 929 height 49
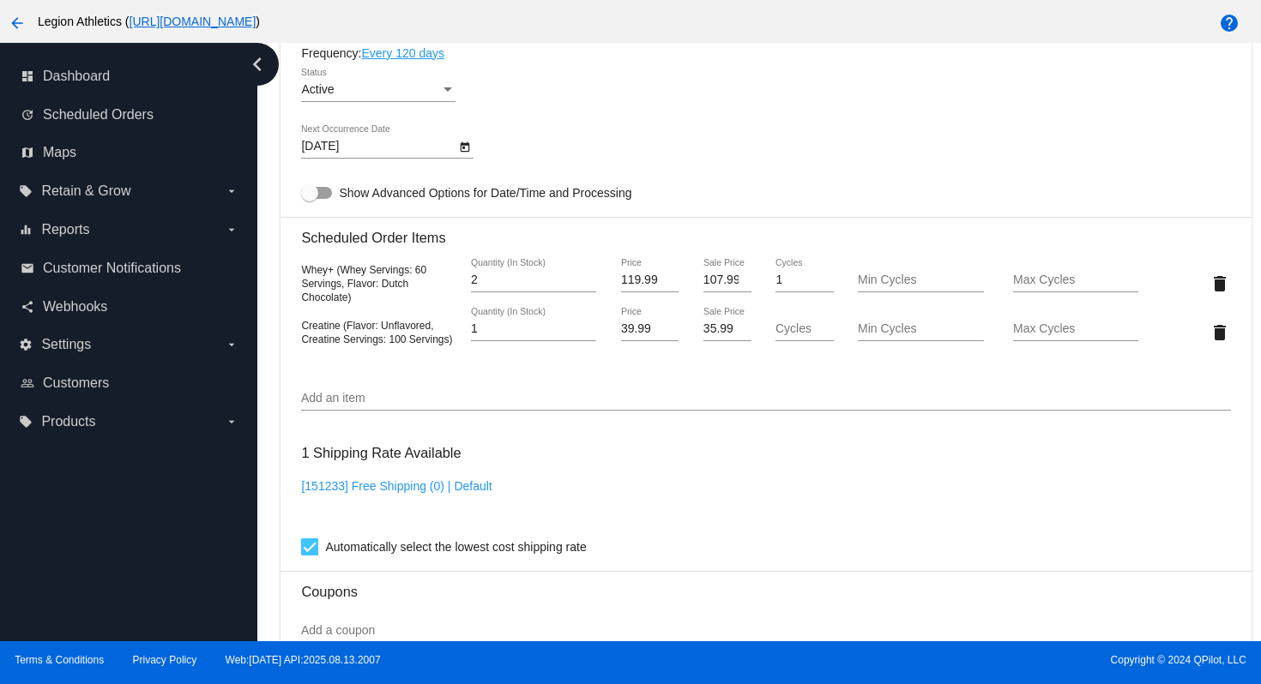
scroll to position [1163, 0]
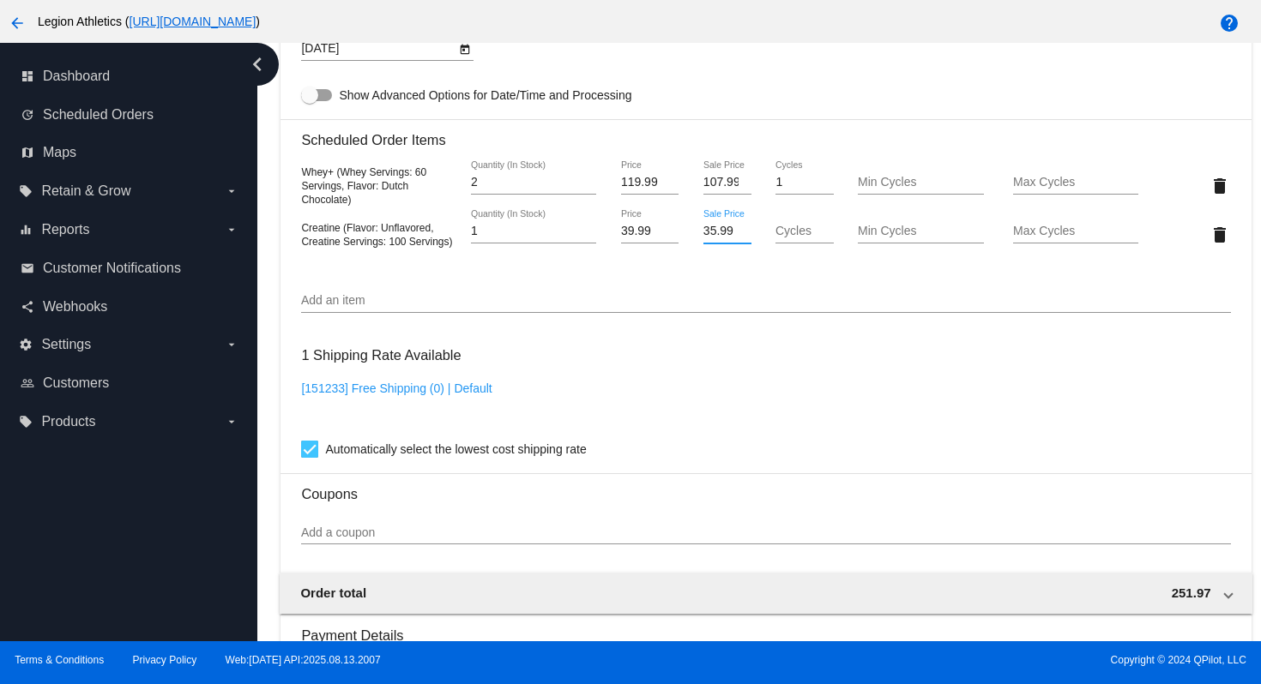
drag, startPoint x: 723, startPoint y: 244, endPoint x: 679, endPoint y: 244, distance: 43.7
click at [689, 244] on div "35.99 Sale Price" at bounding box center [727, 234] width 77 height 49
type input "33.99"
click at [846, 357] on mat-card "Customer 6906914: [PERSON_NAME] [EMAIL_ADDRESS][DOMAIN_NAME] Customer Shipping …" at bounding box center [765, 169] width 970 height 1763
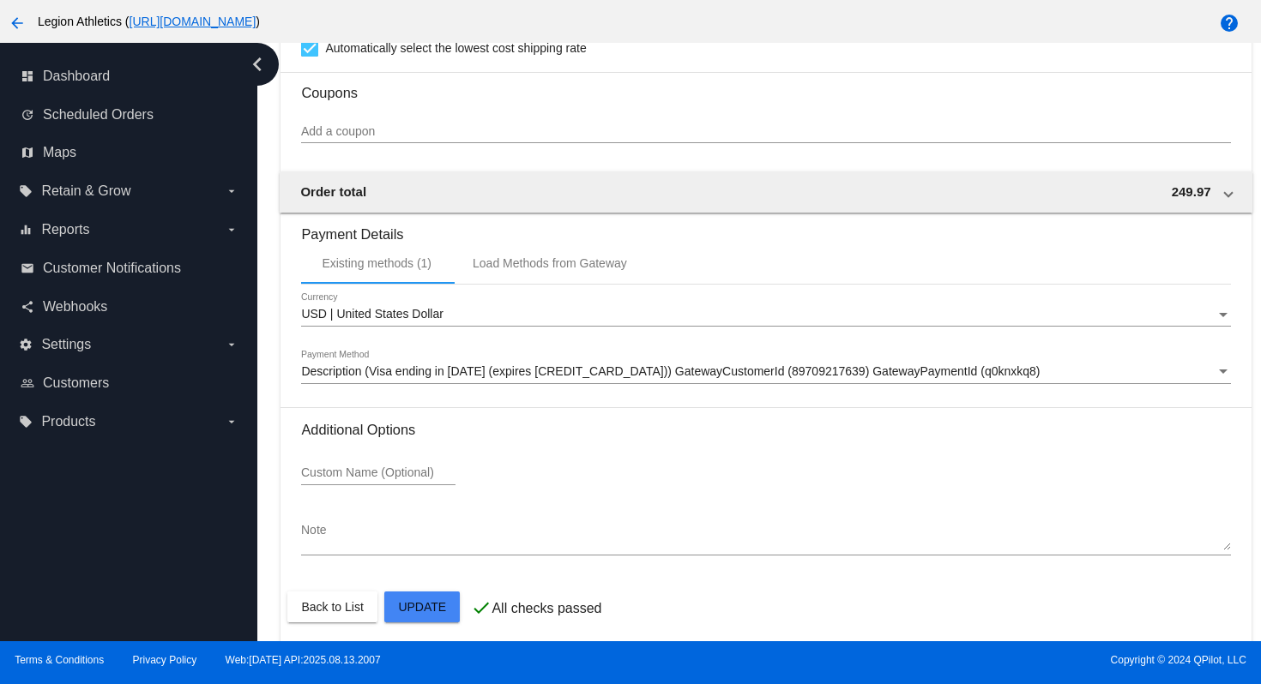
scroll to position [1588, 0]
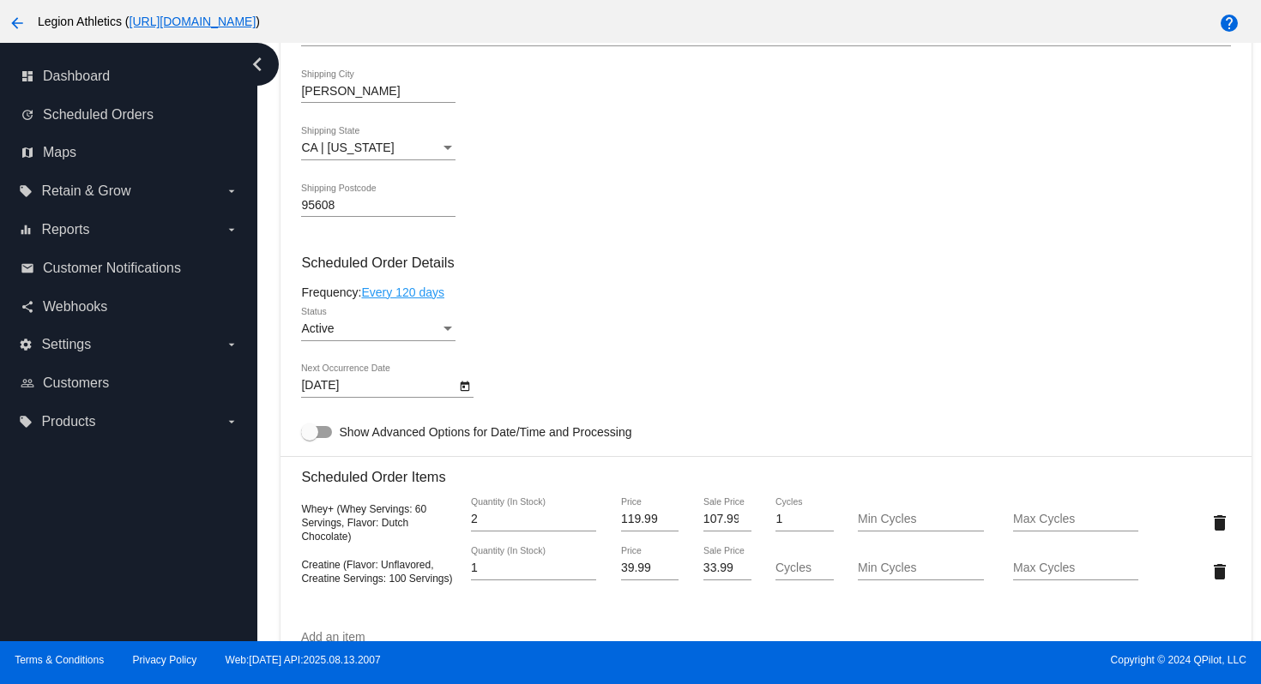
scroll to position [842, 0]
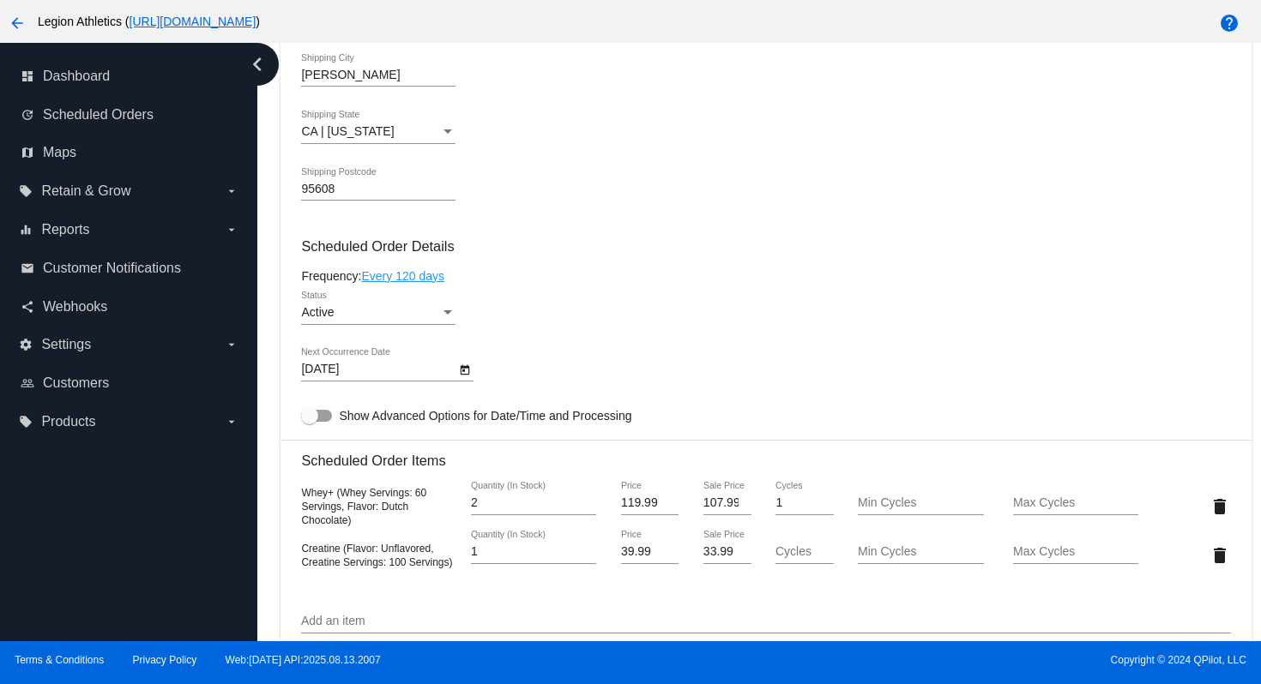
click at [826, 382] on div "12/11/2025 Next Occurrence Date" at bounding box center [765, 372] width 929 height 49
click at [826, 392] on div "12/11/2025 Next Occurrence Date" at bounding box center [765, 372] width 929 height 49
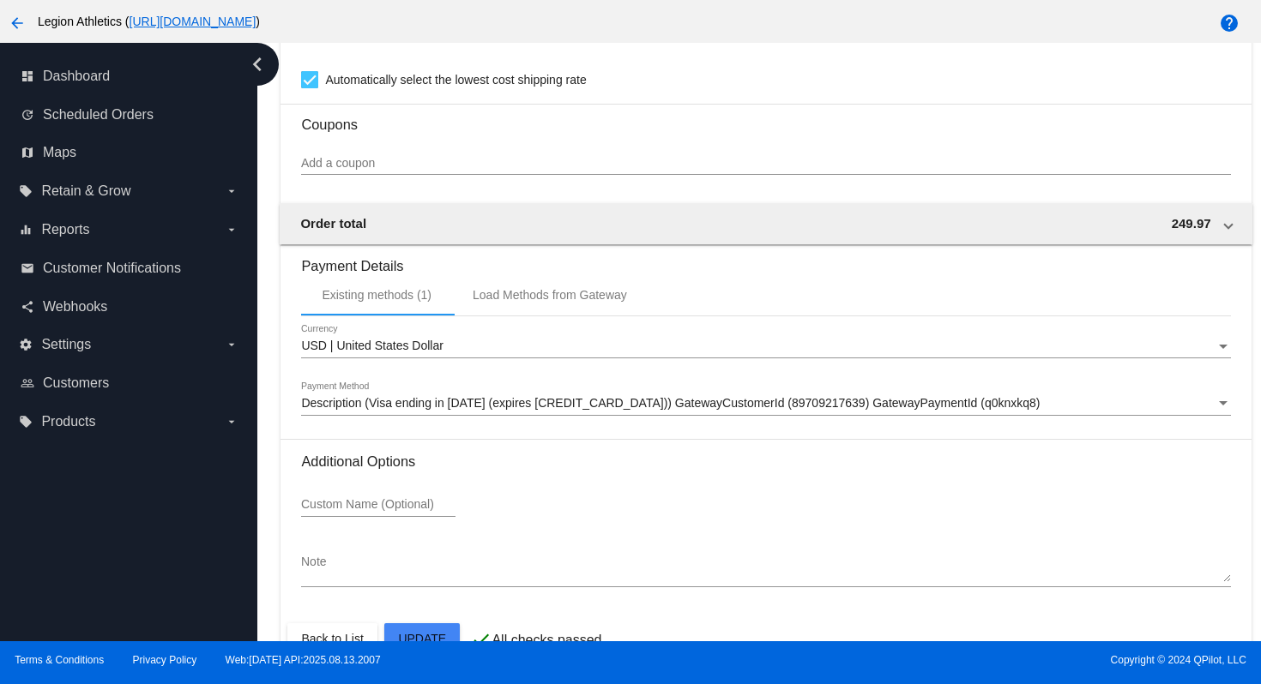
scroll to position [1588, 0]
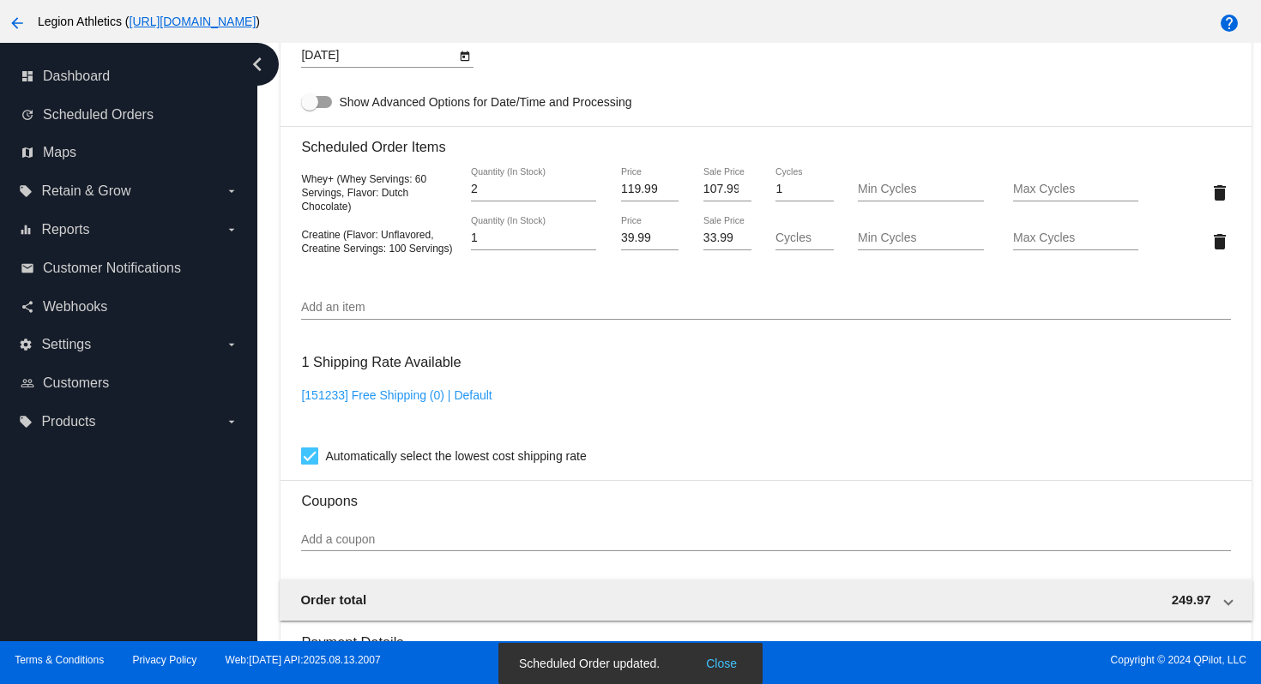
scroll to position [1156, 0]
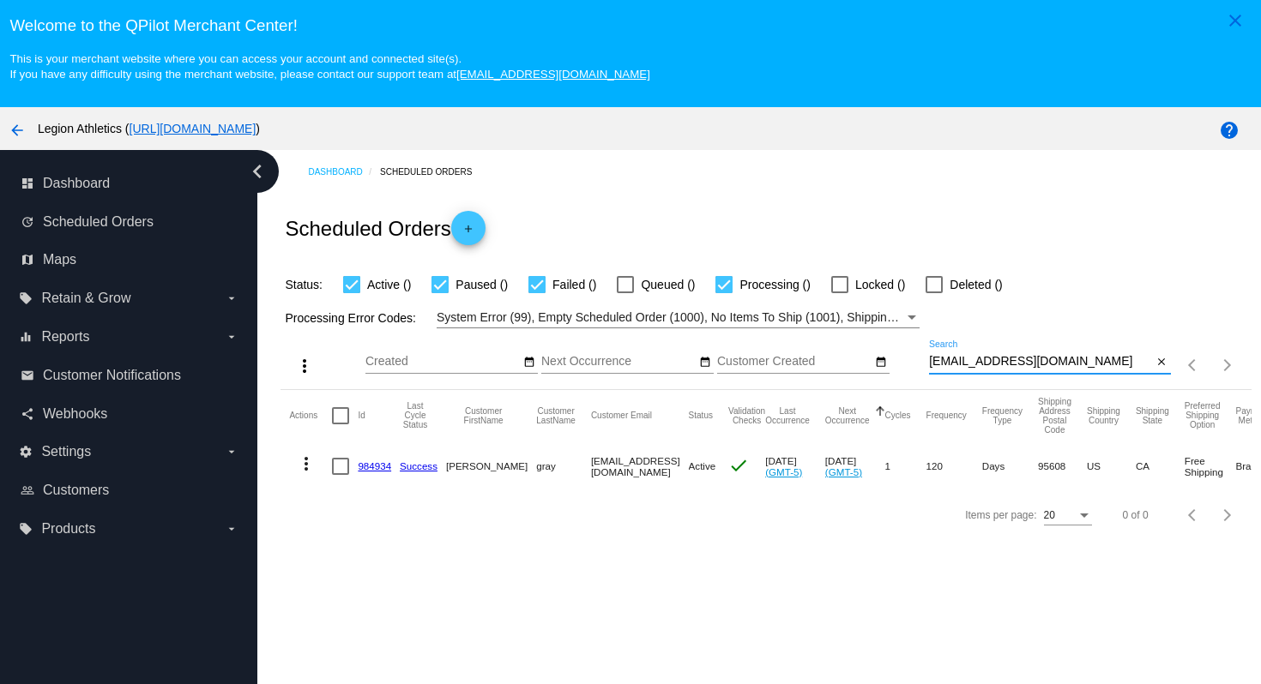
drag, startPoint x: 1082, startPoint y: 365, endPoint x: 1080, endPoint y: 328, distance: 37.0
click at [1081, 329] on app-dashboard-scheduled-orders "Scheduled Orders add Status: Active () Paused () Failed () Queued () Processing…" at bounding box center [765, 366] width 970 height 345
paste input "smspeer60@gmail"
type input "[EMAIL_ADDRESS][DOMAIN_NAME]"
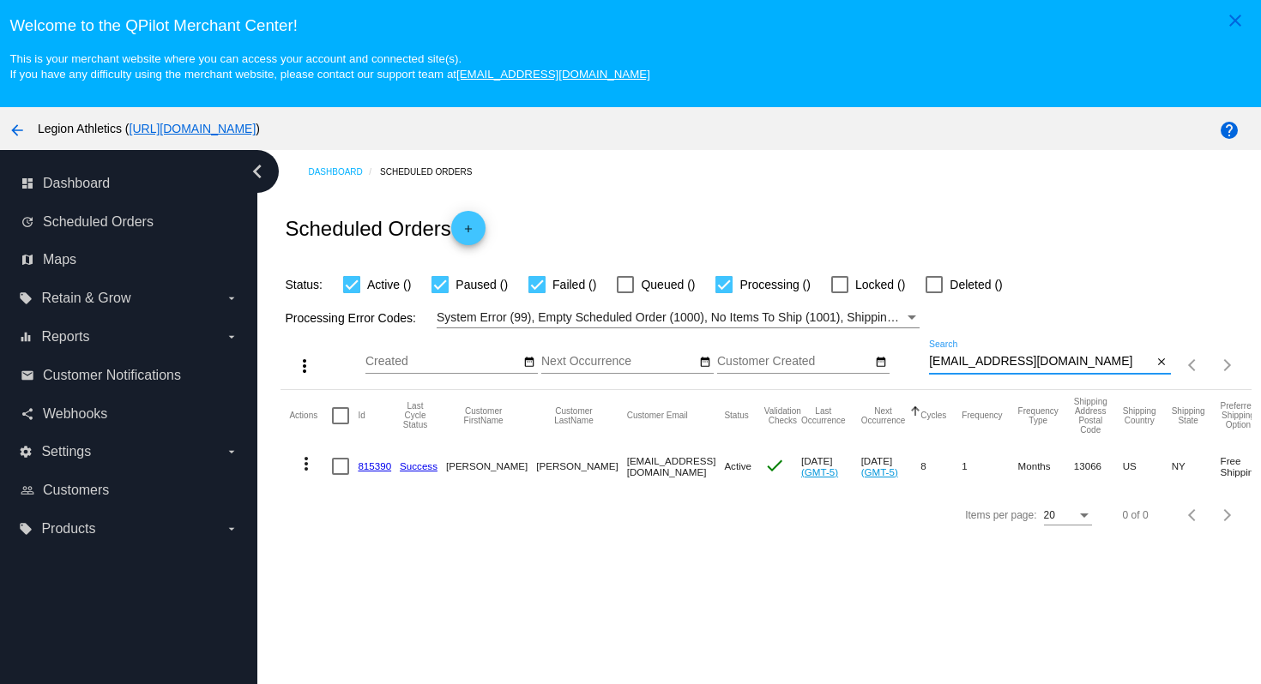
click at [379, 467] on link "815390" at bounding box center [374, 466] width 33 height 11
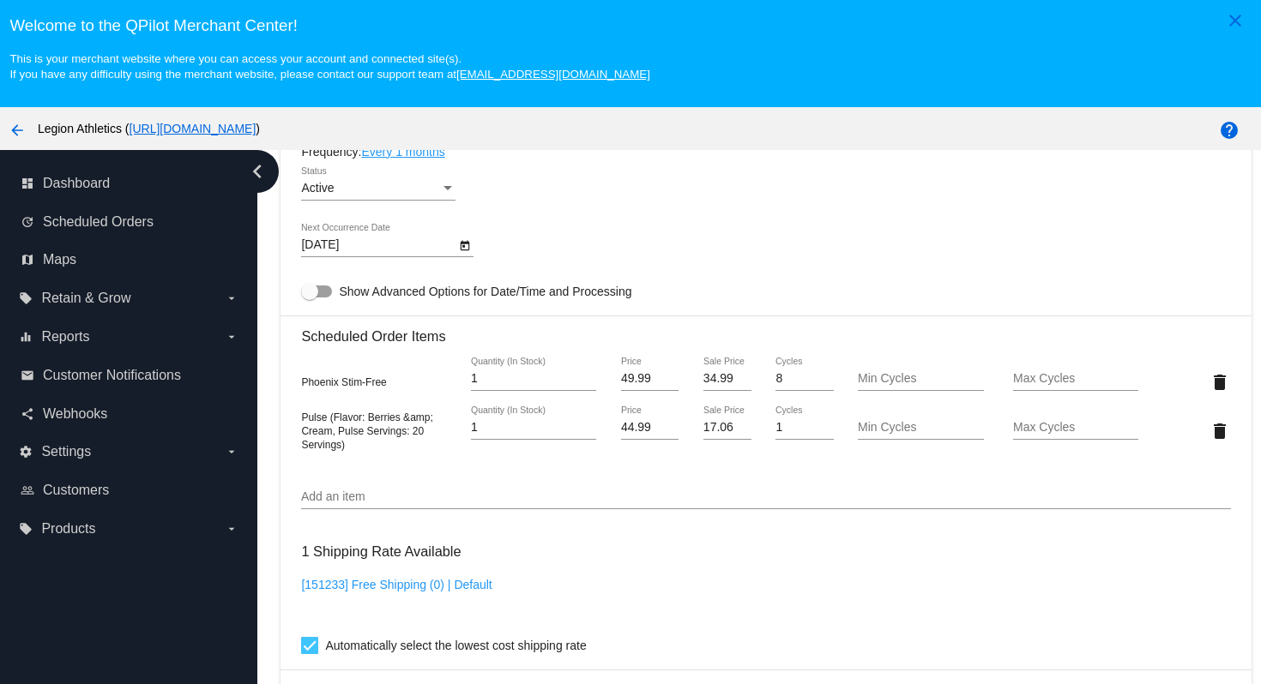
scroll to position [1077, 0]
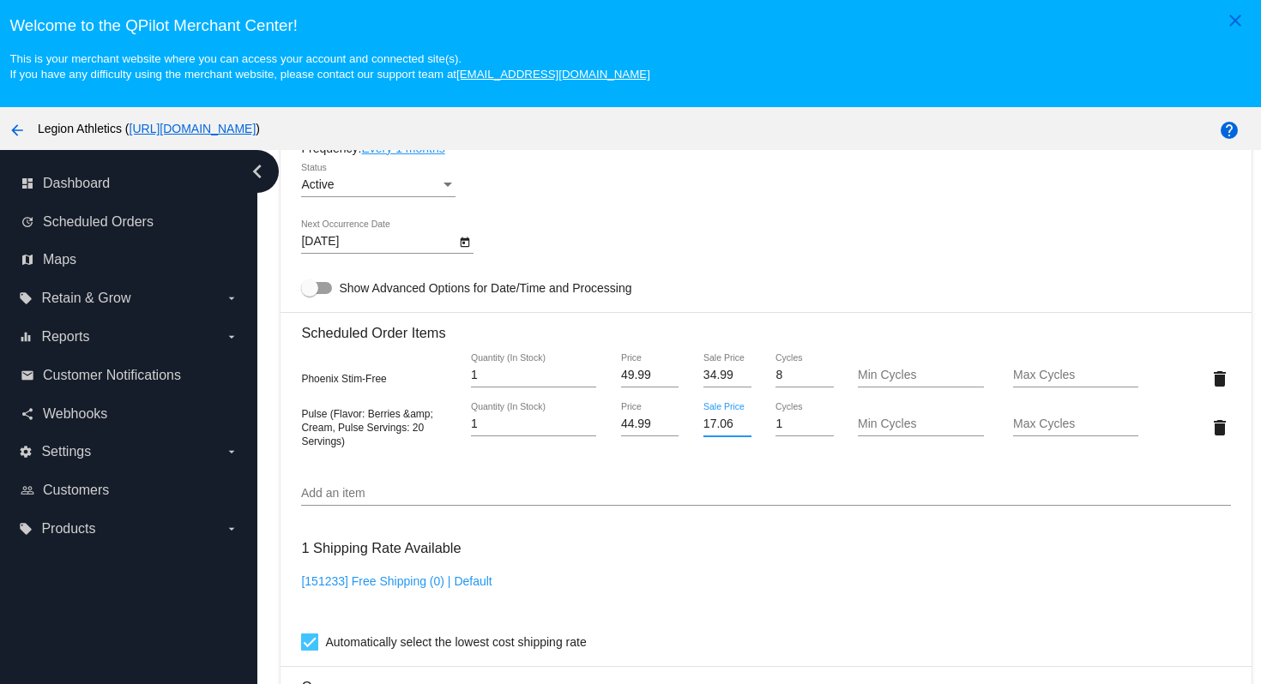
drag, startPoint x: 731, startPoint y: 438, endPoint x: 695, endPoint y: 442, distance: 37.0
click at [695, 441] on div "17.06 Sale Price" at bounding box center [727, 427] width 77 height 49
type input "31.49"
click at [792, 613] on mat-card "Customer 5377620: Stan Speer smspeer60@gmail.com Customer Shipping Enter Shippi…" at bounding box center [765, 392] width 970 height 1823
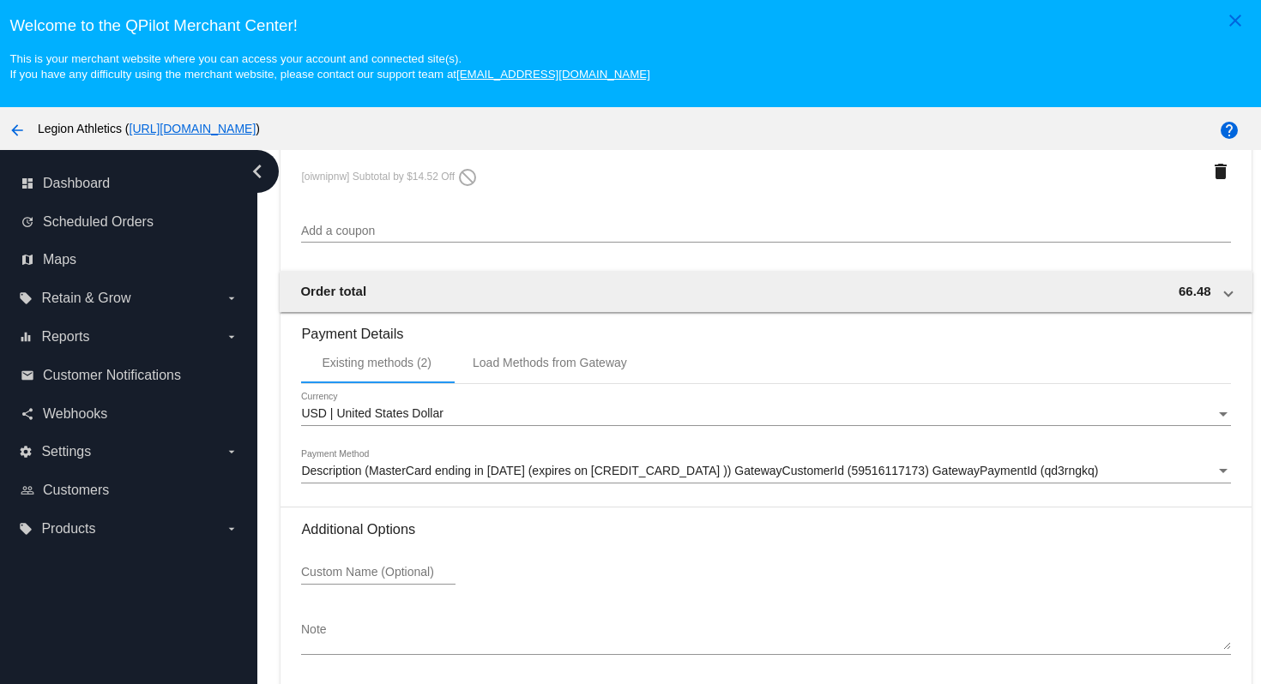
scroll to position [110, 0]
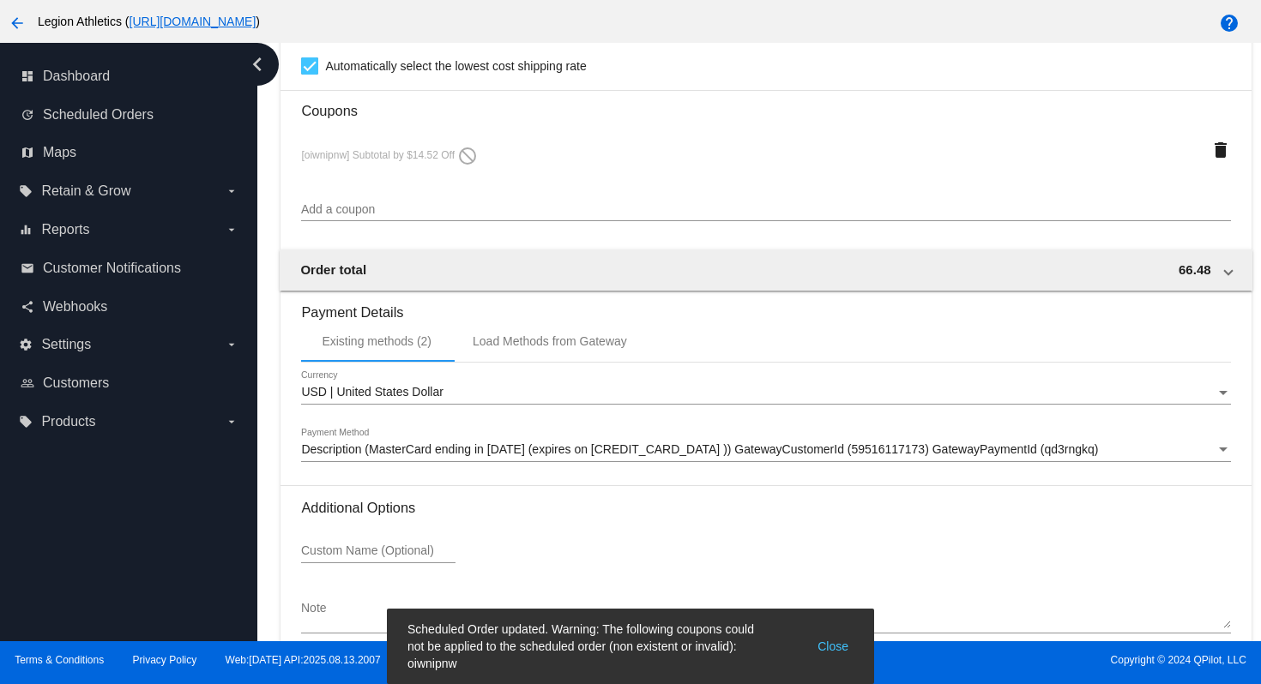
scroll to position [1532, 0]
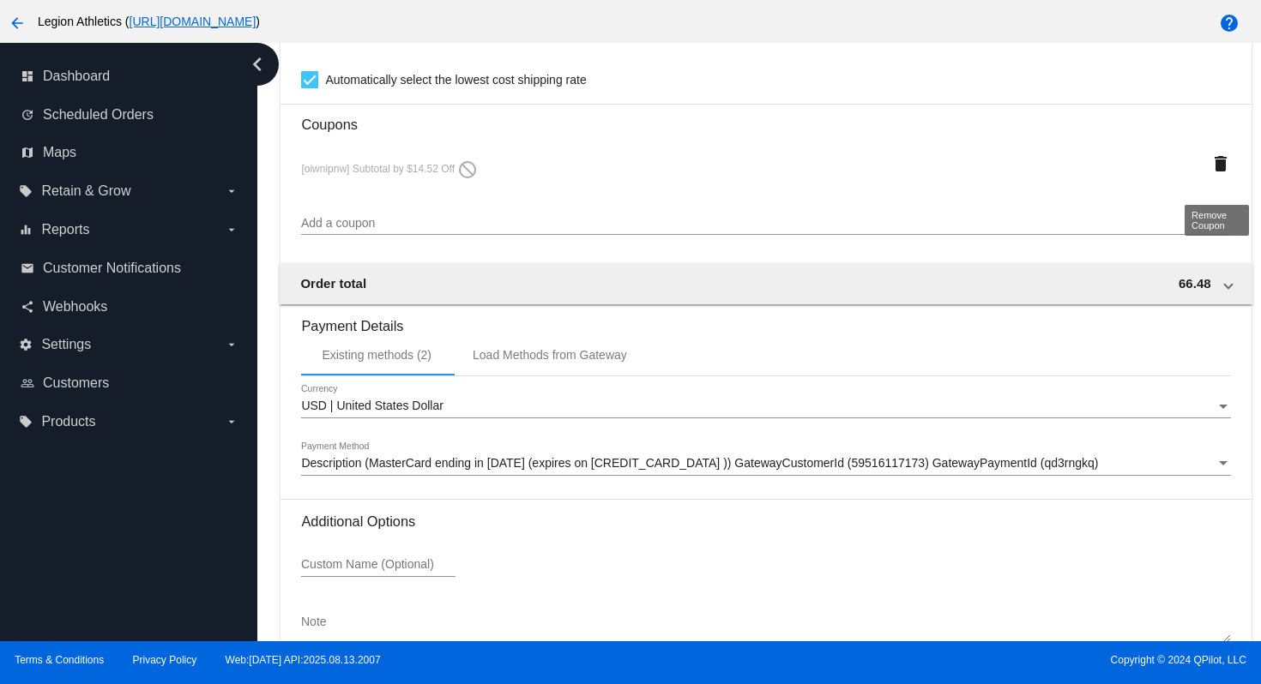
click at [1217, 174] on mat-icon "delete" at bounding box center [1220, 164] width 21 height 21
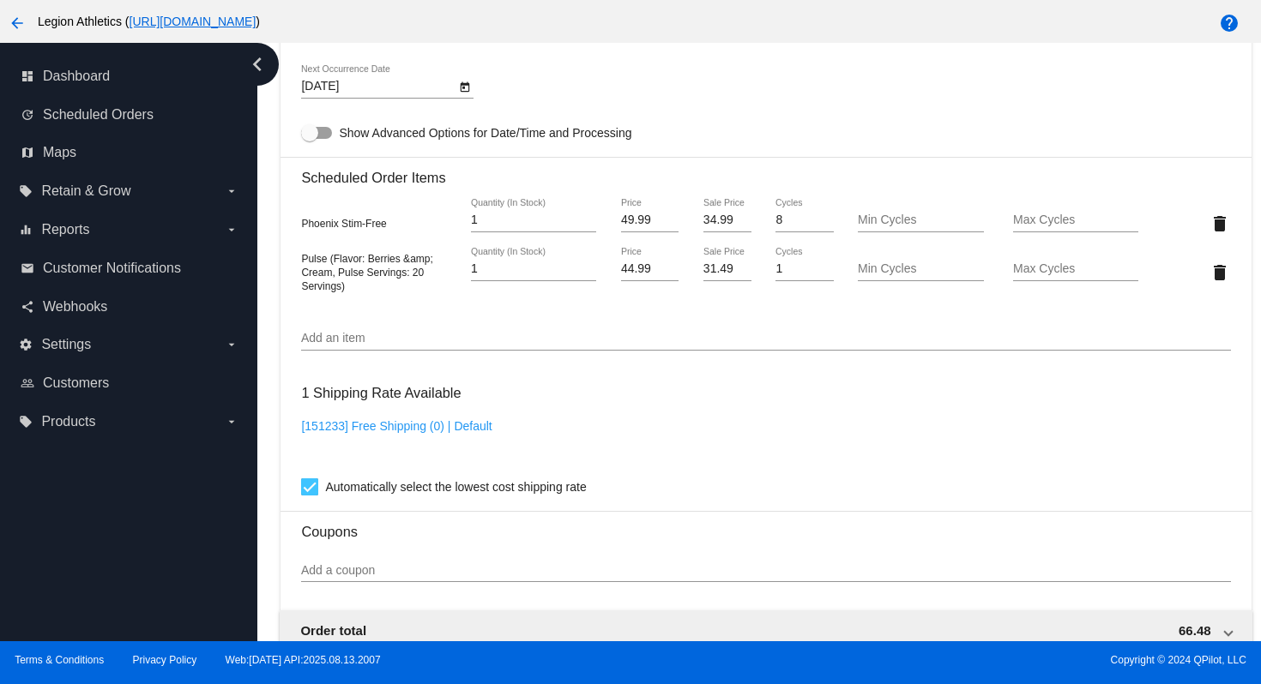
scroll to position [1588, 0]
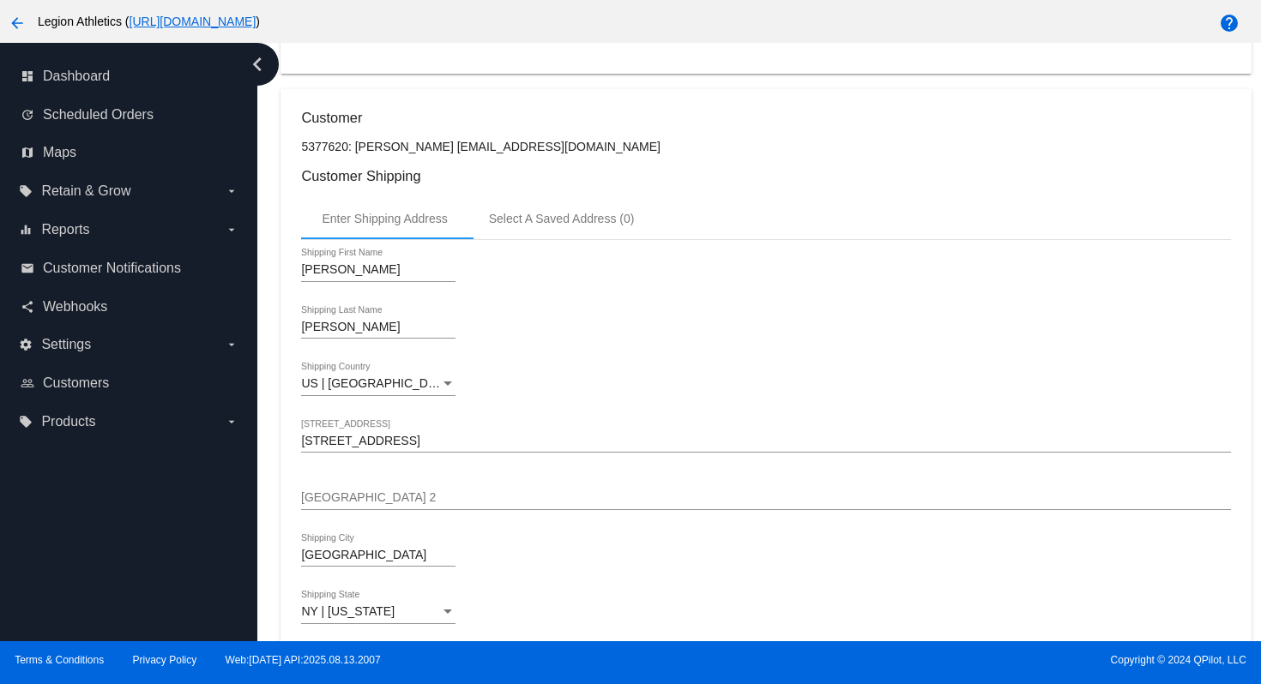
scroll to position [0, 0]
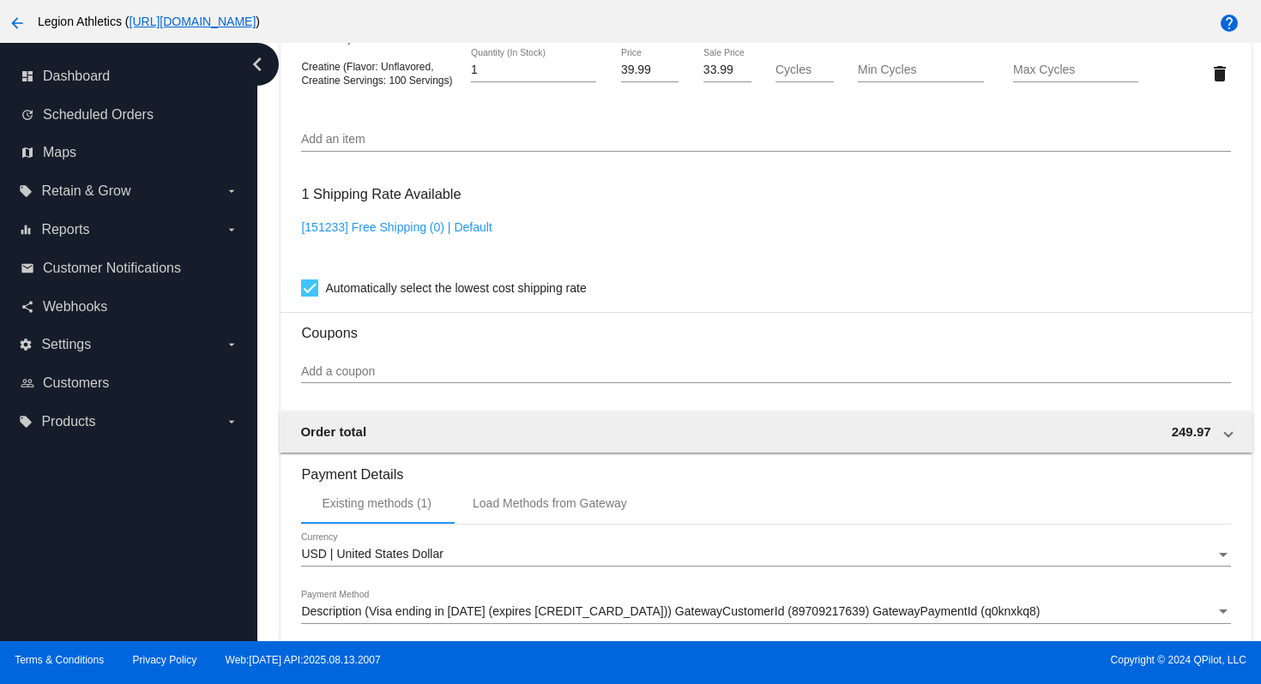
scroll to position [1550, 0]
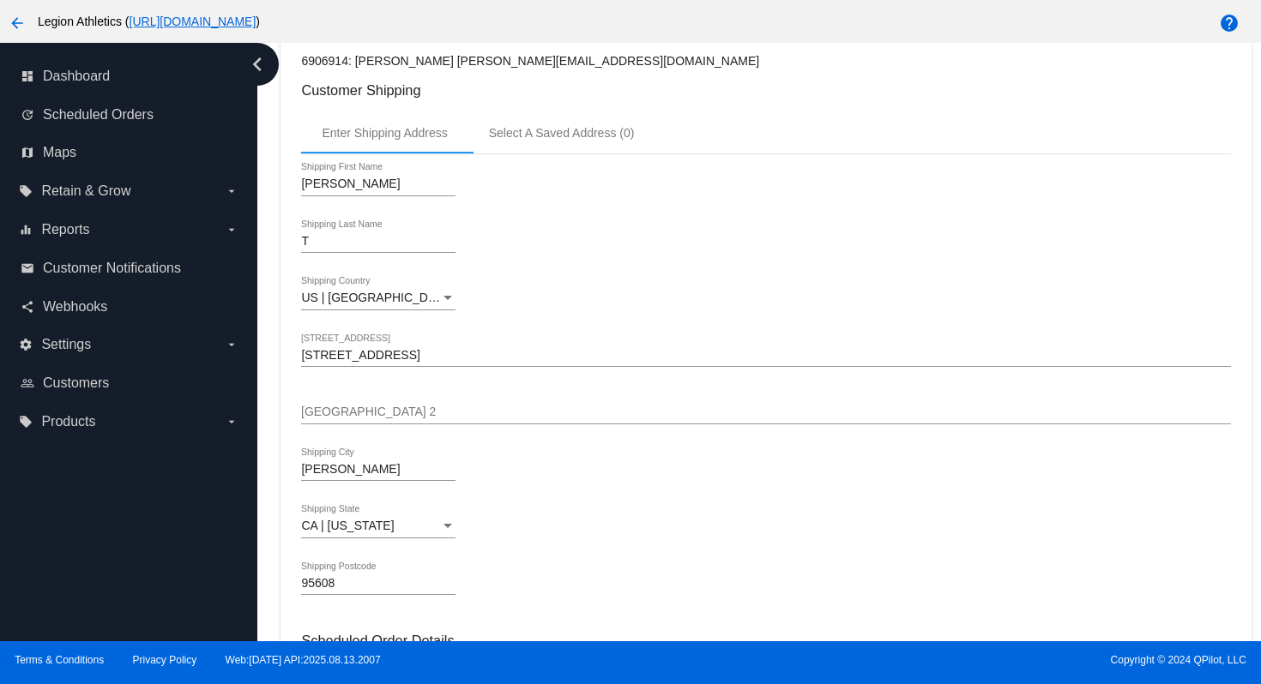
scroll to position [0, 0]
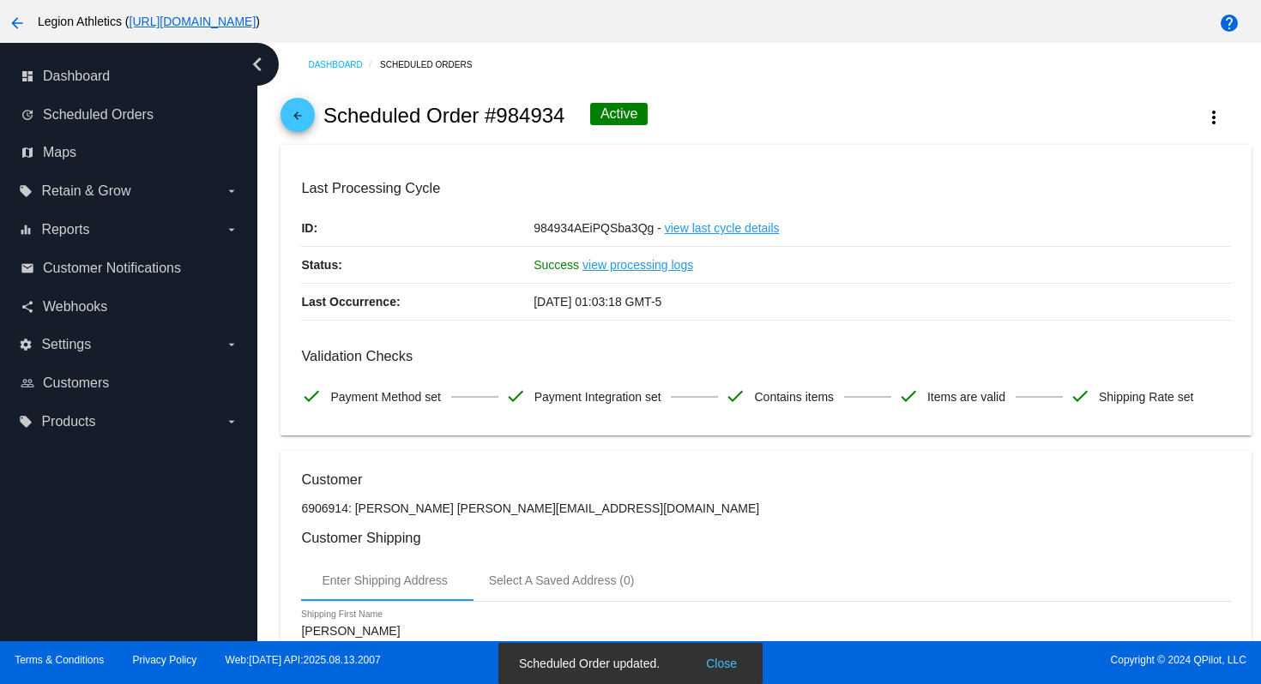
click at [304, 125] on mat-icon "arrow_back" at bounding box center [297, 120] width 21 height 21
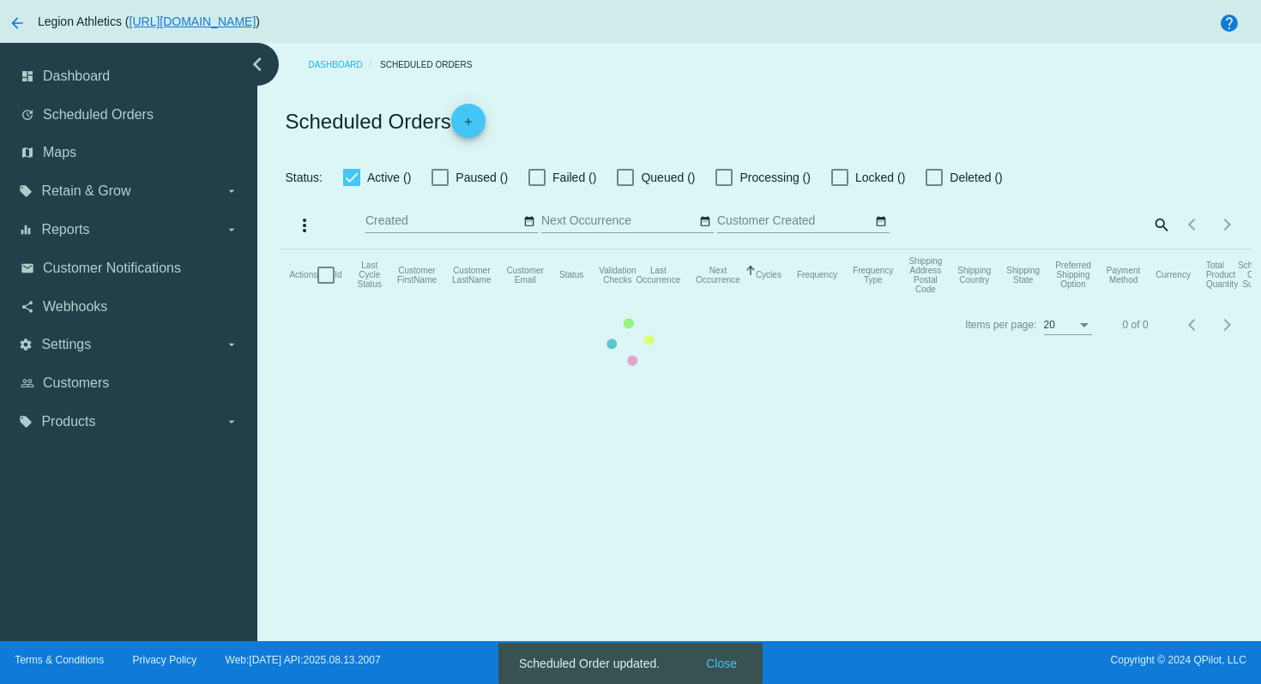
checkbox input "true"
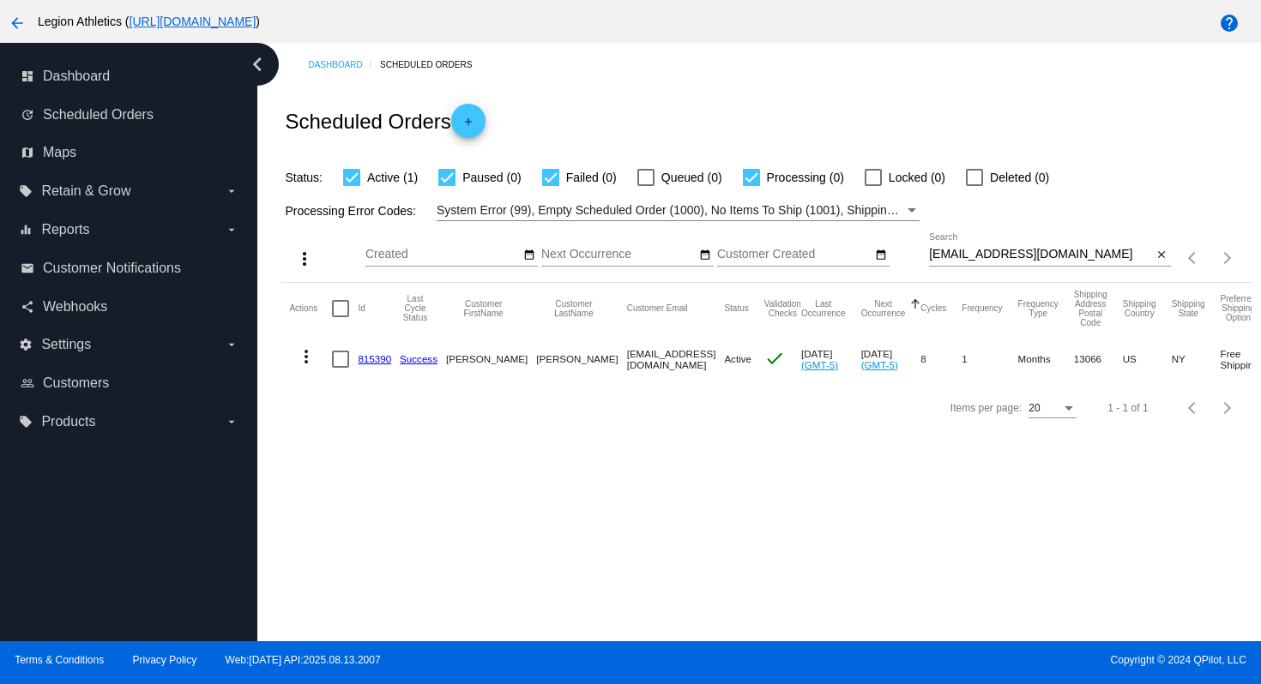
click at [1080, 269] on div "[EMAIL_ADDRESS][DOMAIN_NAME] Search close" at bounding box center [1050, 257] width 242 height 49
drag, startPoint x: 1080, startPoint y: 256, endPoint x: 1067, endPoint y: 221, distance: 36.6
click at [1067, 223] on div "more_vert Aug Jan Feb Mar [DATE]" at bounding box center [765, 251] width 970 height 61
paste input "[EMAIL_ADDRESS][DOMAIN_NAME]"
type input "[EMAIL_ADDRESS][DOMAIN_NAME]"
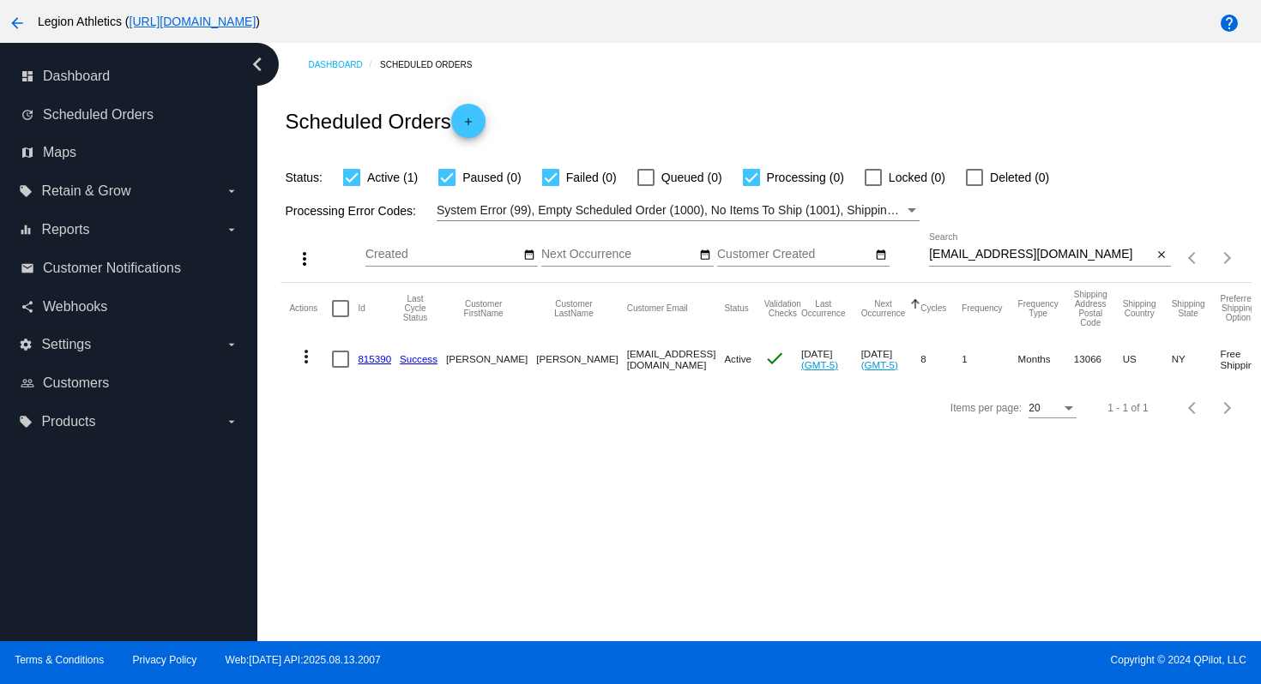
click at [1046, 97] on div "Scheduled Orders add" at bounding box center [765, 121] width 970 height 69
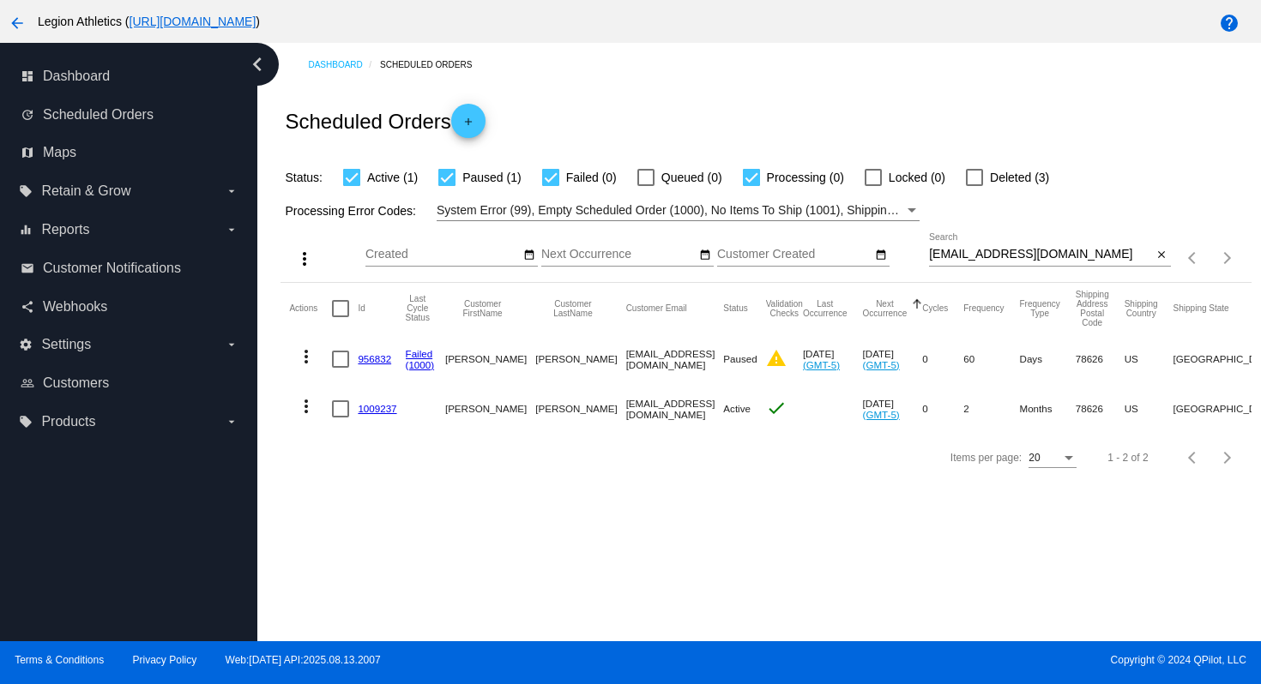
click at [378, 409] on link "1009237" at bounding box center [377, 408] width 39 height 11
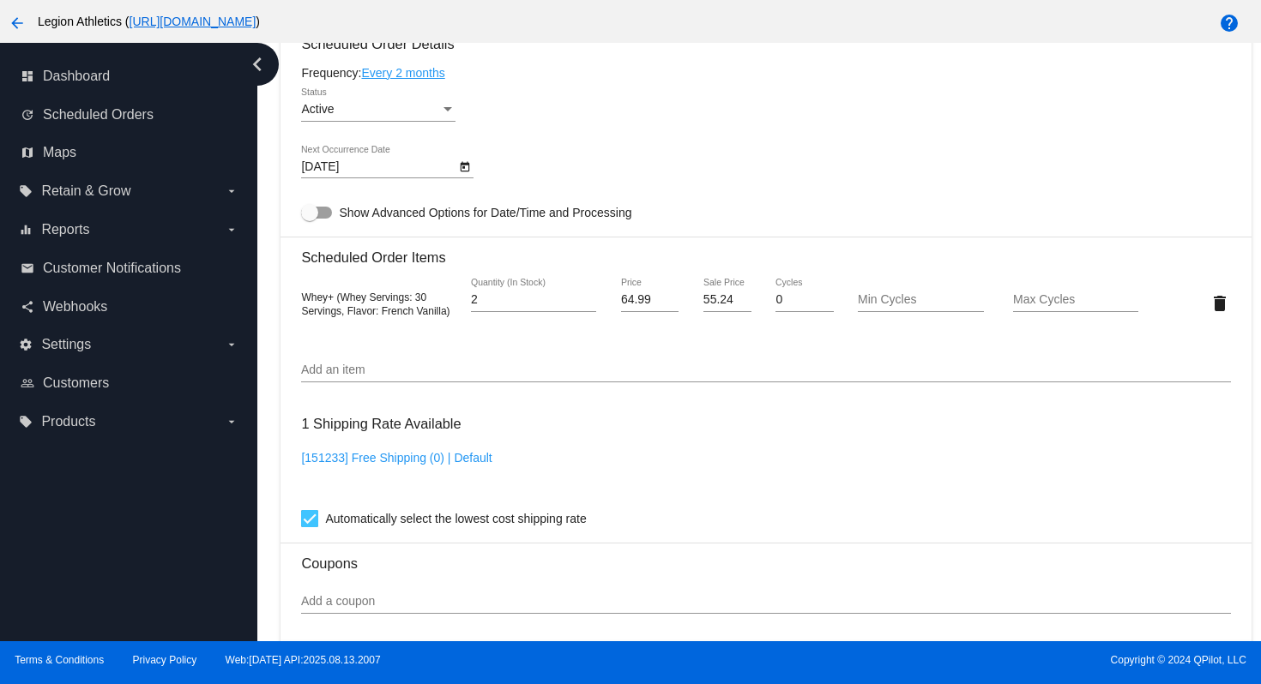
scroll to position [898, 0]
